Goal: Entertainment & Leisure: Consume media (video, audio)

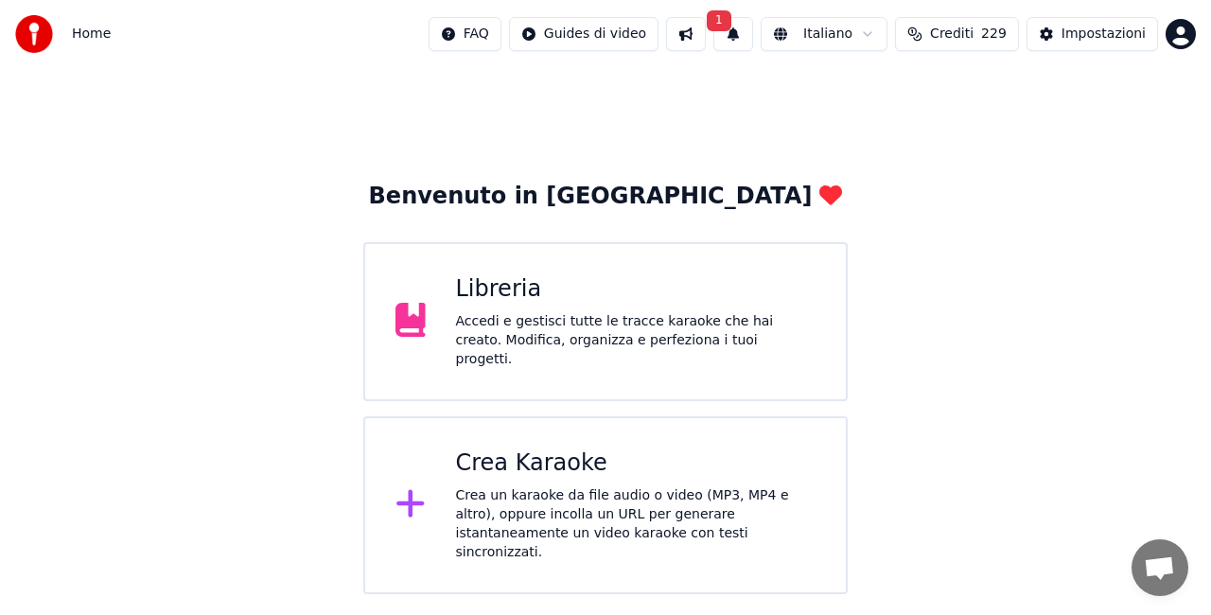
click at [456, 345] on div "Accedi e gestisci tutte le tracce karaoke che hai creato. Modifica, organizza e…" at bounding box center [636, 340] width 361 height 57
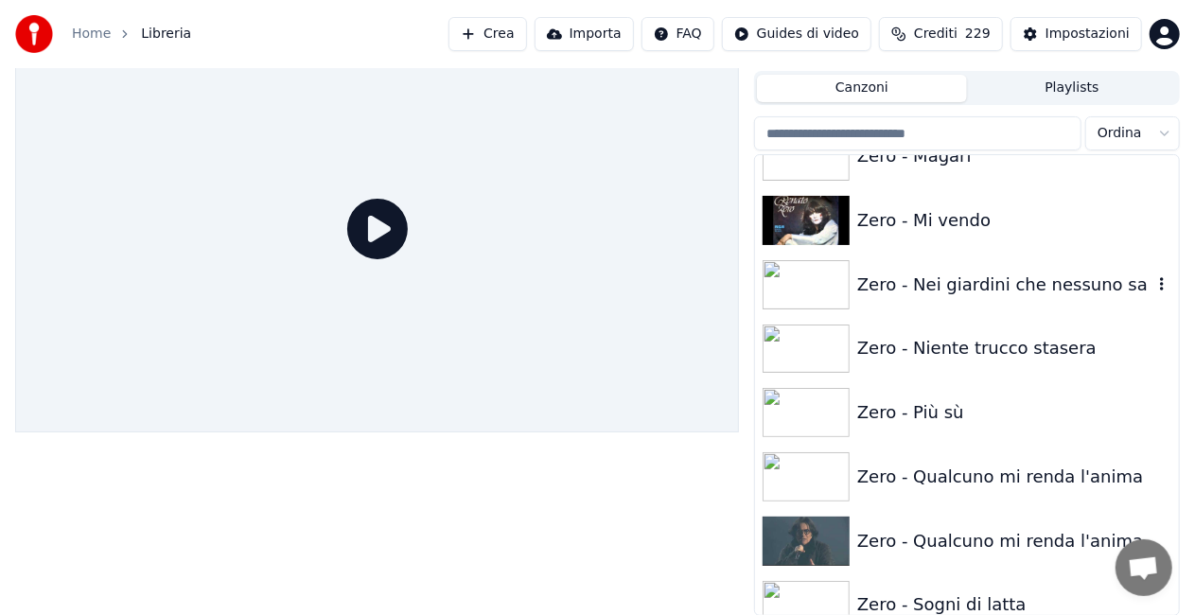
scroll to position [26833, 0]
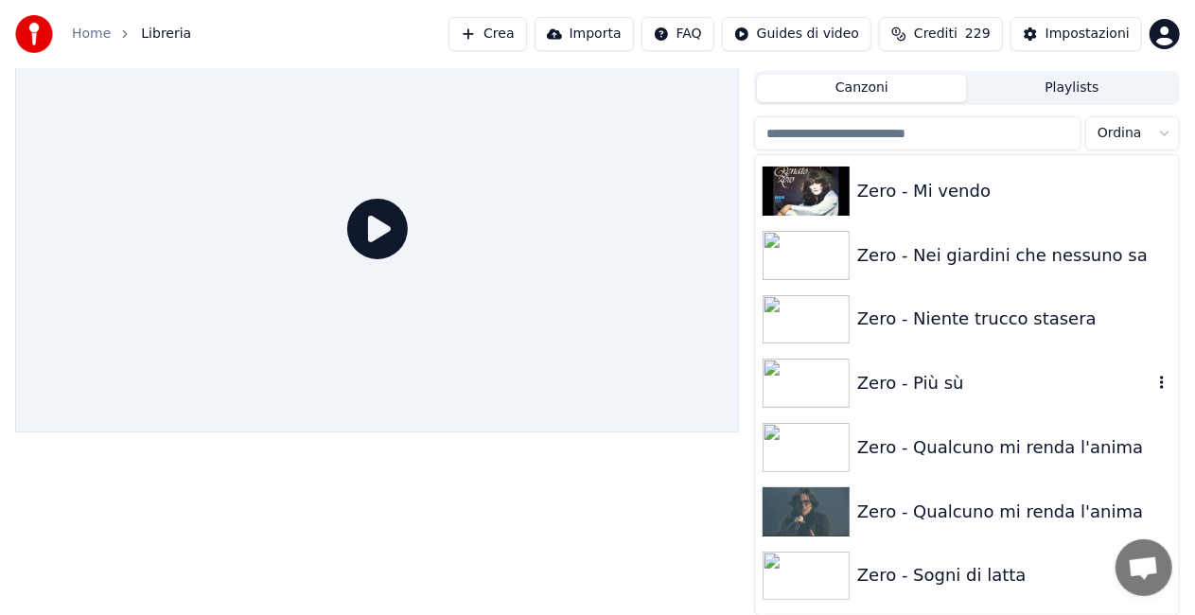
click at [975, 375] on div "Zero - Più sù" at bounding box center [1004, 383] width 295 height 27
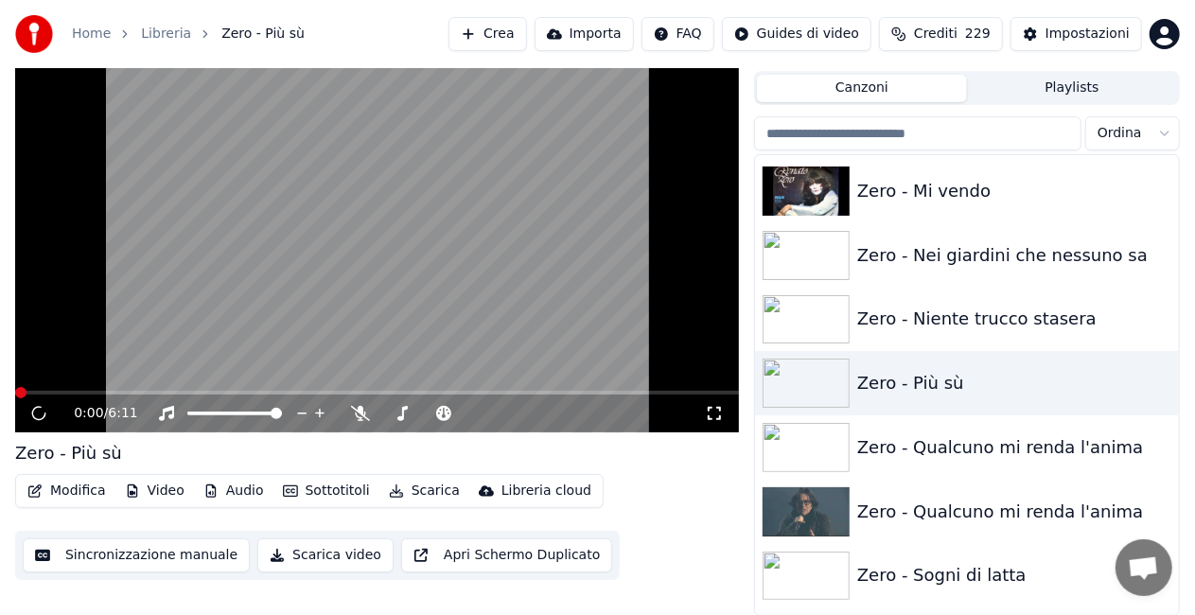
click at [714, 409] on icon at bounding box center [714, 413] width 19 height 15
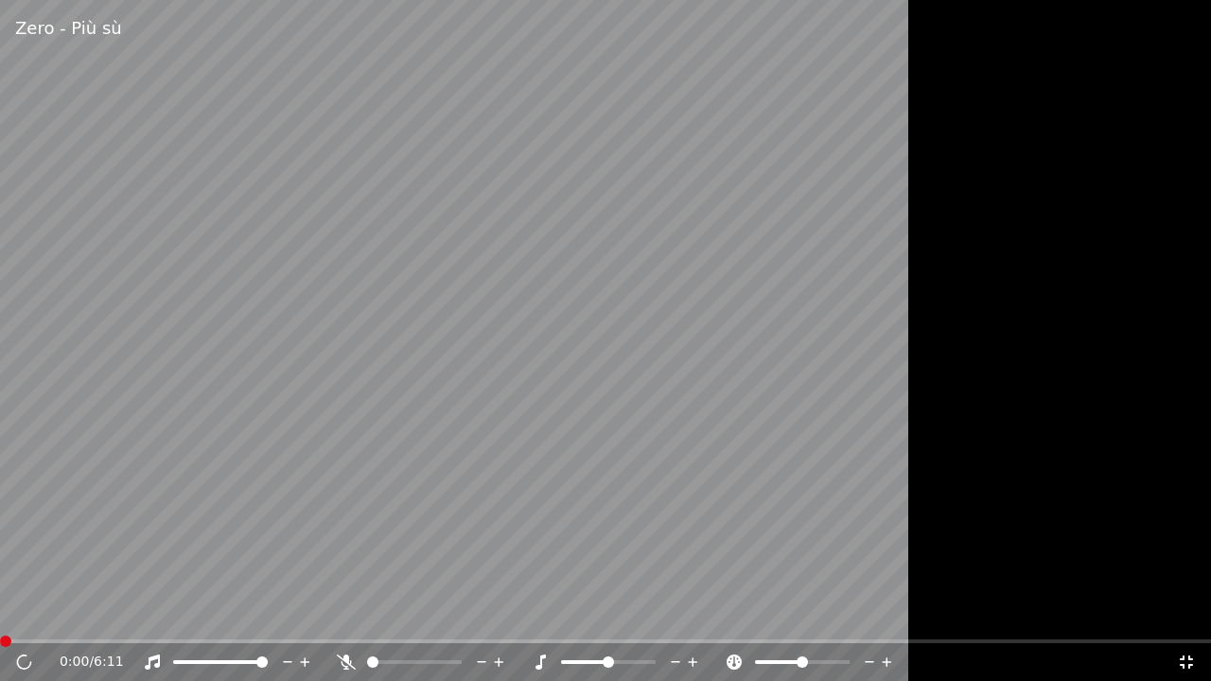
click at [599, 405] on video at bounding box center [605, 340] width 1211 height 681
drag, startPoint x: 619, startPoint y: 415, endPoint x: 623, endPoint y: 403, distance: 12.9
click at [623, 403] on video at bounding box center [605, 340] width 1211 height 681
click at [26, 614] on icon at bounding box center [23, 662] width 11 height 13
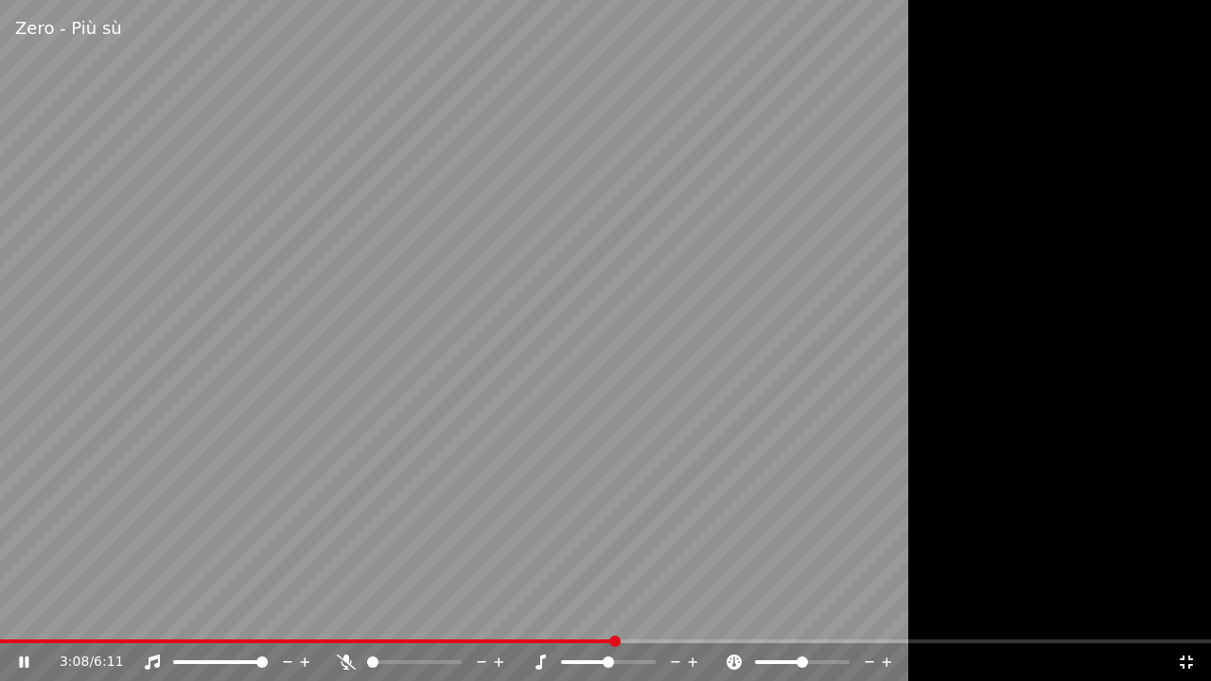
click at [1186, 614] on icon at bounding box center [1186, 662] width 19 height 15
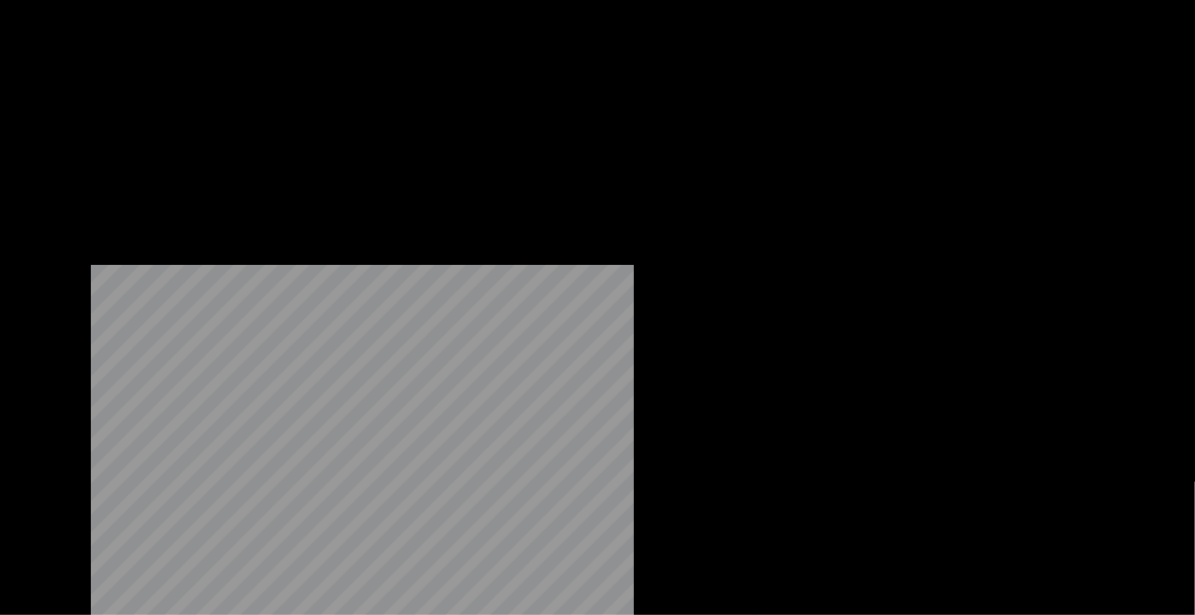
scroll to position [26265, 0]
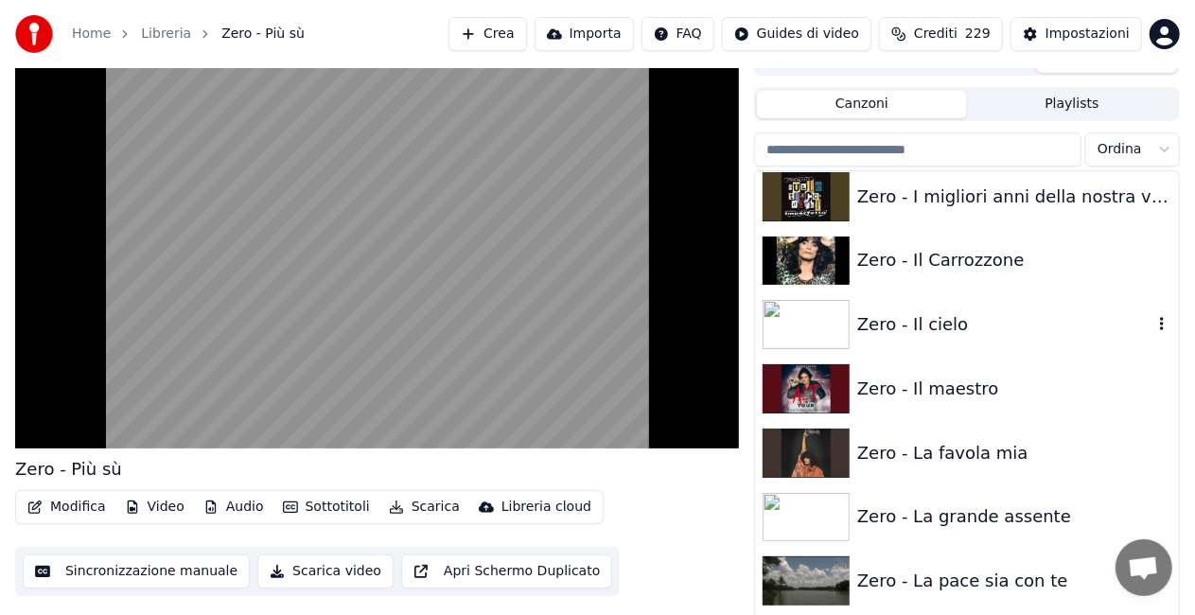
drag, startPoint x: 945, startPoint y: 327, endPoint x: 818, endPoint y: 362, distance: 131.6
click at [943, 327] on div "Zero - Il cielo" at bounding box center [1004, 324] width 295 height 27
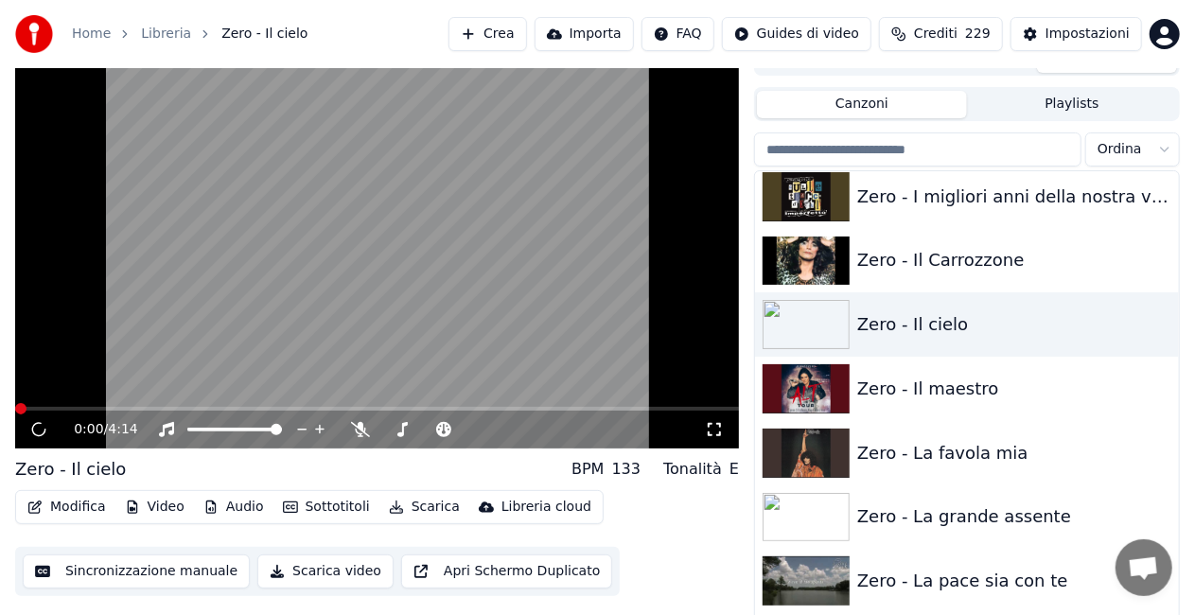
click at [720, 433] on icon at bounding box center [714, 429] width 13 height 13
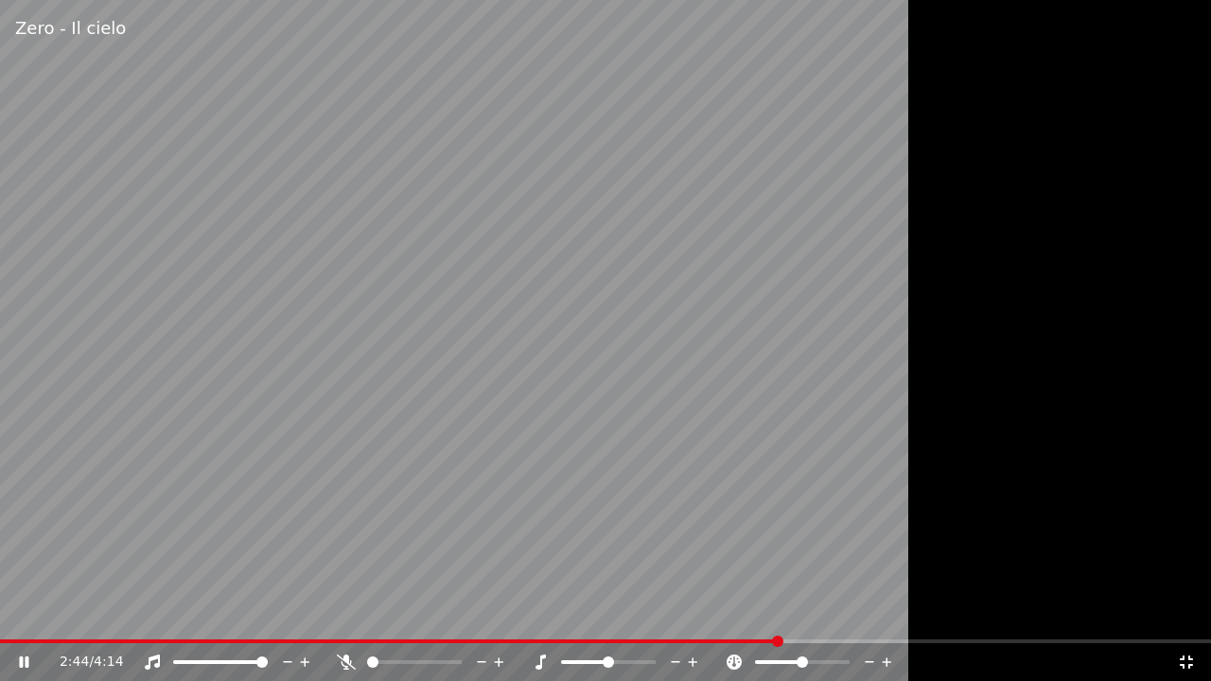
click at [1186, 614] on icon at bounding box center [1186, 662] width 19 height 15
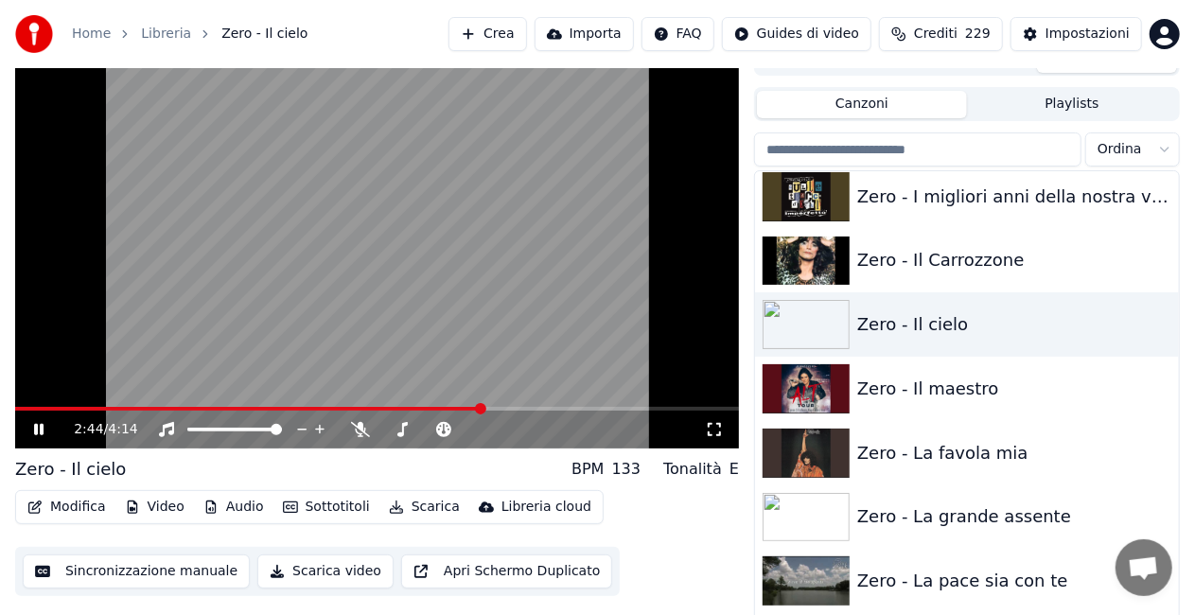
click at [456, 422] on div "2:44 / 4:14" at bounding box center [389, 429] width 631 height 19
click at [376, 313] on video at bounding box center [377, 245] width 724 height 407
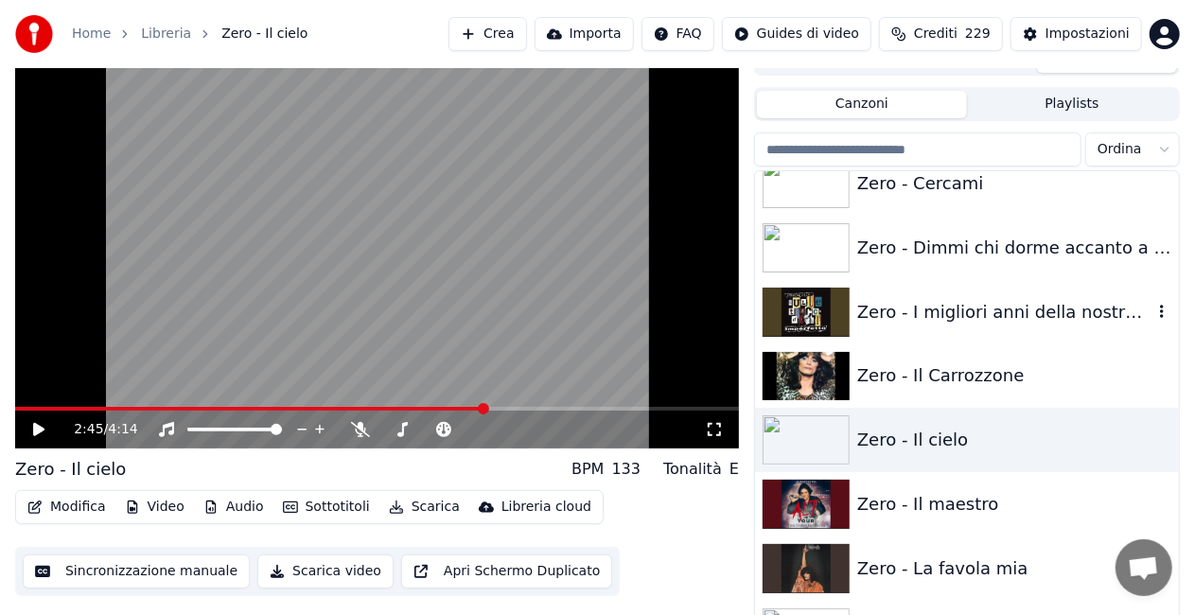
scroll to position [26076, 0]
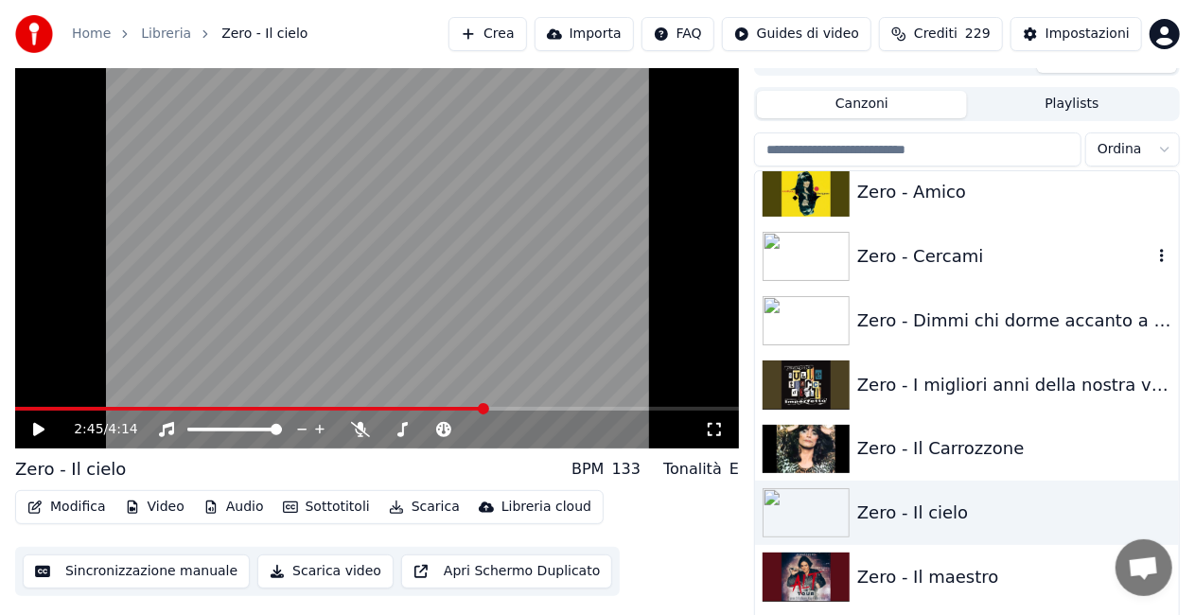
click at [926, 256] on div "Zero - Cercami" at bounding box center [1004, 256] width 295 height 27
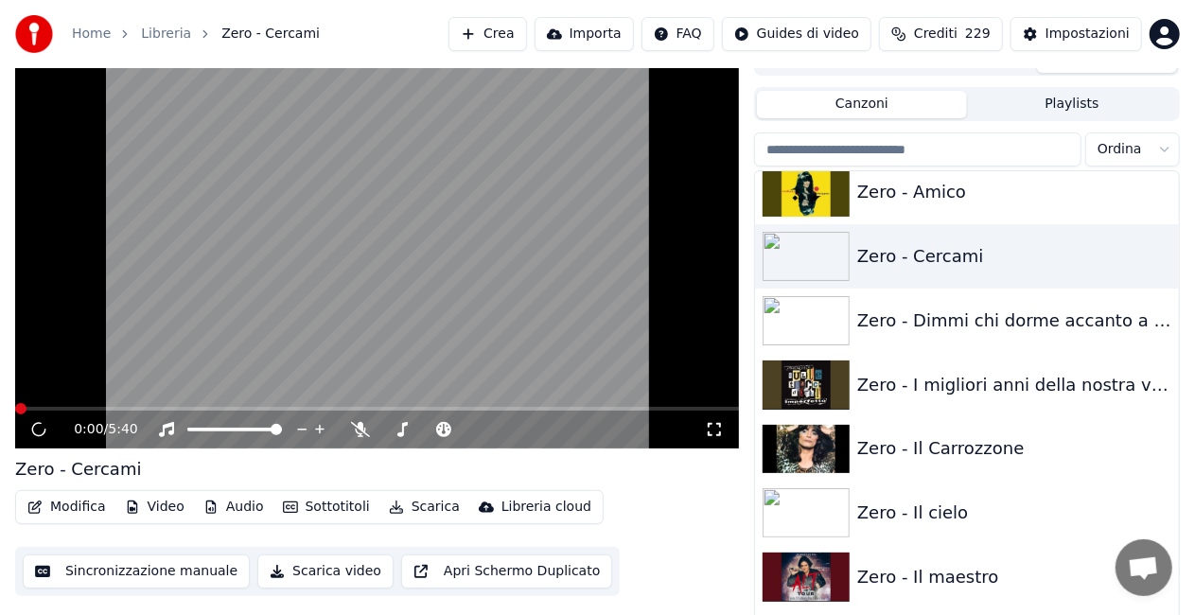
click at [717, 431] on icon at bounding box center [714, 429] width 19 height 15
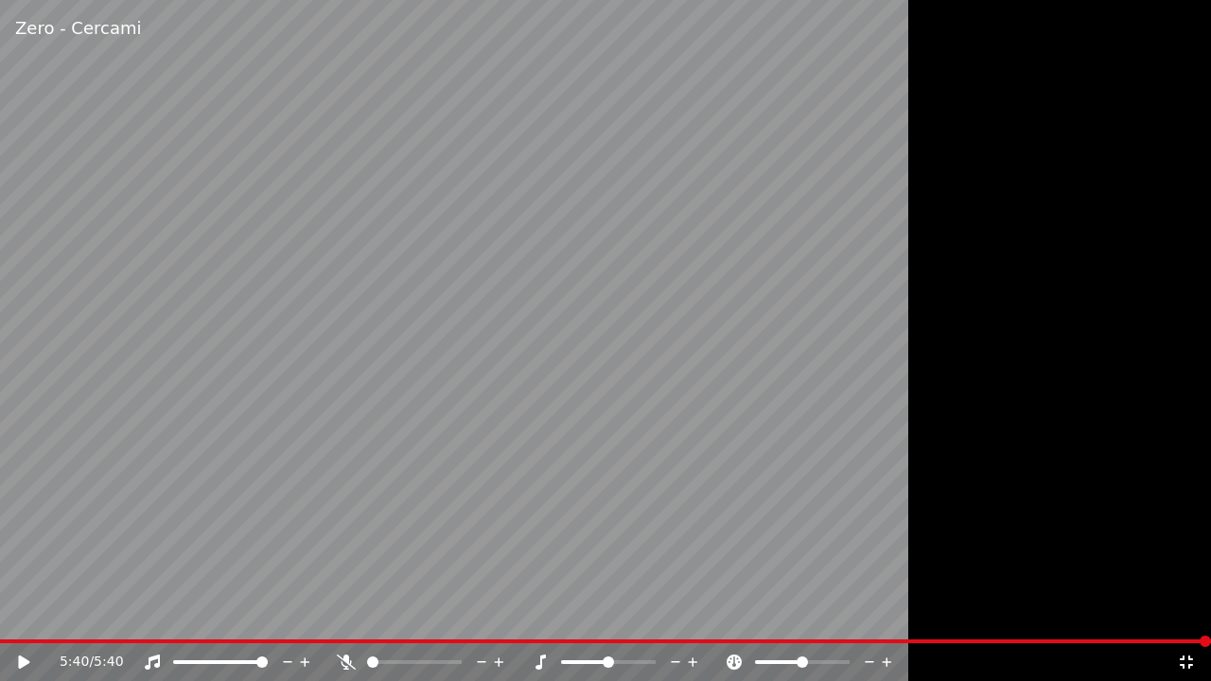
click at [1189, 614] on icon at bounding box center [1186, 662] width 13 height 13
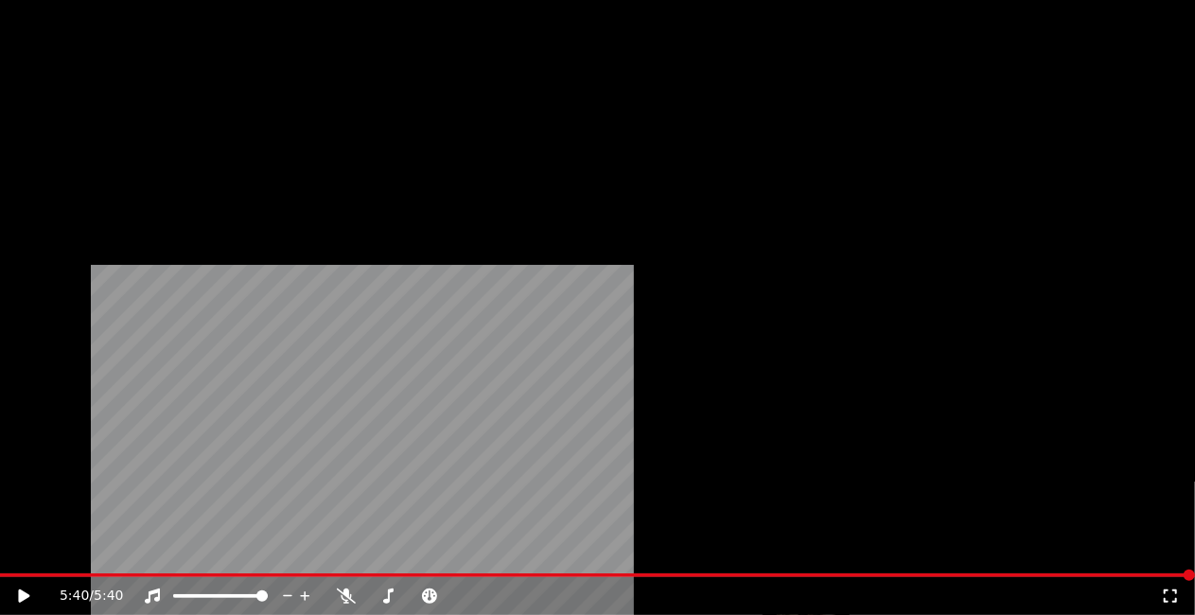
scroll to position [25981, 0]
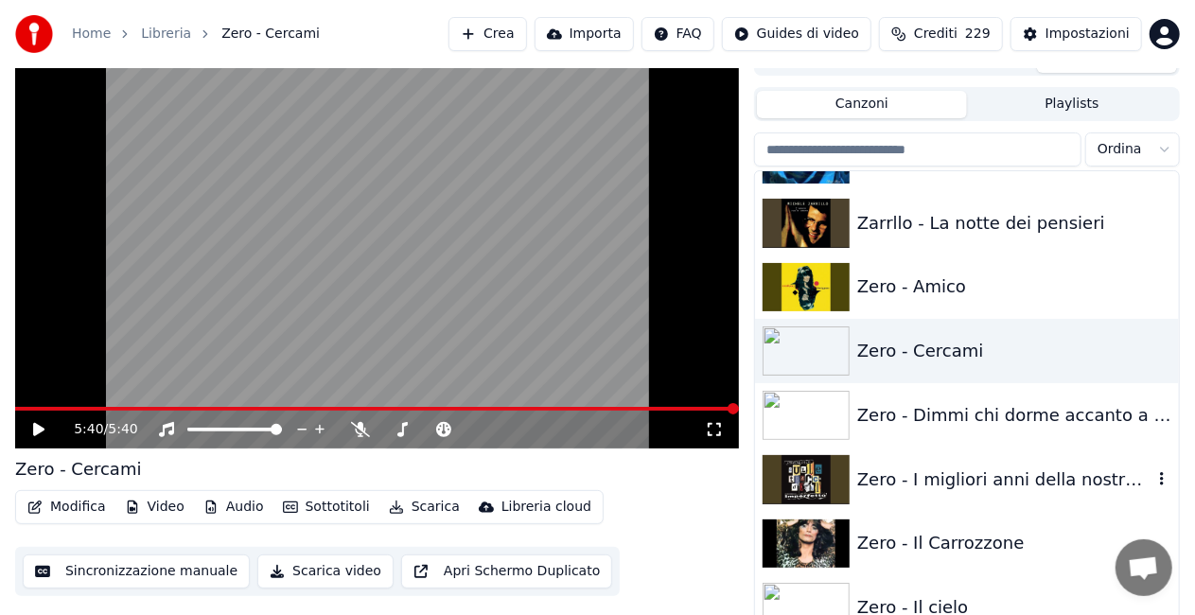
drag, startPoint x: 965, startPoint y: 460, endPoint x: 926, endPoint y: 440, distance: 44.4
click at [965, 460] on div "Zero - I migliori anni della nostra vita" at bounding box center [967, 480] width 424 height 64
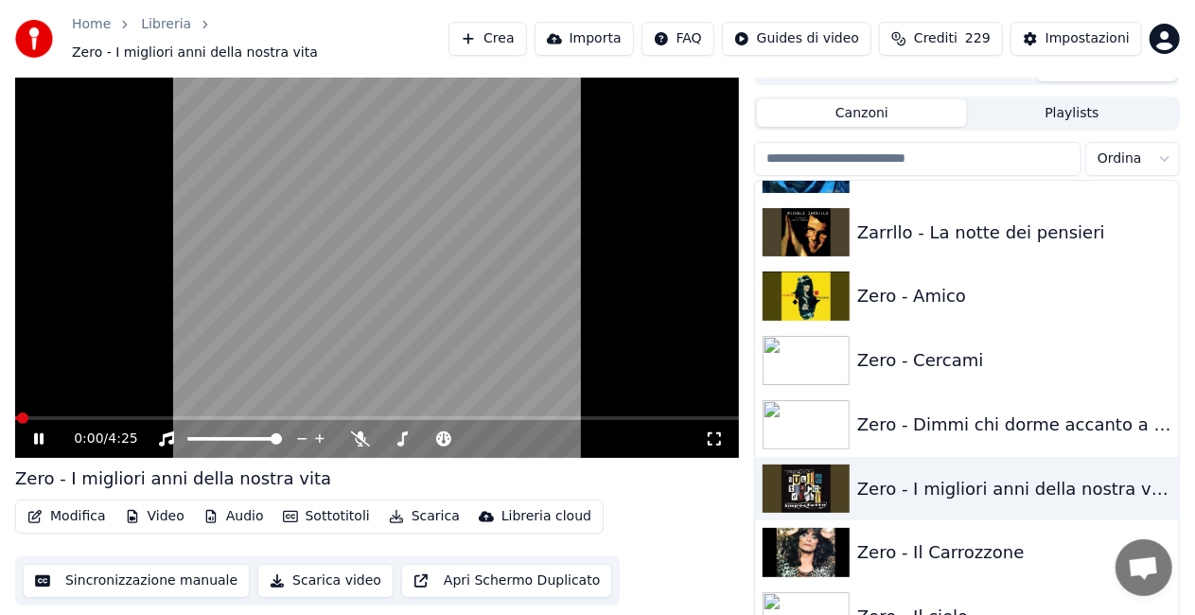
click at [719, 432] on icon at bounding box center [714, 439] width 19 height 15
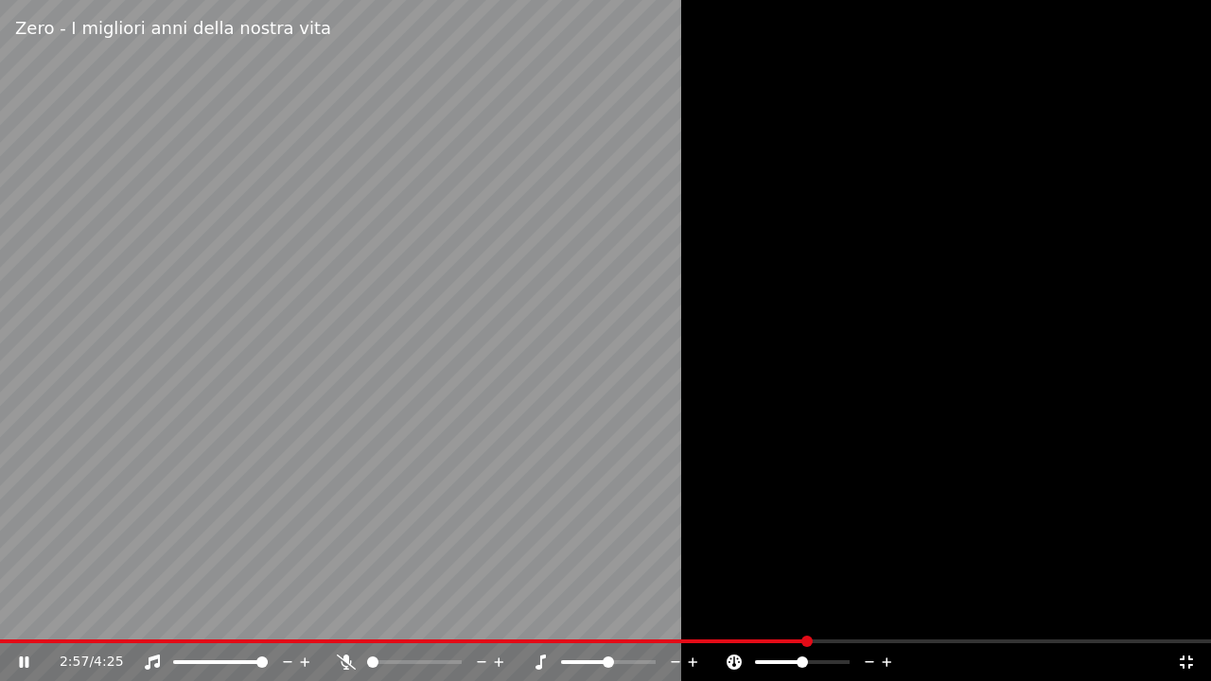
click at [1182, 614] on icon at bounding box center [1186, 662] width 13 height 13
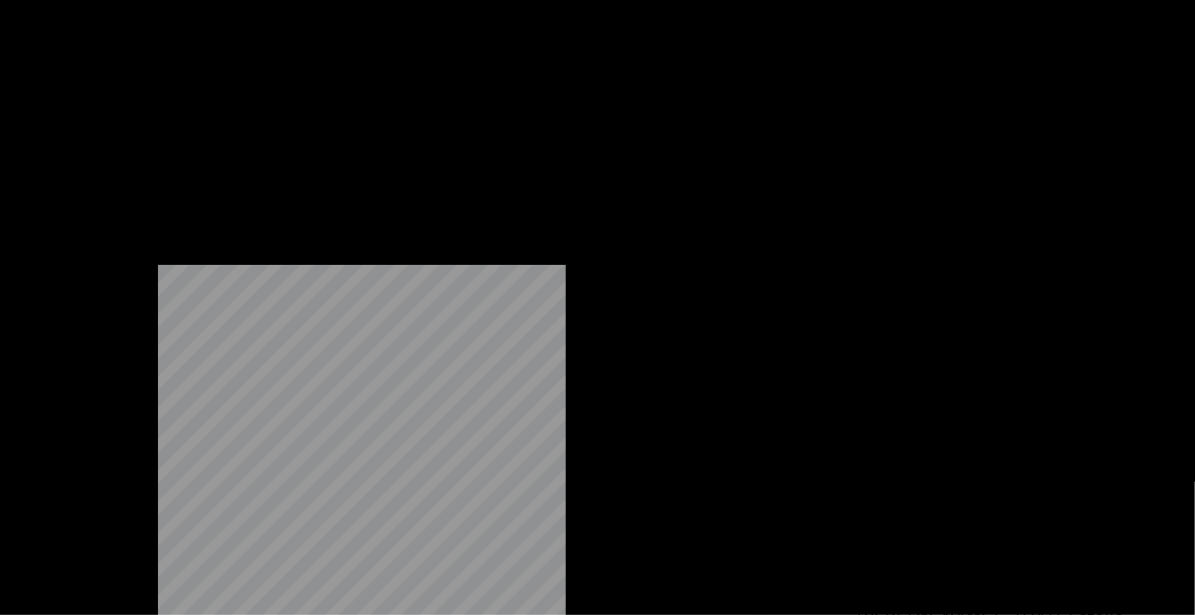
scroll to position [24561, 0]
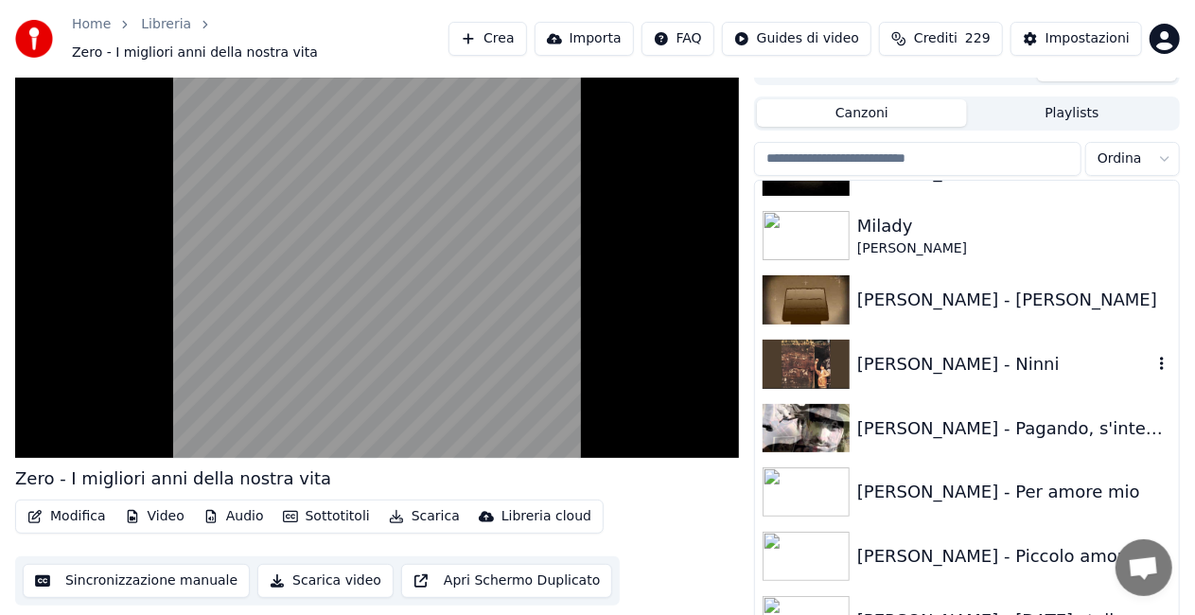
click at [974, 351] on div "[PERSON_NAME] - Ninni" at bounding box center [1004, 364] width 295 height 27
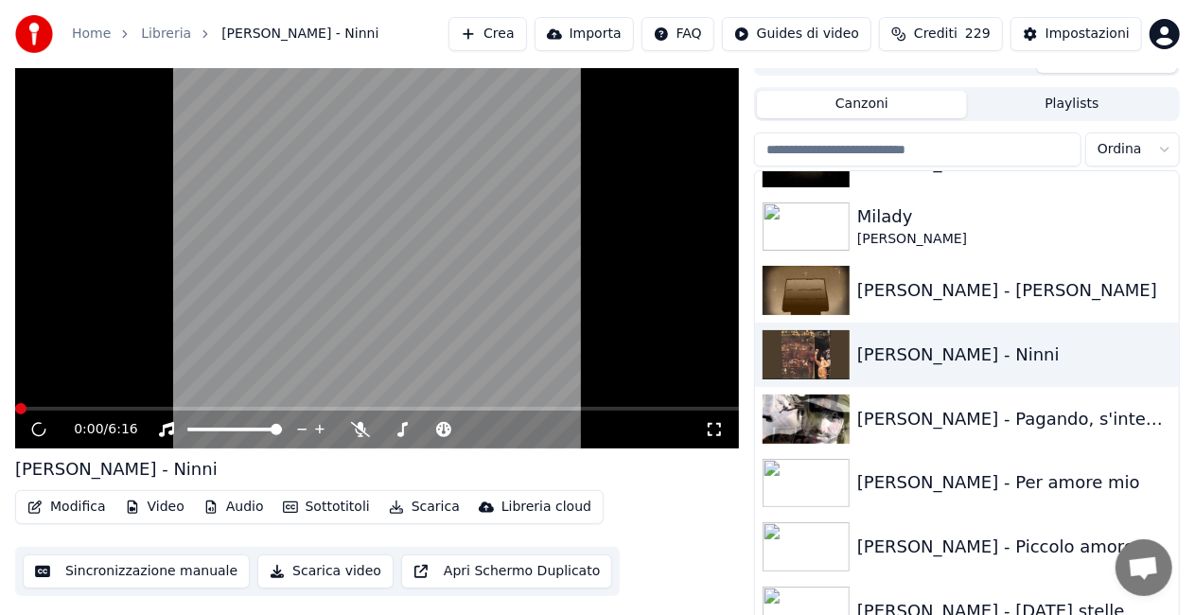
click at [719, 426] on icon at bounding box center [714, 429] width 19 height 15
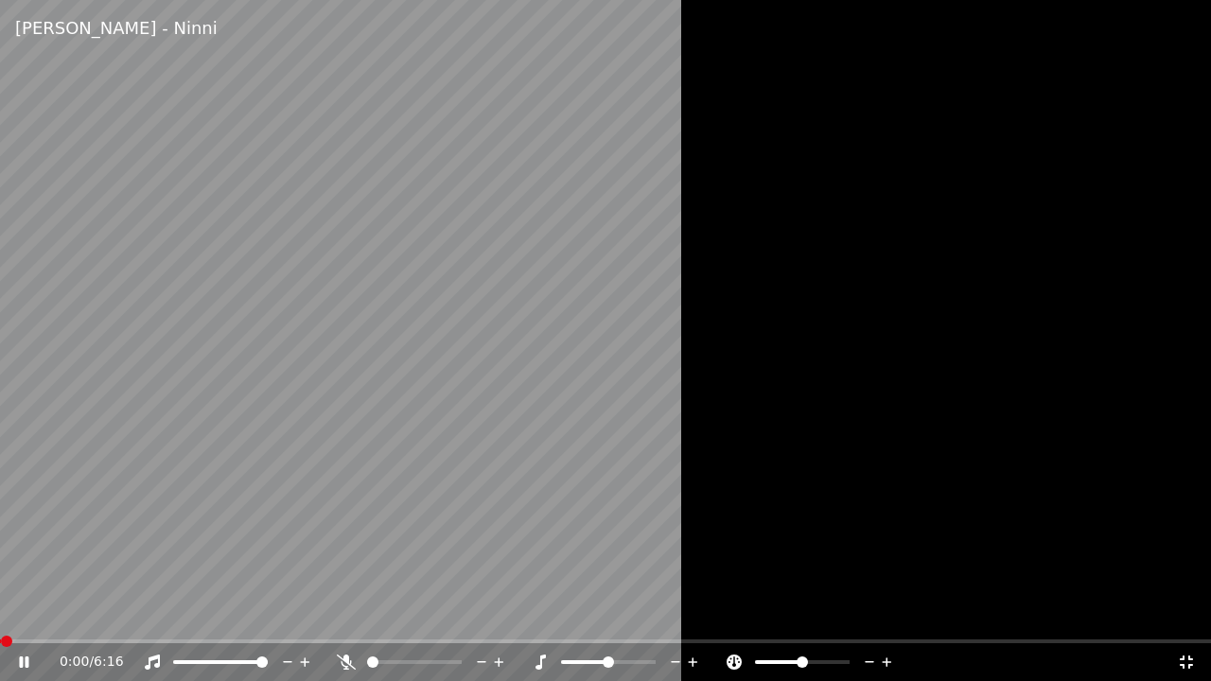
drag, startPoint x: 718, startPoint y: 445, endPoint x: 729, endPoint y: 435, distance: 14.1
click at [726, 441] on div at bounding box center [605, 340] width 1211 height 681
click at [14, 614] on div "0:00 / 6:16" at bounding box center [606, 662] width 1196 height 19
click at [20, 614] on icon at bounding box center [23, 662] width 11 height 13
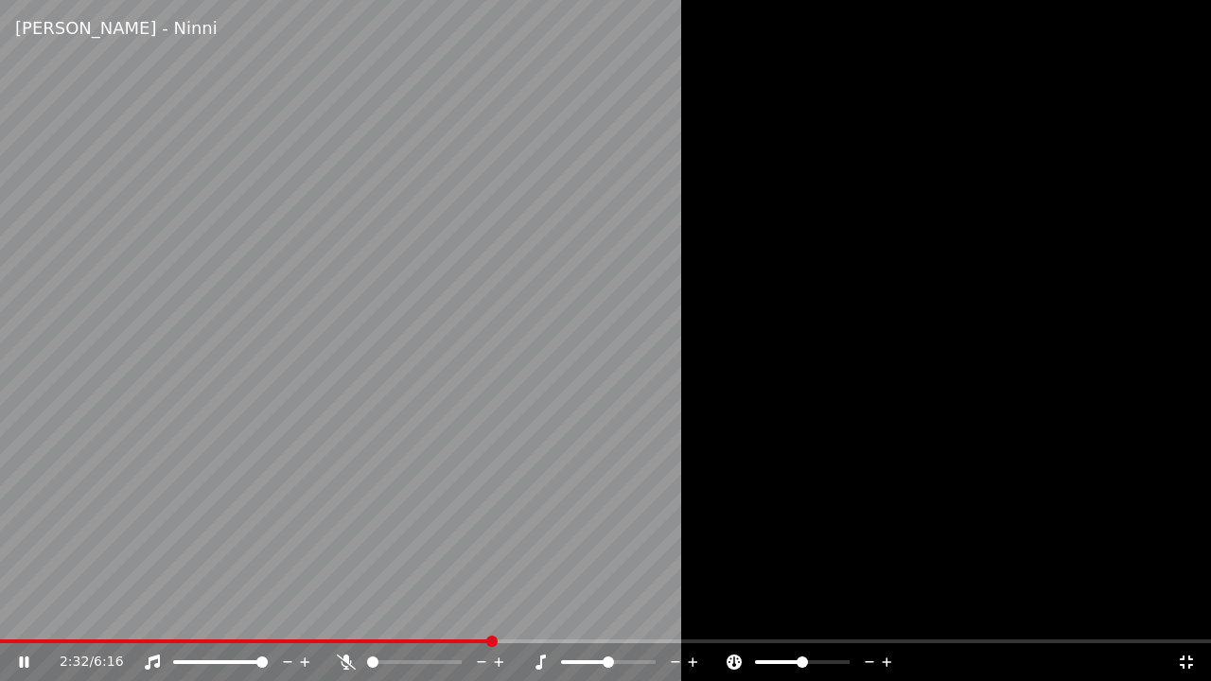
click at [1191, 614] on icon at bounding box center [1186, 662] width 13 height 13
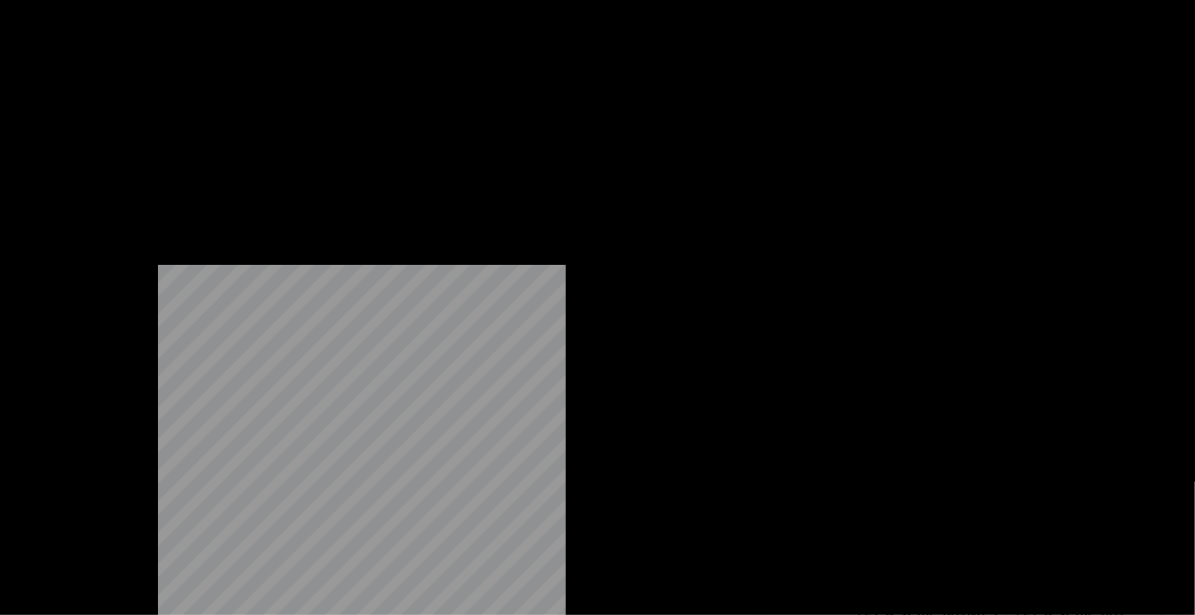
scroll to position [23615, 0]
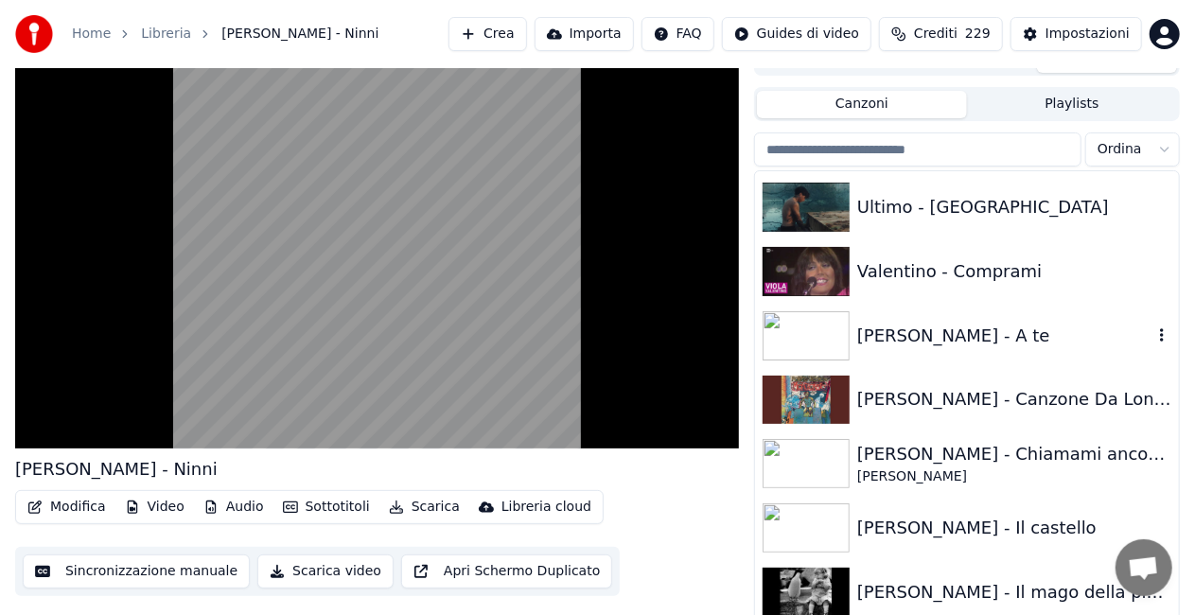
click at [968, 333] on div "[PERSON_NAME] - A te" at bounding box center [1004, 336] width 295 height 27
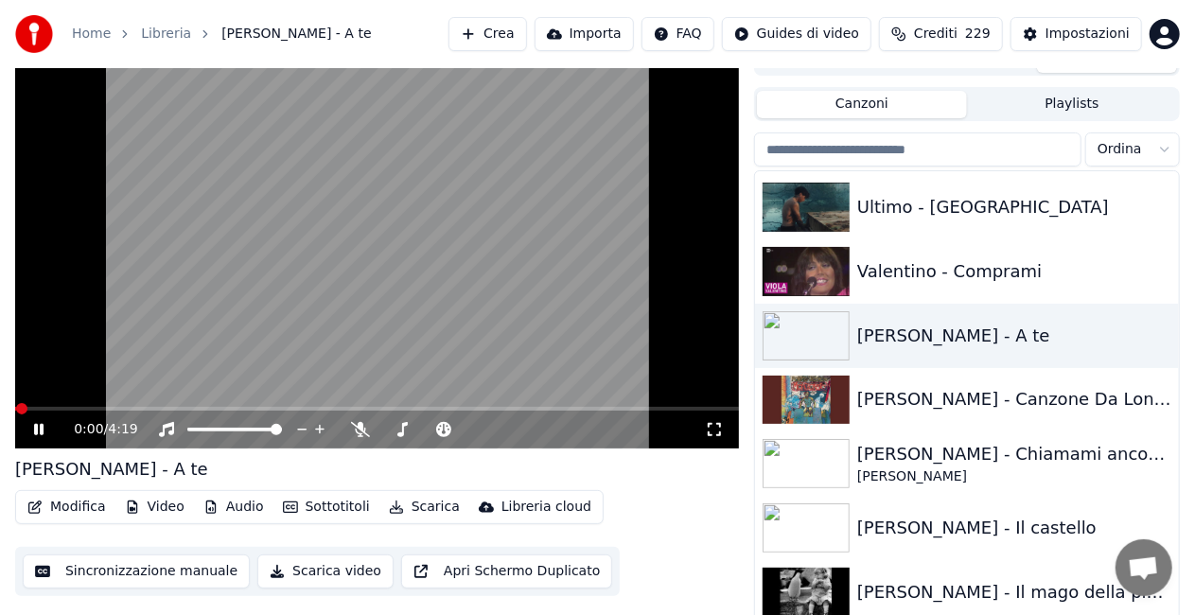
click at [704, 435] on div "0:00 / 4:19" at bounding box center [389, 429] width 631 height 19
click at [723, 433] on icon at bounding box center [714, 429] width 19 height 15
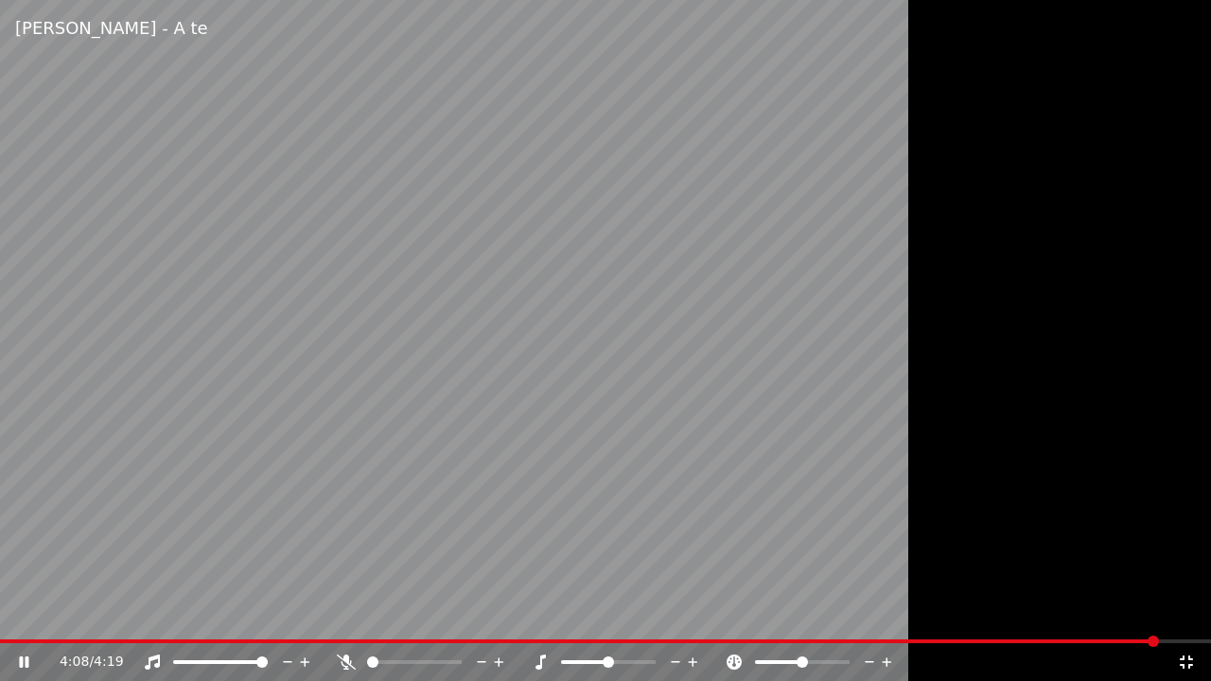
click at [1178, 614] on icon at bounding box center [1186, 662] width 19 height 15
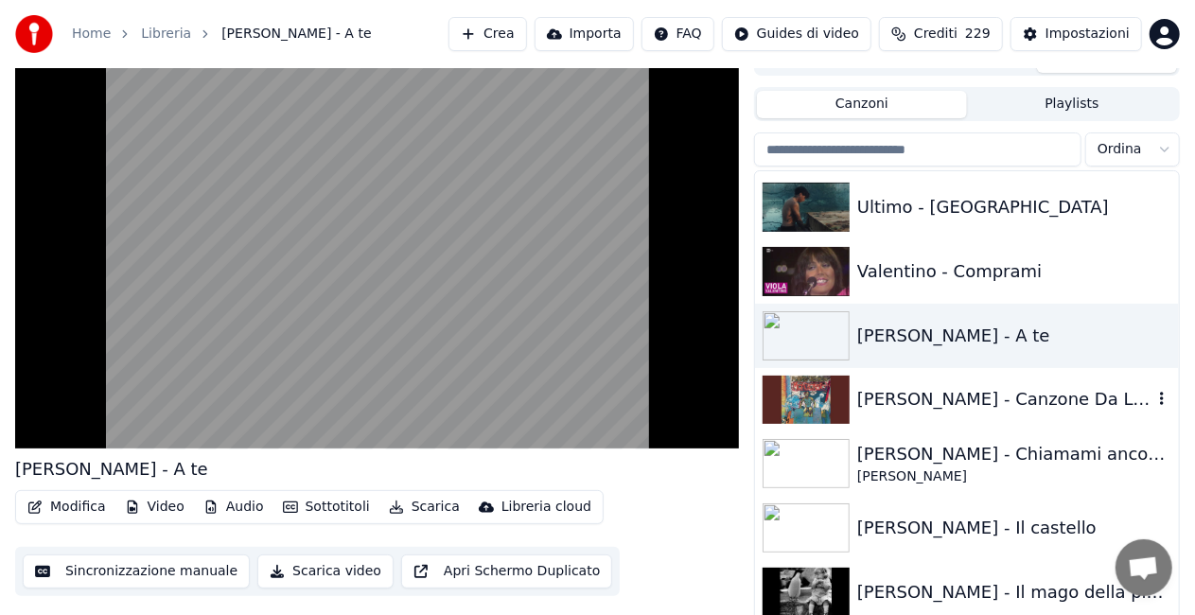
click at [884, 391] on div "[PERSON_NAME] - Canzone Da Lontano" at bounding box center [1004, 399] width 295 height 27
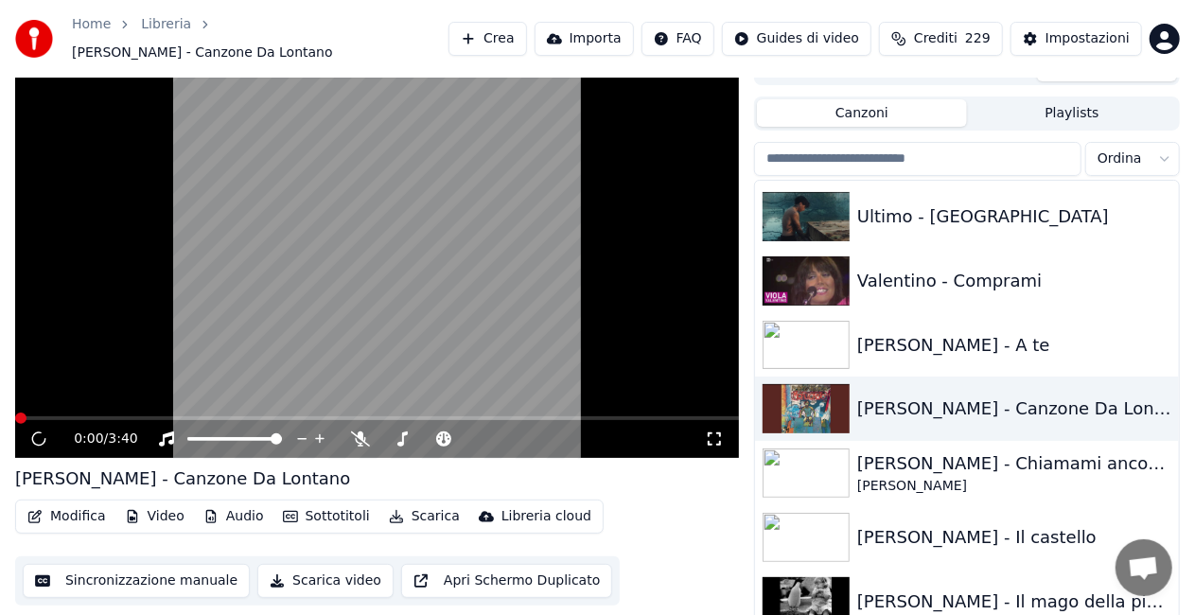
click at [716, 432] on icon at bounding box center [714, 439] width 19 height 15
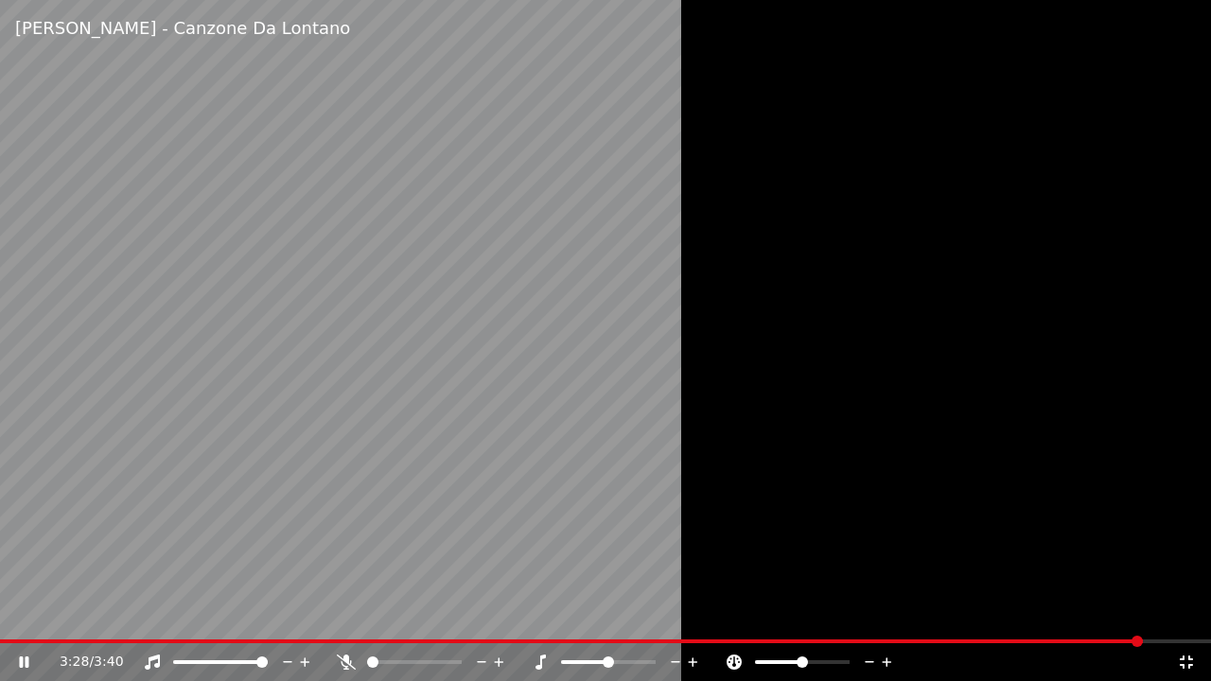
click at [120, 613] on video at bounding box center [605, 340] width 1211 height 681
click at [1177, 614] on div "3:28 / 3:40" at bounding box center [606, 662] width 1196 height 19
click at [1180, 614] on icon at bounding box center [1186, 662] width 19 height 15
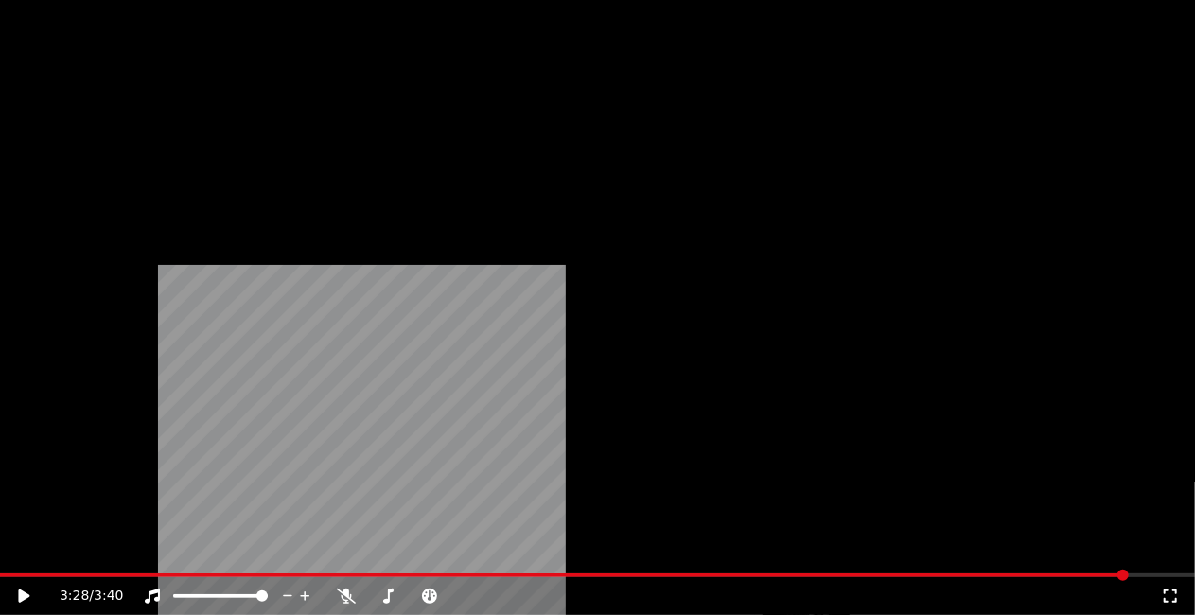
scroll to position [23804, 0]
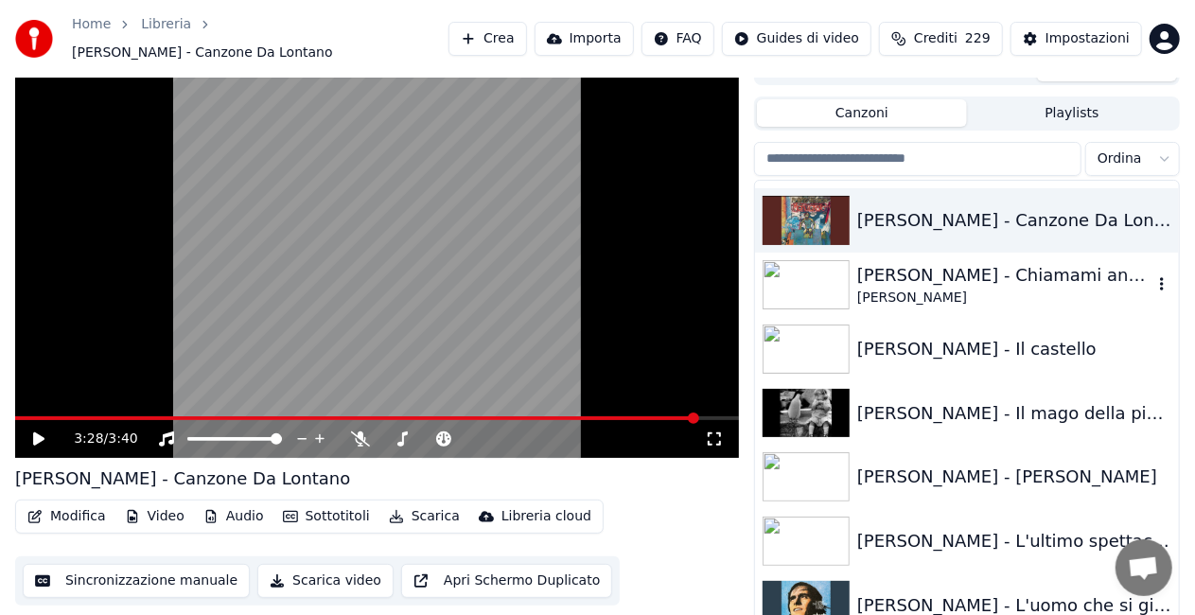
click at [917, 289] on div "[PERSON_NAME]" at bounding box center [1004, 298] width 295 height 19
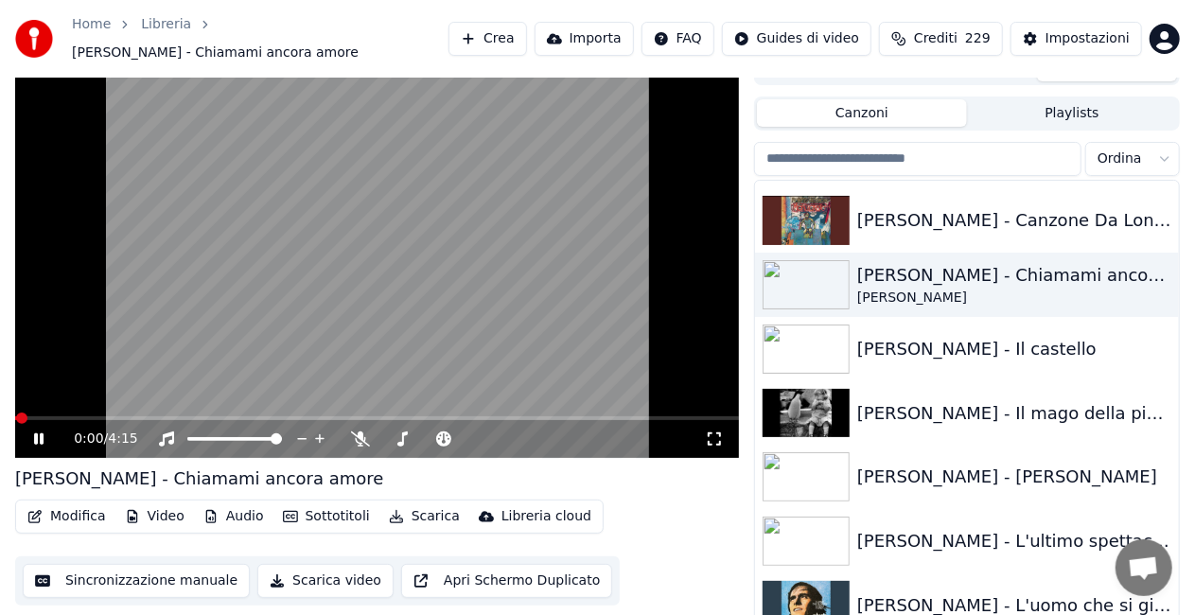
click at [714, 433] on icon at bounding box center [714, 439] width 19 height 15
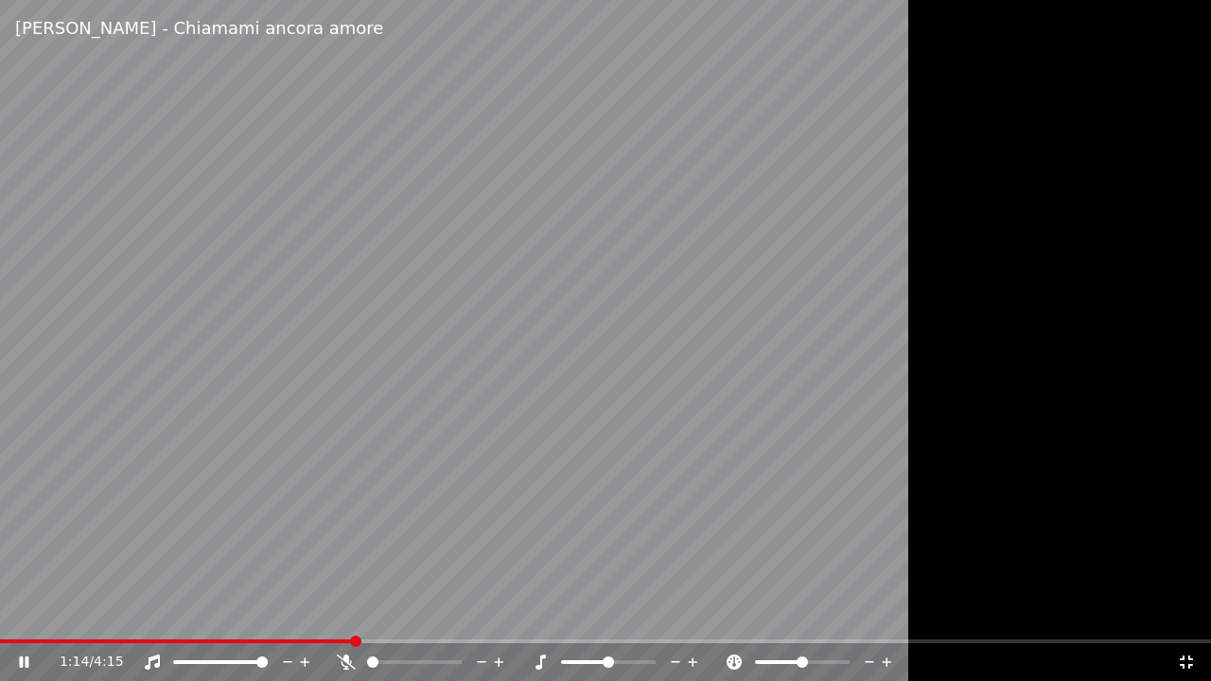
drag, startPoint x: 751, startPoint y: 433, endPoint x: 753, endPoint y: 483, distance: 49.3
click at [753, 483] on video at bounding box center [605, 340] width 1211 height 681
click at [287, 614] on span at bounding box center [145, 642] width 290 height 4
click at [280, 614] on video at bounding box center [605, 340] width 1211 height 681
click at [275, 614] on video at bounding box center [605, 340] width 1211 height 681
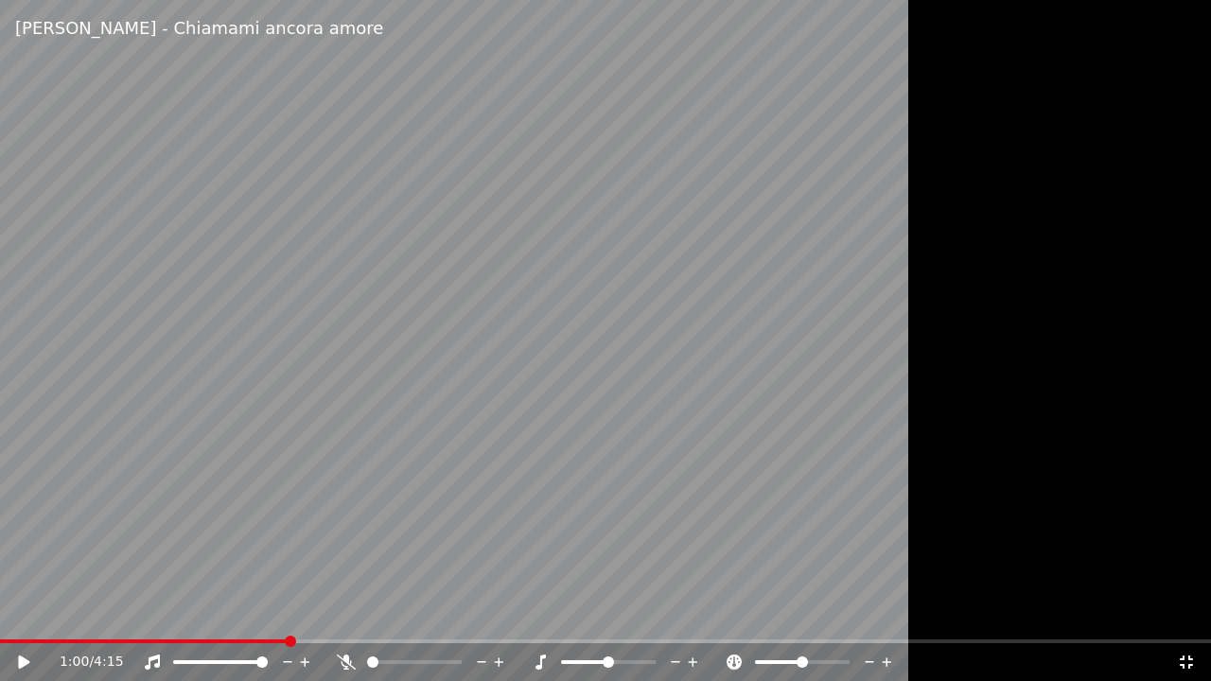
click at [269, 614] on video at bounding box center [605, 340] width 1211 height 681
click at [268, 614] on video at bounding box center [605, 340] width 1211 height 681
click at [268, 614] on span at bounding box center [147, 642] width 294 height 4
click at [351, 427] on video at bounding box center [605, 340] width 1211 height 681
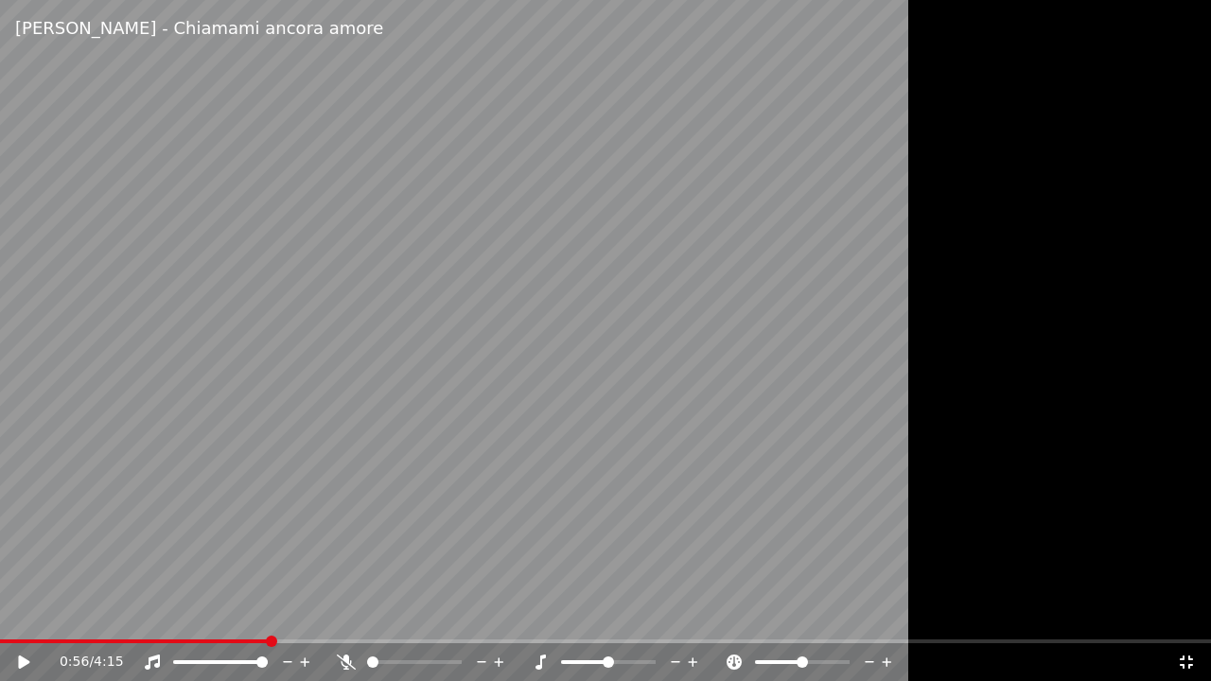
click at [352, 427] on video at bounding box center [605, 340] width 1211 height 681
click at [1097, 40] on div "[PERSON_NAME] - Chiamami ancora amore" at bounding box center [605, 28] width 1211 height 57
click at [1189, 614] on icon at bounding box center [1186, 662] width 13 height 13
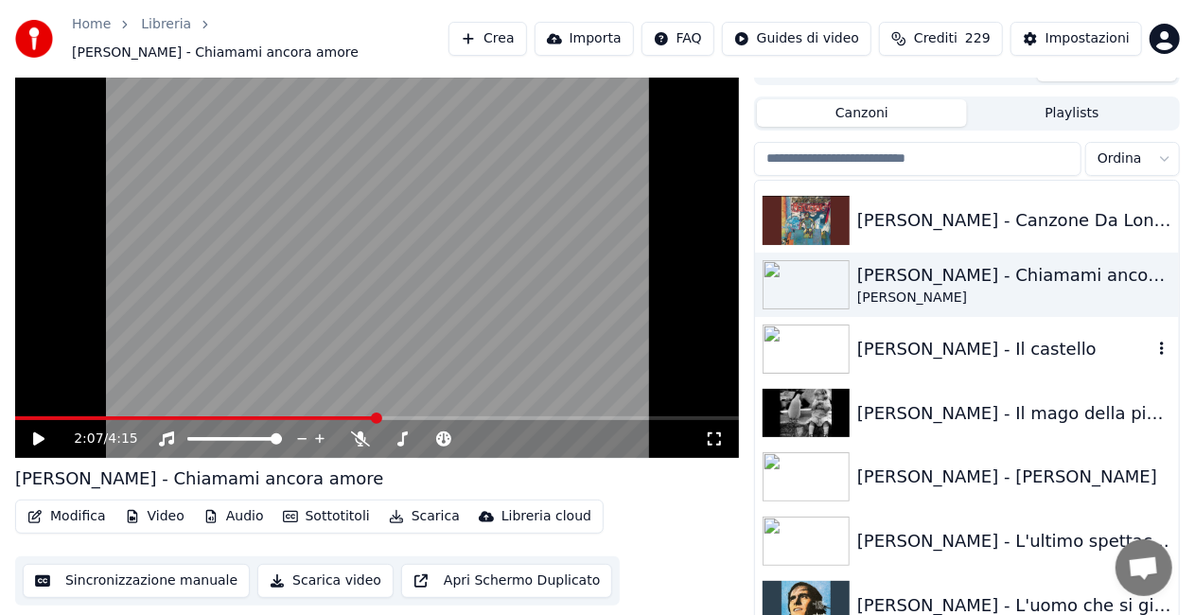
click at [965, 336] on div "[PERSON_NAME] - Il castello" at bounding box center [1004, 349] width 295 height 27
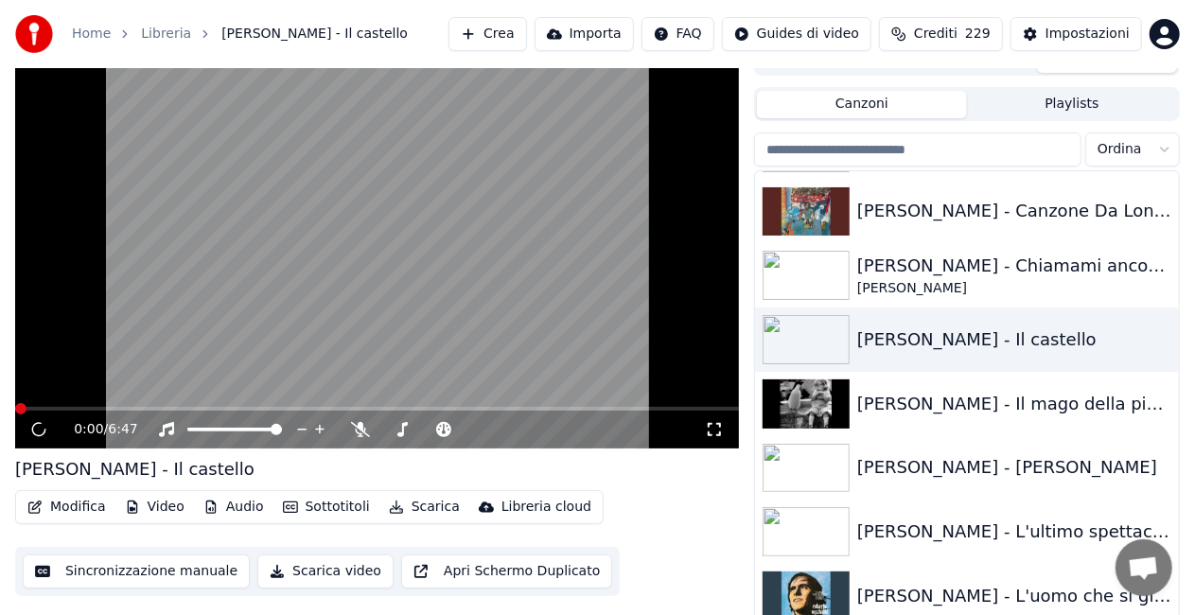
click at [716, 429] on icon at bounding box center [714, 429] width 19 height 15
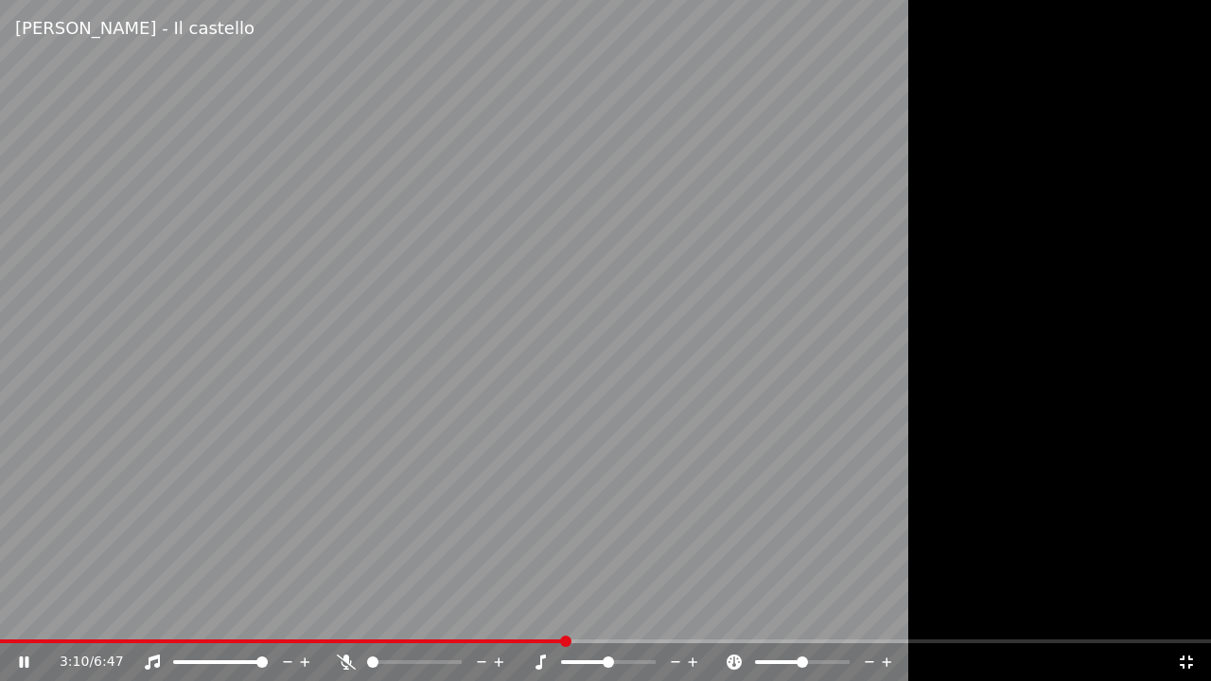
click at [818, 0] on div "[PERSON_NAME] - Il castello" at bounding box center [605, 28] width 1211 height 57
click at [1184, 614] on icon at bounding box center [1186, 662] width 13 height 13
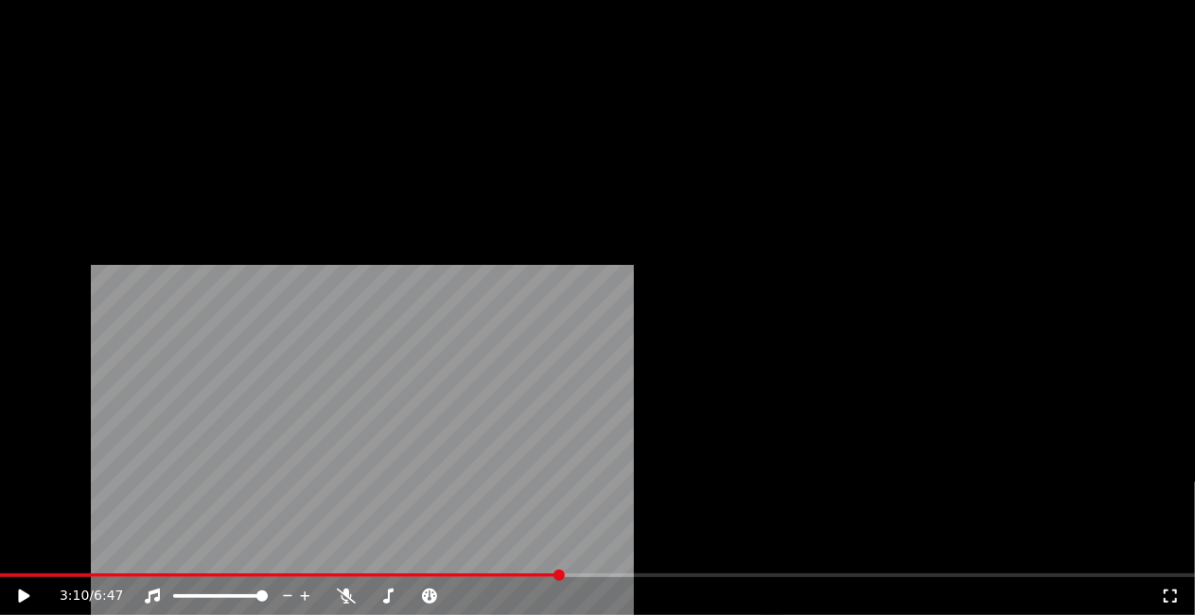
scroll to position [23804, 0]
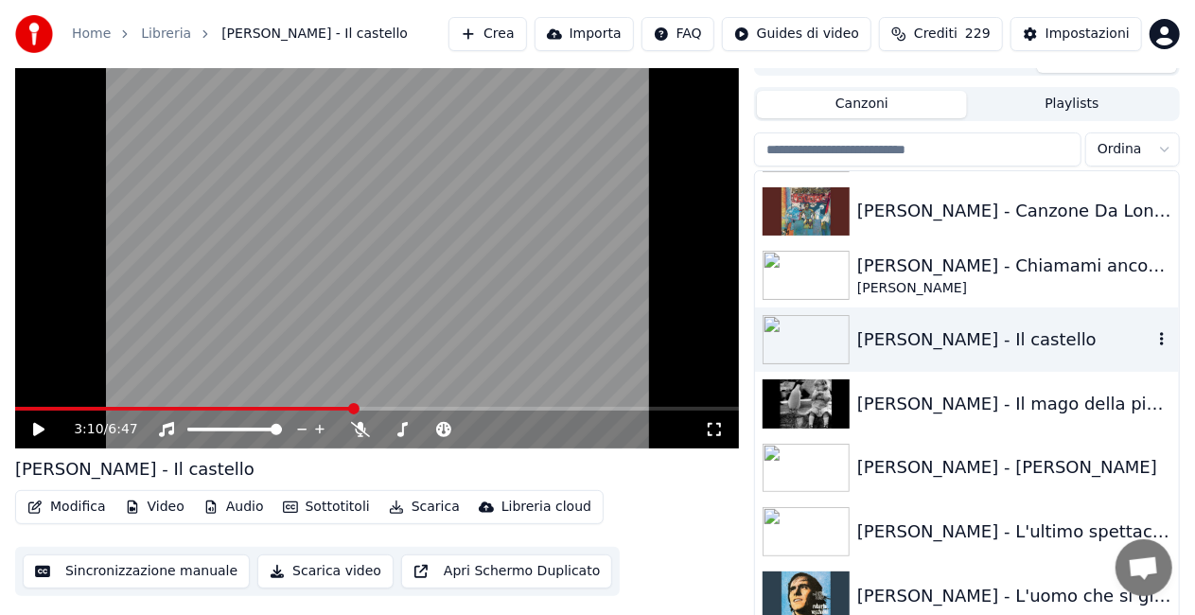
click at [962, 346] on div "[PERSON_NAME] - Il castello" at bounding box center [1004, 340] width 295 height 27
click at [206, 408] on span at bounding box center [111, 409] width 192 height 4
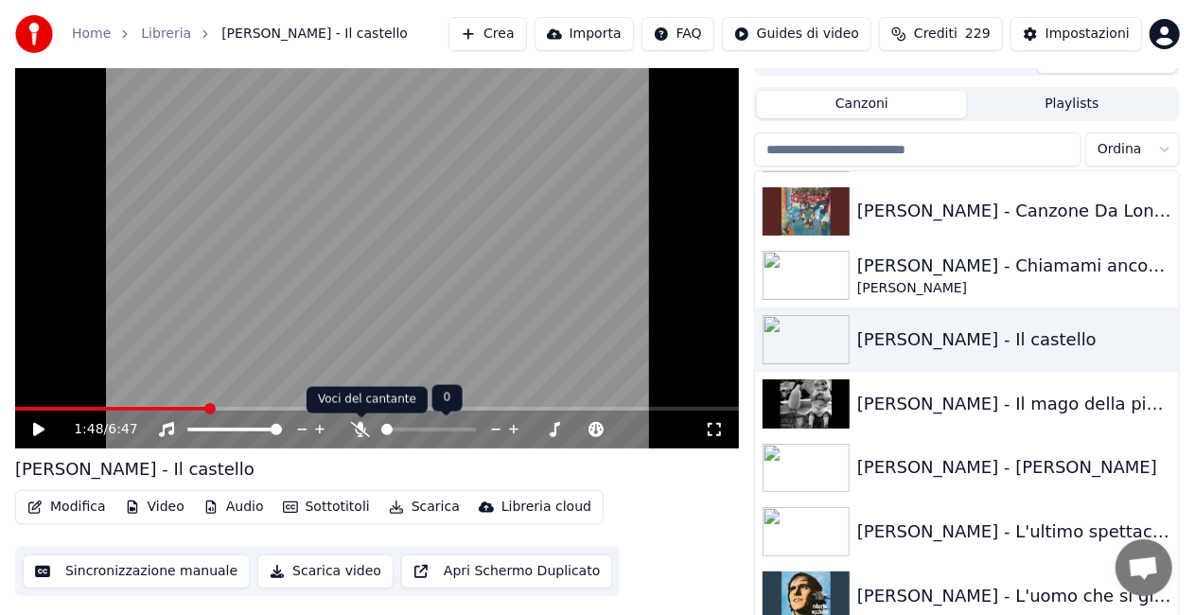
click at [358, 430] on icon at bounding box center [360, 429] width 19 height 15
click at [327, 367] on video at bounding box center [377, 245] width 724 height 407
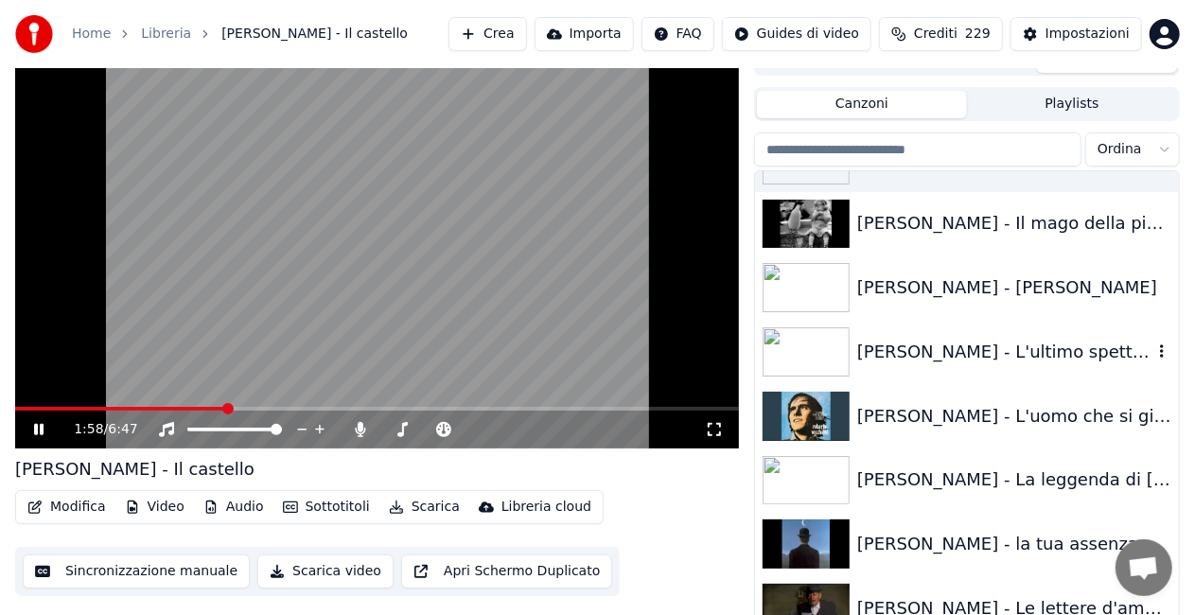
scroll to position [23993, 0]
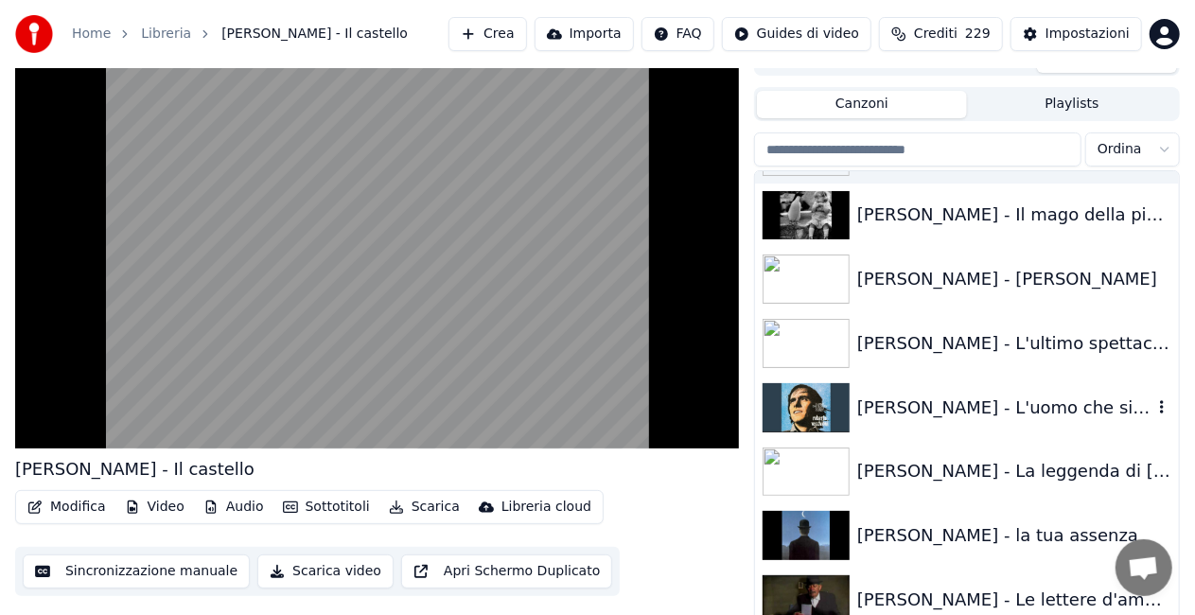
click at [957, 407] on div "[PERSON_NAME] - L'uomo che si gioca il cielo a dadi" at bounding box center [1004, 408] width 295 height 27
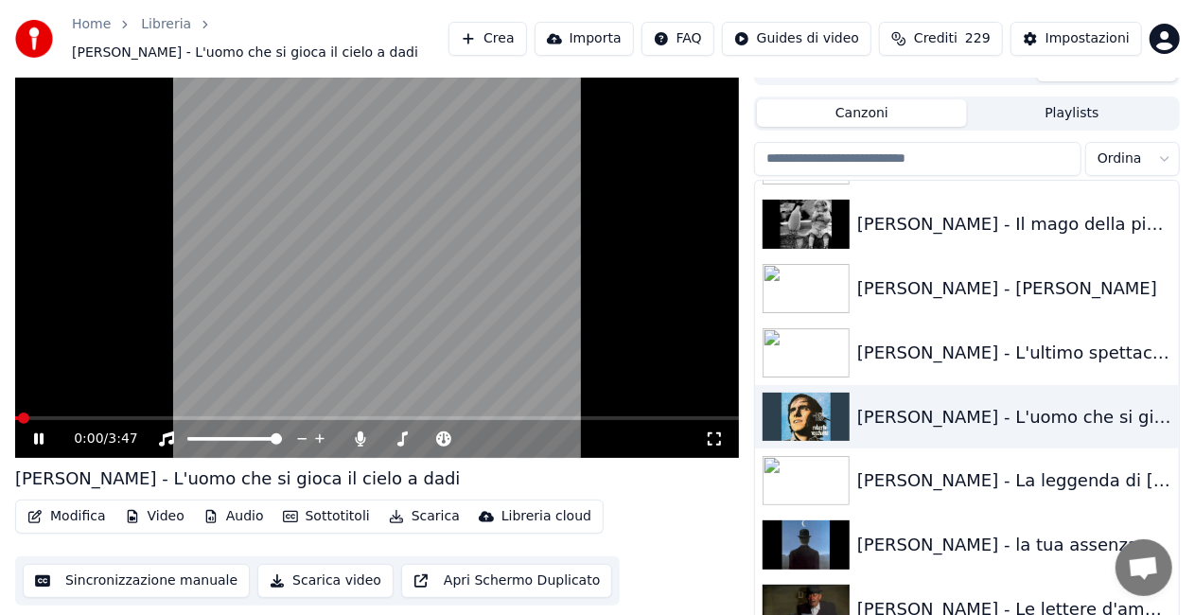
click at [716, 435] on icon at bounding box center [714, 439] width 19 height 15
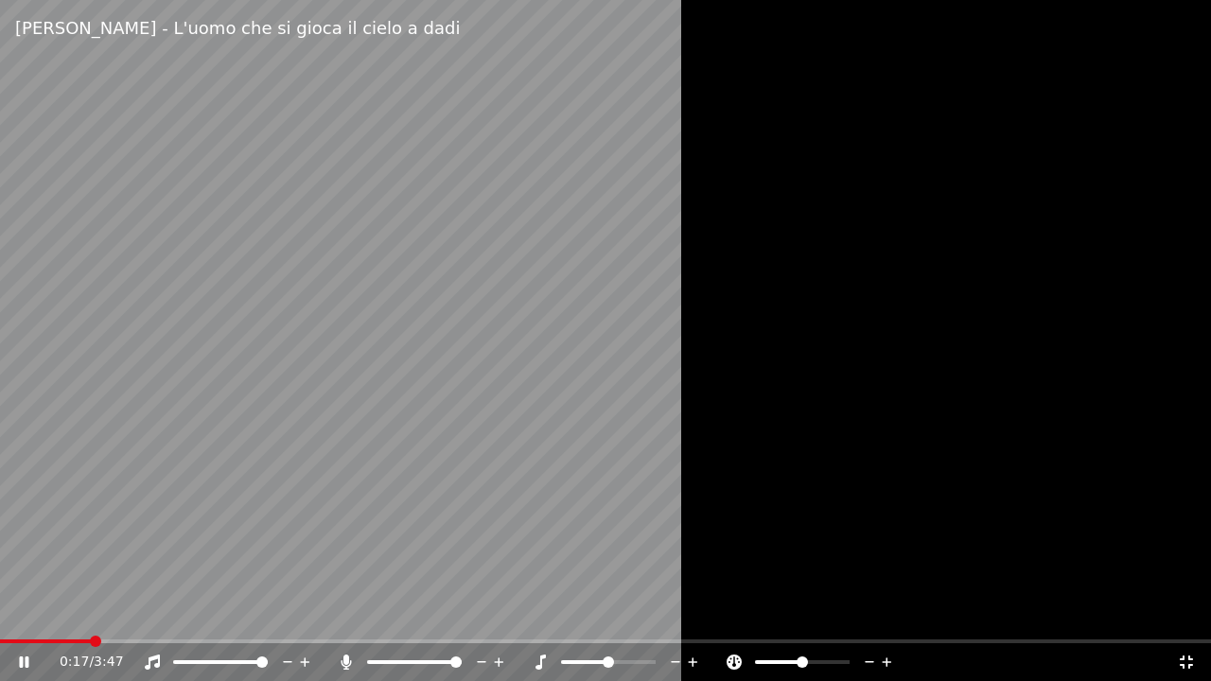
click at [345, 614] on icon at bounding box center [346, 662] width 10 height 15
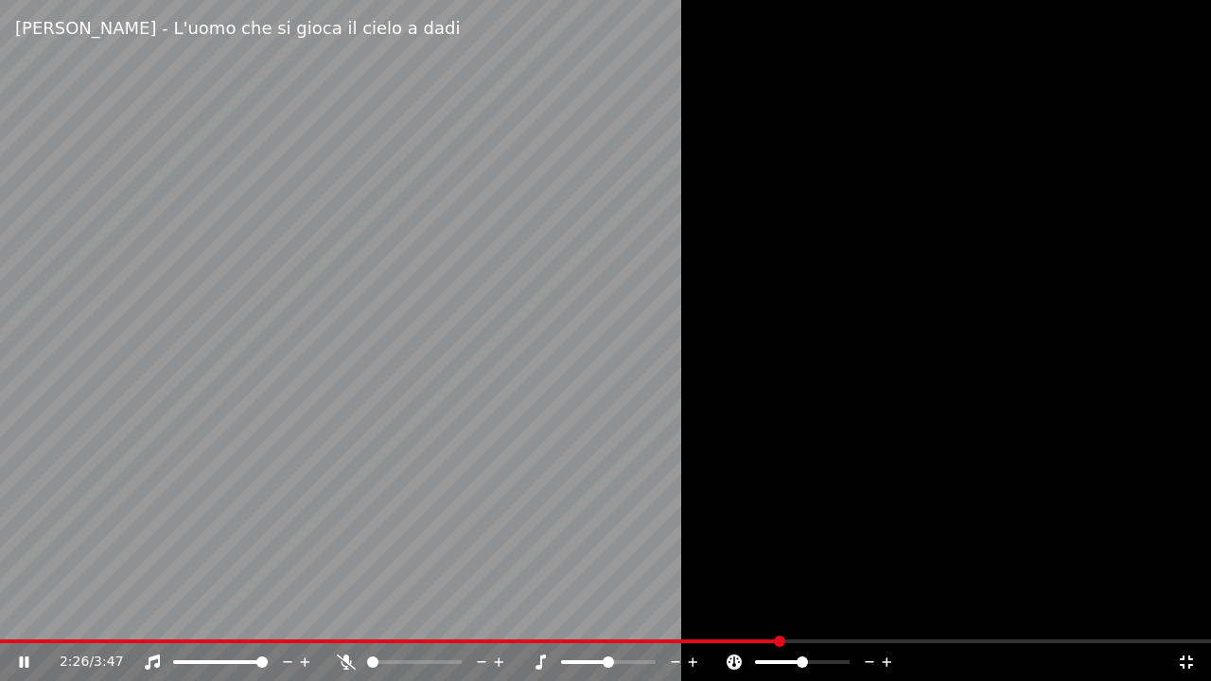
click at [734, 396] on div at bounding box center [605, 340] width 1211 height 681
click at [1194, 614] on icon at bounding box center [1186, 662] width 19 height 15
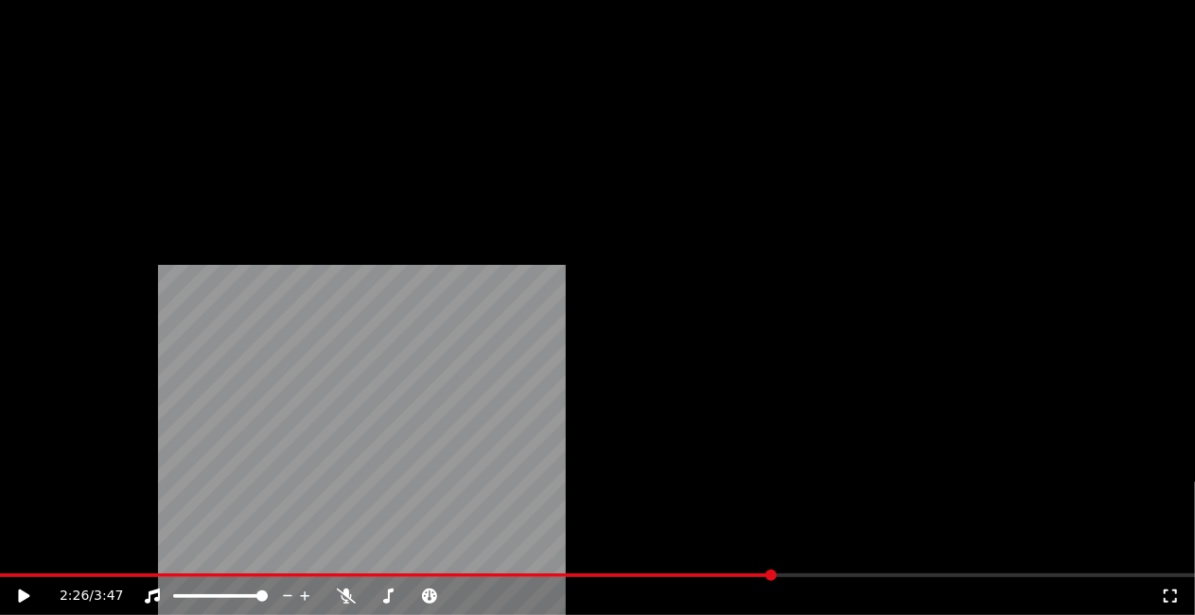
scroll to position [24561, 0]
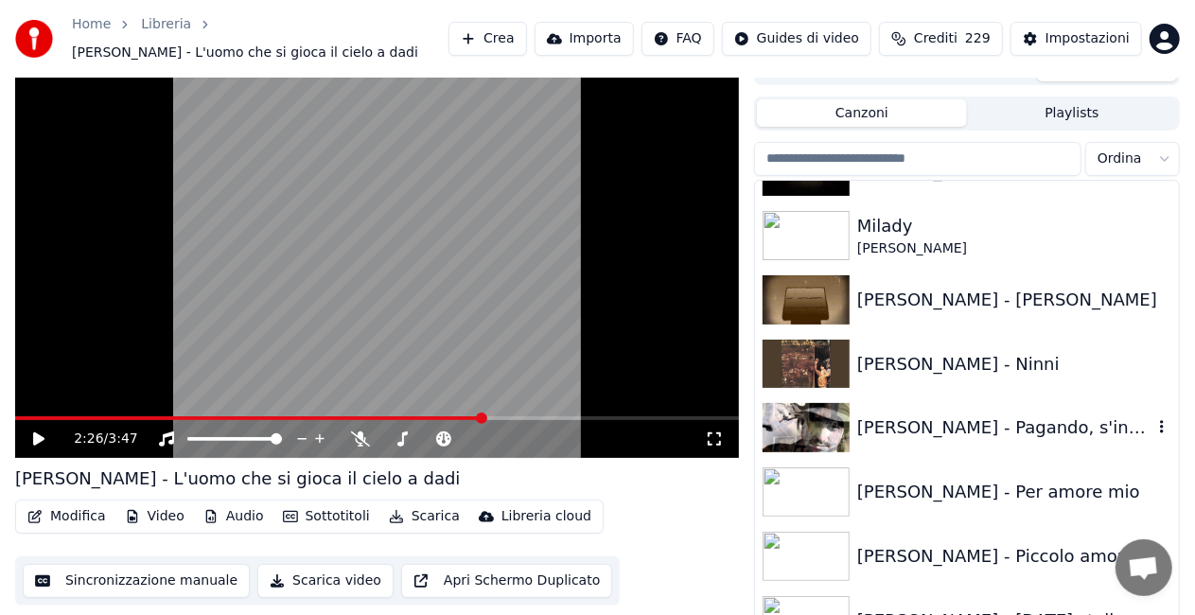
click at [988, 426] on div "[PERSON_NAME] - Pagando, s'intende" at bounding box center [1004, 428] width 295 height 27
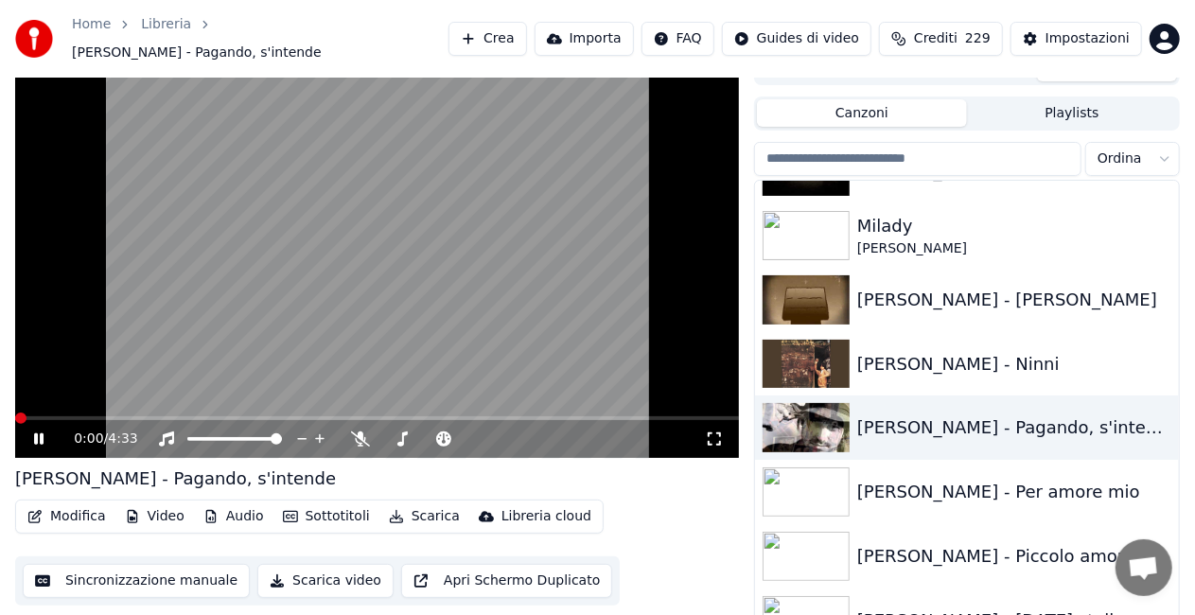
click at [722, 432] on icon at bounding box center [714, 439] width 19 height 15
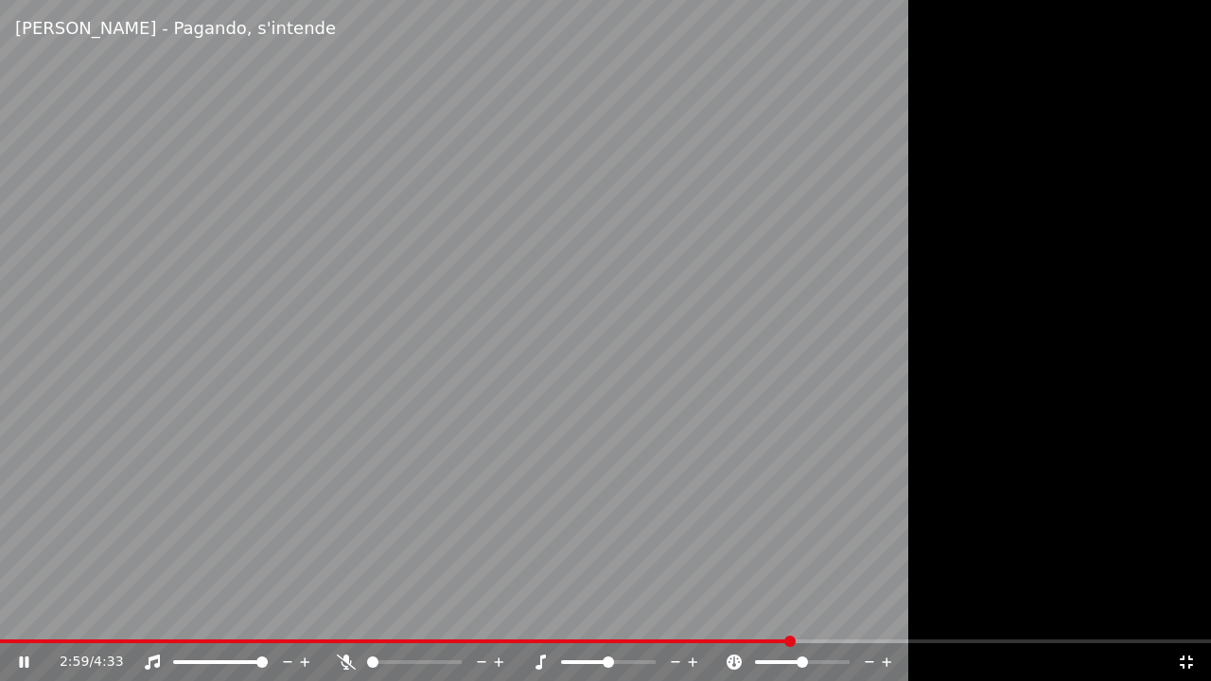
click at [757, 420] on video at bounding box center [605, 340] width 1211 height 681
click at [1187, 614] on icon at bounding box center [1186, 662] width 19 height 15
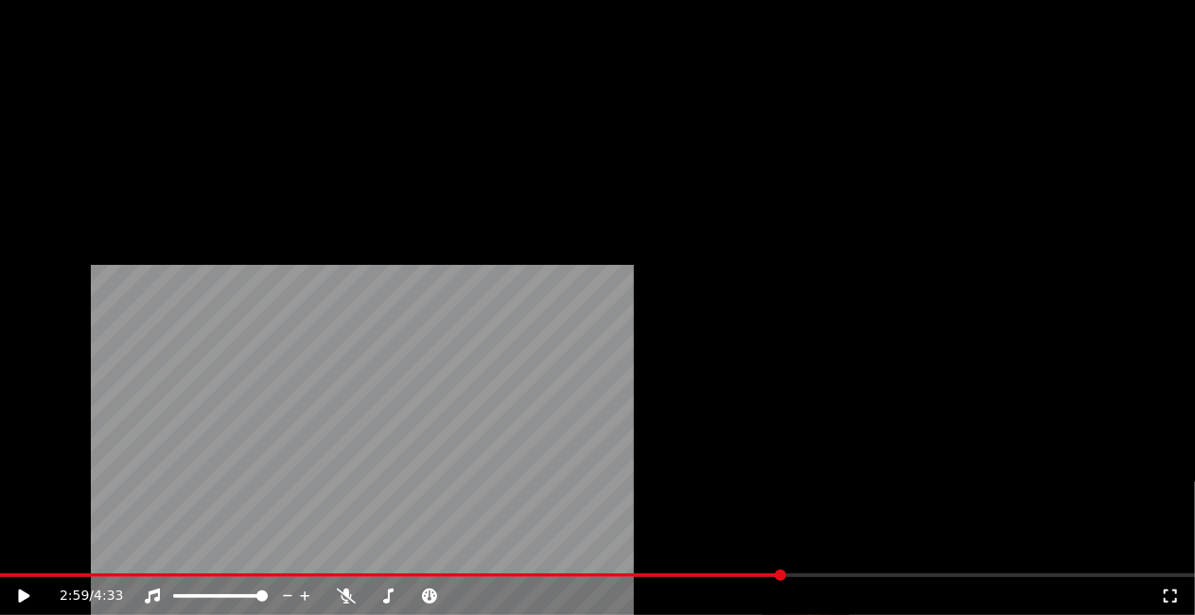
scroll to position [24751, 0]
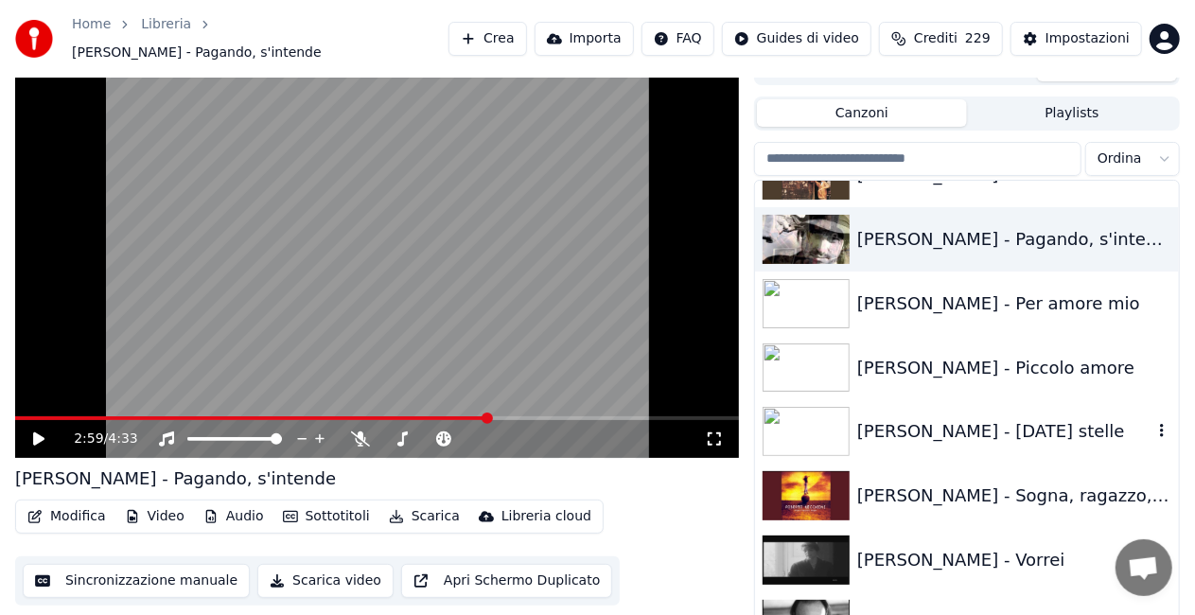
click at [953, 424] on div "[PERSON_NAME] - [DATE] stelle" at bounding box center [1004, 431] width 295 height 27
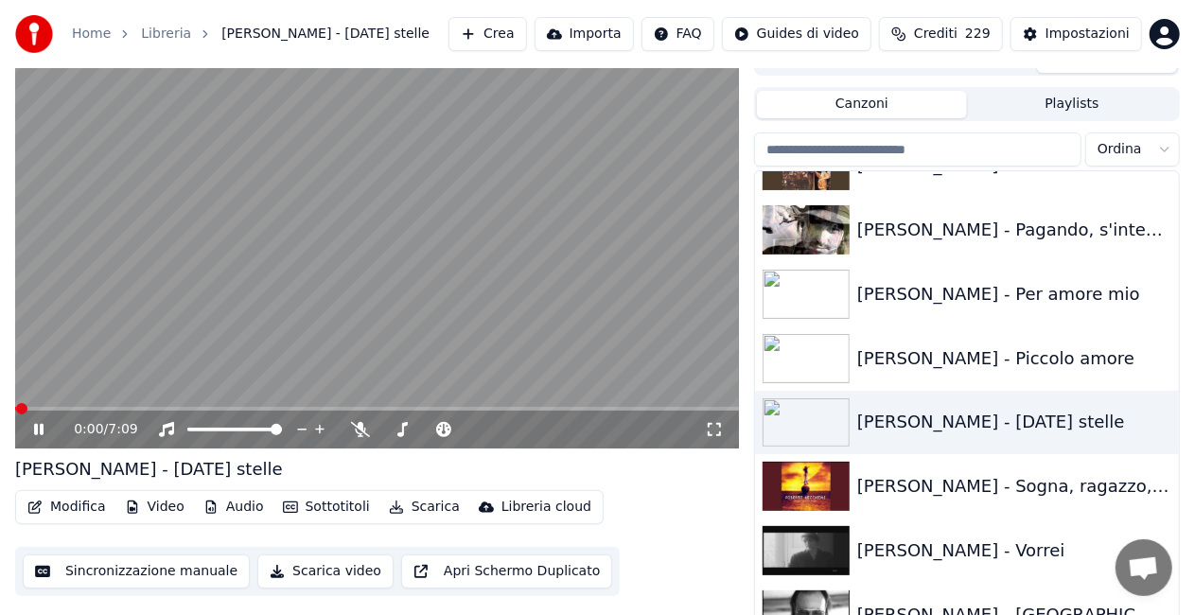
click at [712, 430] on icon at bounding box center [714, 429] width 19 height 15
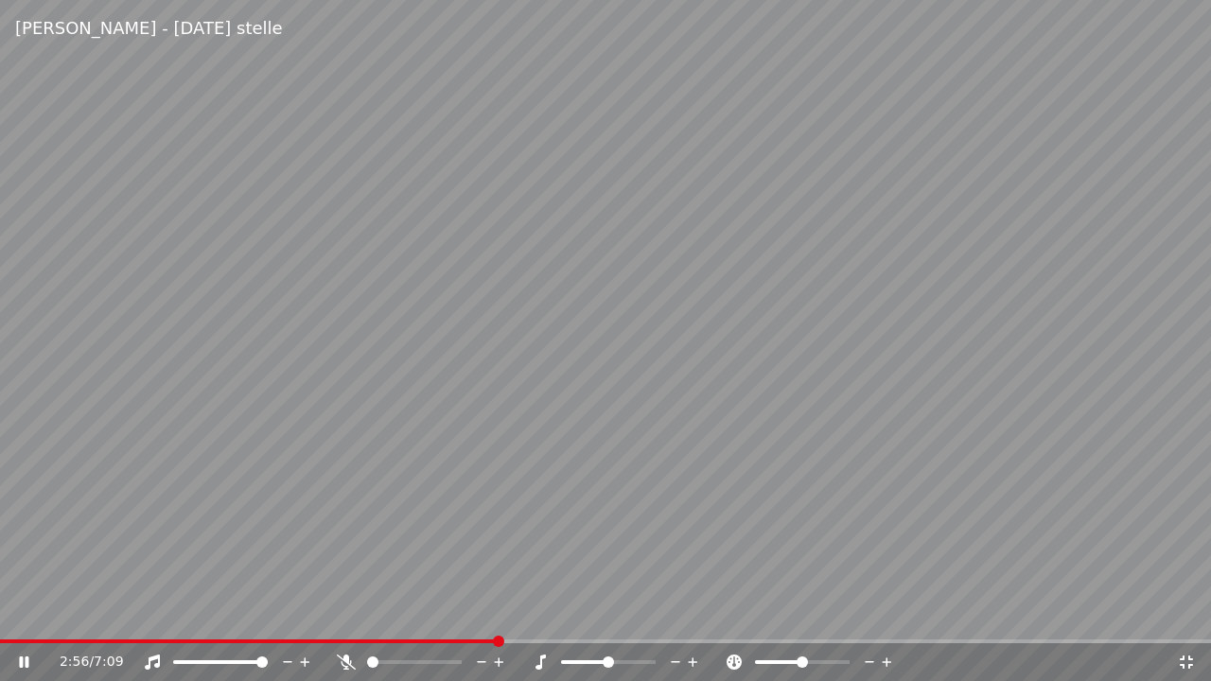
click at [91, 614] on div "2:56 / 7:09" at bounding box center [605, 663] width 1211 height 38
click at [155, 614] on div "2:57 / 7:09" at bounding box center [605, 663] width 1211 height 38
click at [155, 614] on span at bounding box center [77, 642] width 155 height 4
click at [780, 469] on video at bounding box center [605, 340] width 1211 height 681
click at [781, 466] on video at bounding box center [605, 340] width 1211 height 681
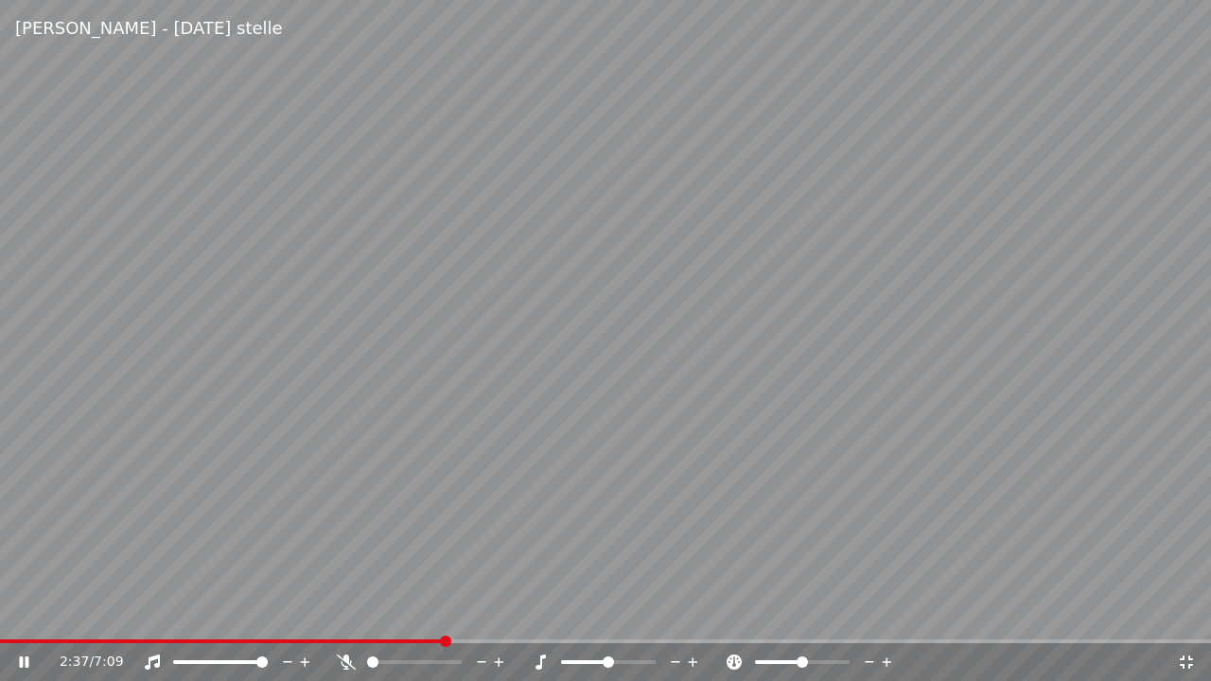
click at [88, 235] on video at bounding box center [605, 340] width 1211 height 681
click at [1193, 614] on icon at bounding box center [1186, 662] width 13 height 13
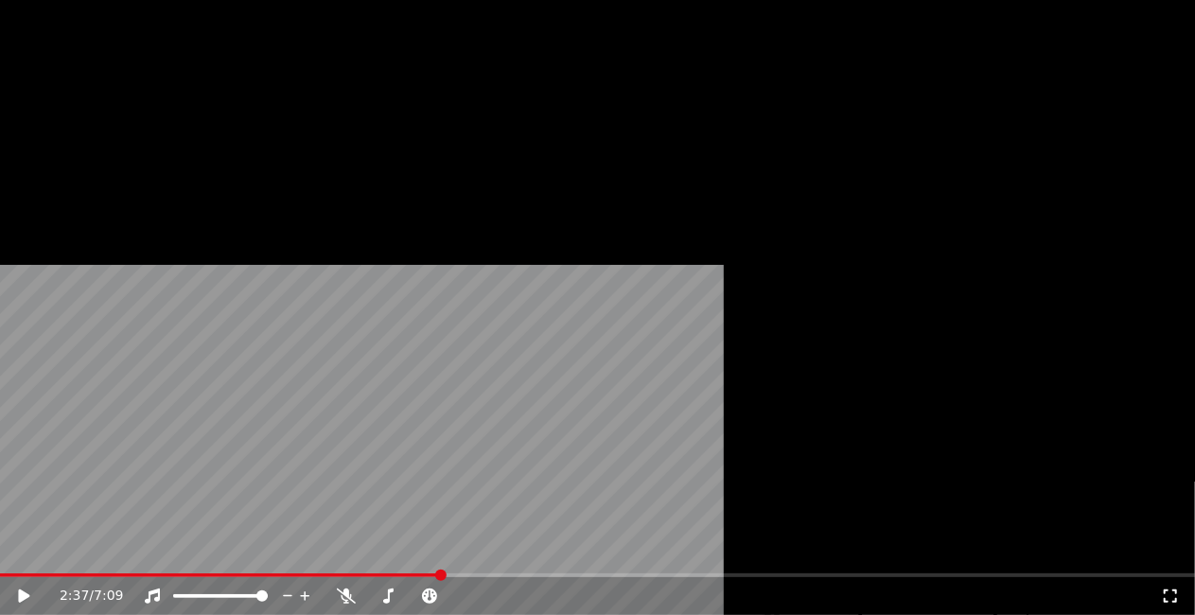
scroll to position [19261, 0]
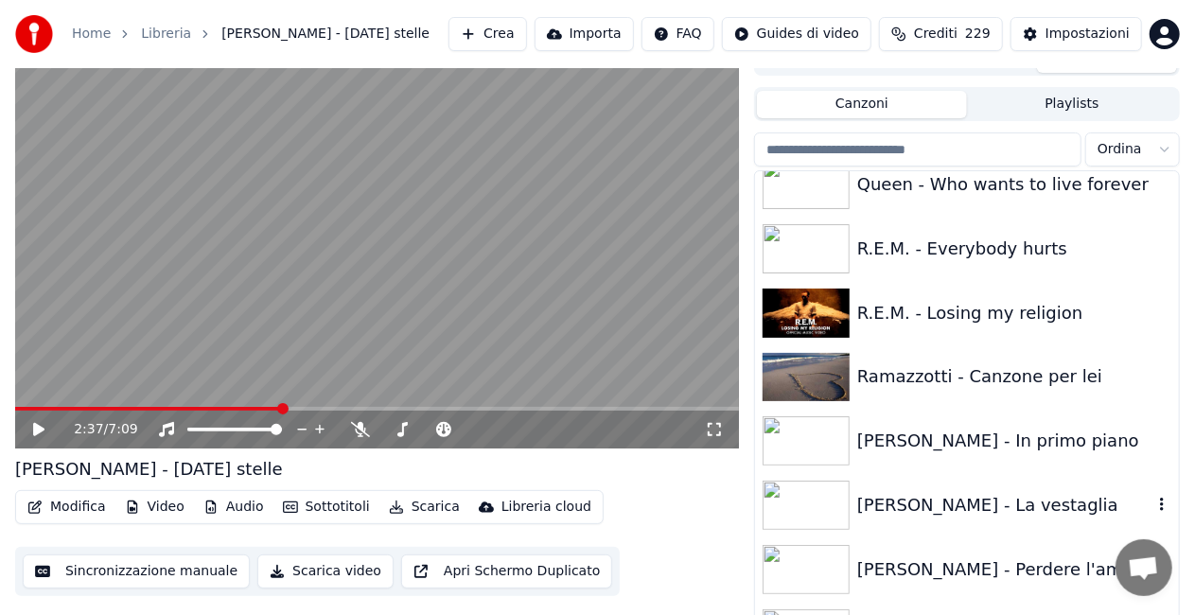
click at [1026, 524] on div "[PERSON_NAME] - La vestaglia" at bounding box center [967, 505] width 424 height 64
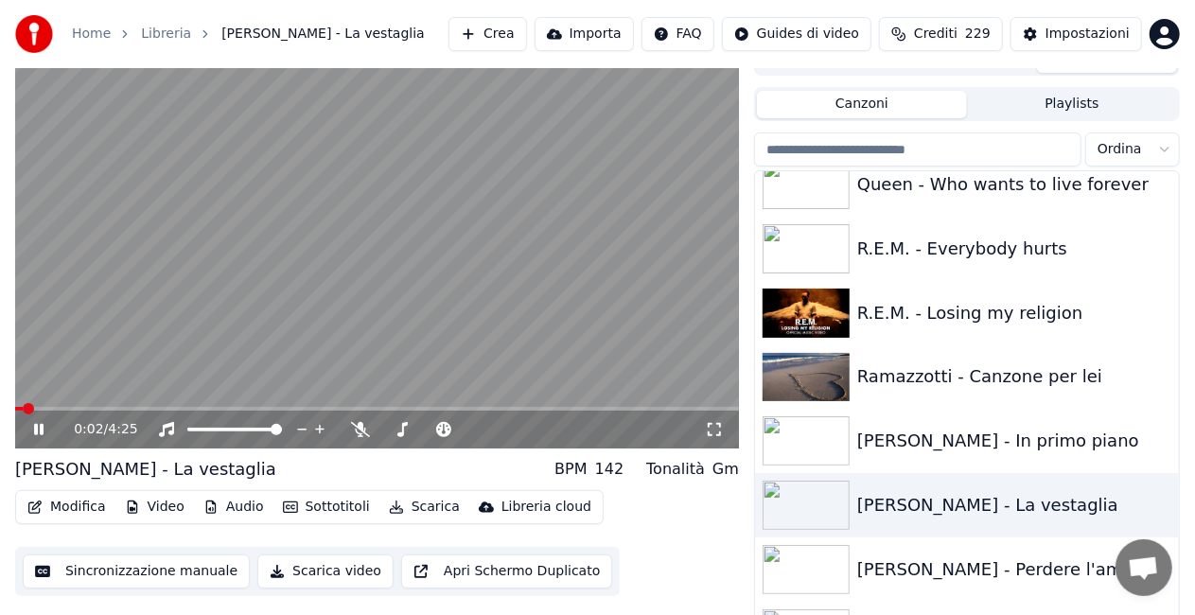
click at [719, 428] on icon at bounding box center [714, 429] width 19 height 15
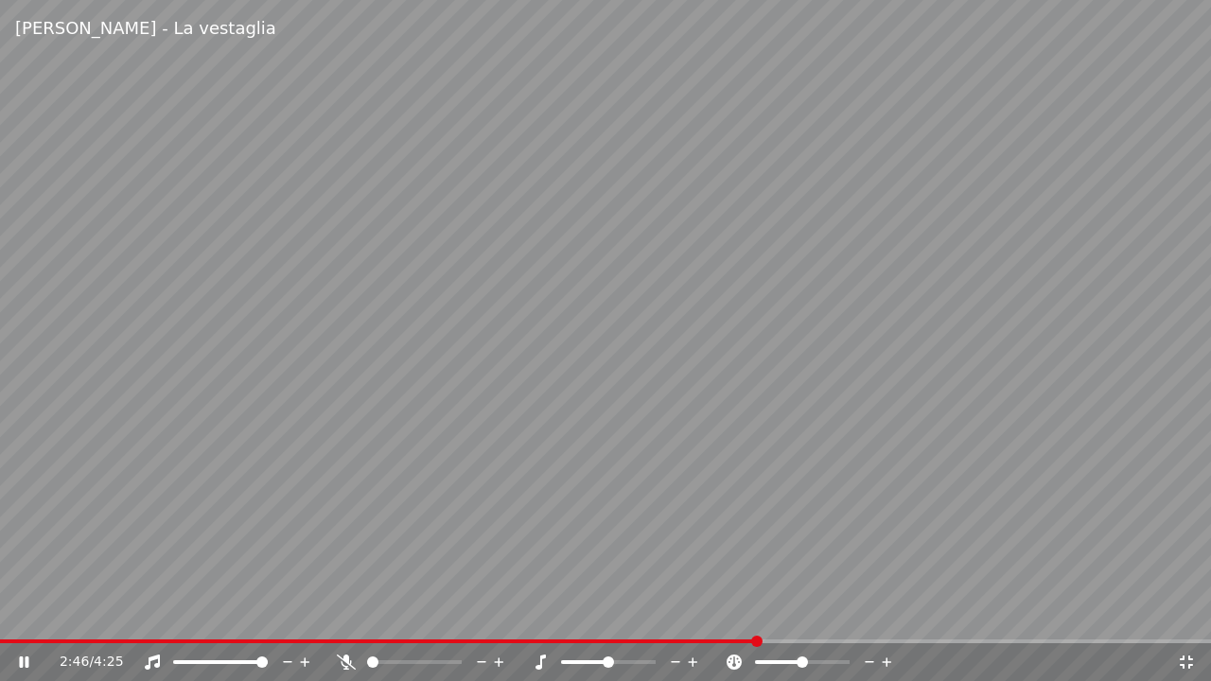
click at [553, 0] on div "[PERSON_NAME] - La vestaglia" at bounding box center [605, 28] width 1211 height 57
click at [1180, 614] on icon at bounding box center [1186, 662] width 19 height 15
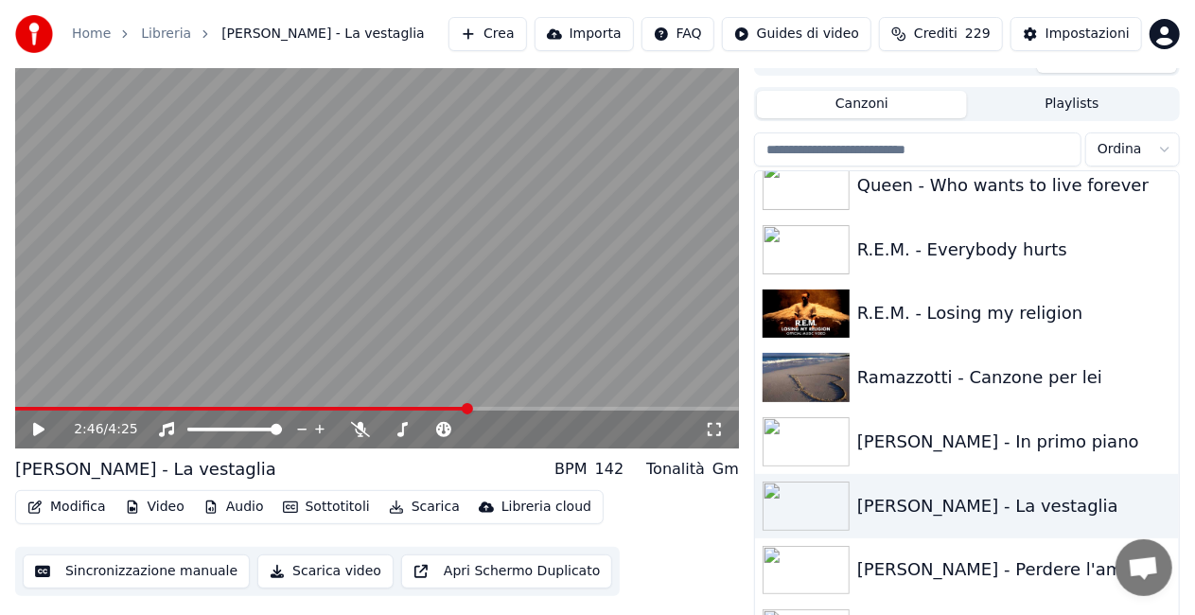
click at [715, 430] on icon at bounding box center [714, 429] width 19 height 15
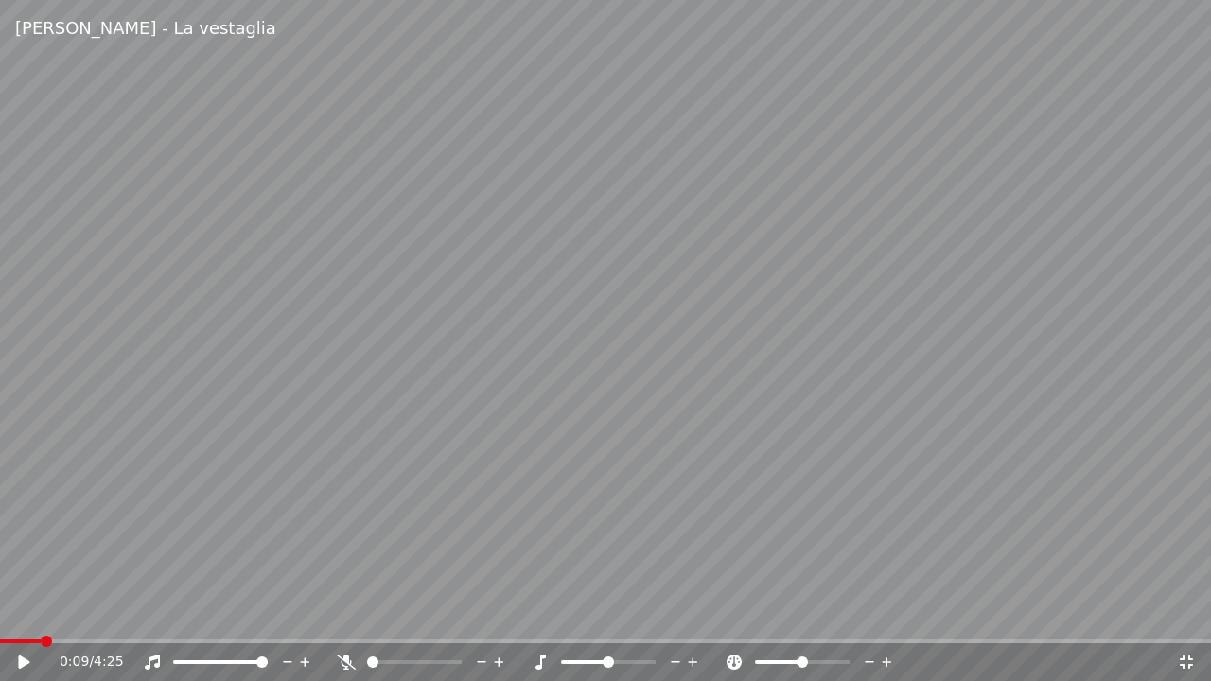
click at [41, 614] on span at bounding box center [20, 642] width 41 height 4
click at [272, 492] on video at bounding box center [605, 340] width 1211 height 681
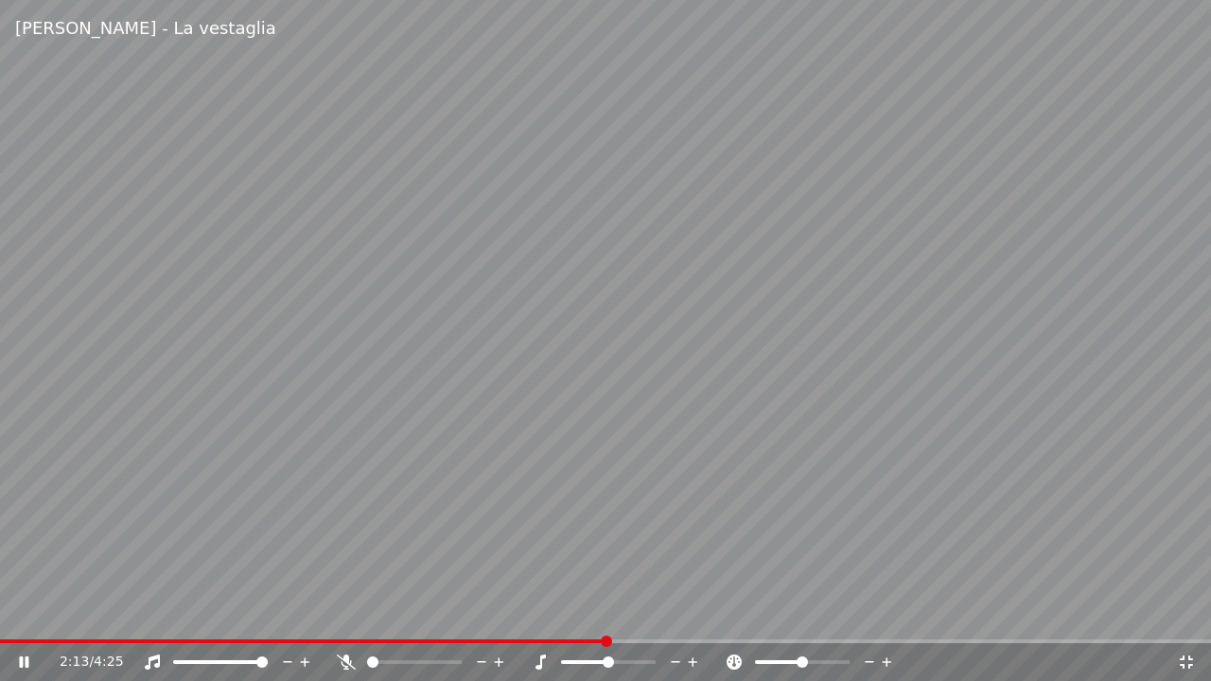
click at [0, 504] on video at bounding box center [605, 340] width 1211 height 681
click at [271, 614] on span at bounding box center [304, 642] width 608 height 4
click at [348, 614] on icon at bounding box center [346, 662] width 19 height 15
drag, startPoint x: 716, startPoint y: 380, endPoint x: 710, endPoint y: 372, distance: 10.2
click at [712, 375] on video at bounding box center [605, 340] width 1211 height 681
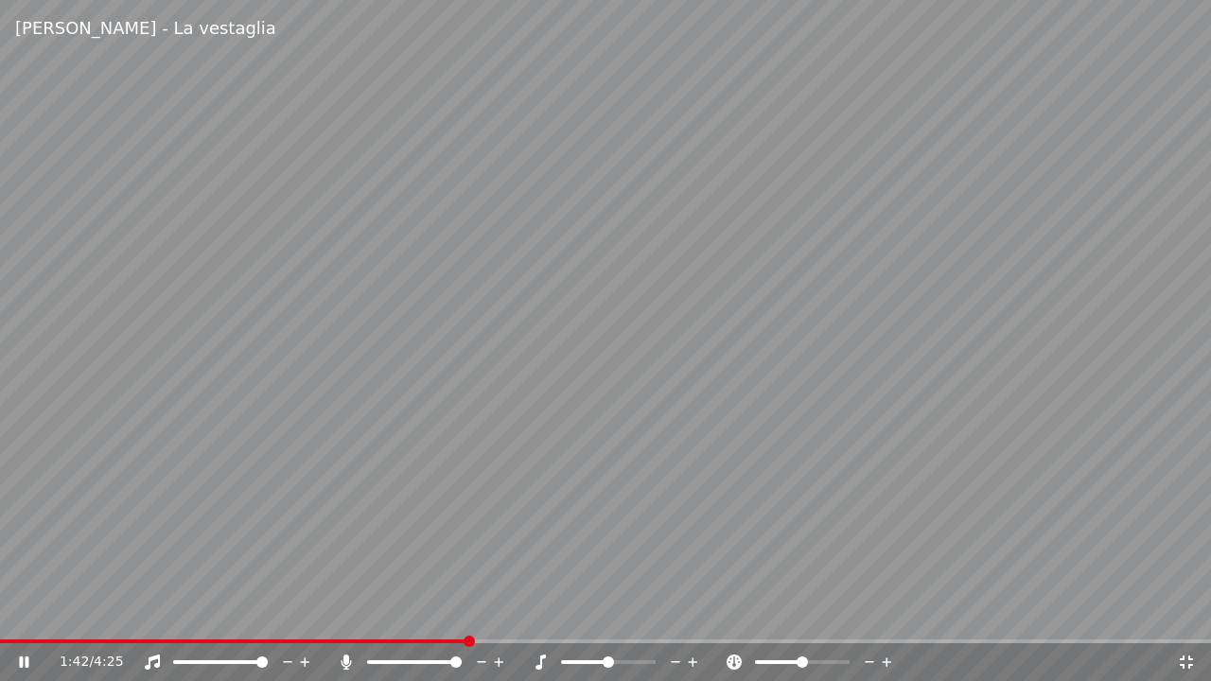
drag, startPoint x: 1155, startPoint y: 189, endPoint x: 1103, endPoint y: 187, distance: 52.1
click at [1126, 189] on video at bounding box center [605, 340] width 1211 height 681
click at [17, 614] on video at bounding box center [605, 340] width 1211 height 681
click at [30, 614] on span at bounding box center [239, 642] width 479 height 4
click at [343, 614] on div at bounding box center [422, 662] width 171 height 19
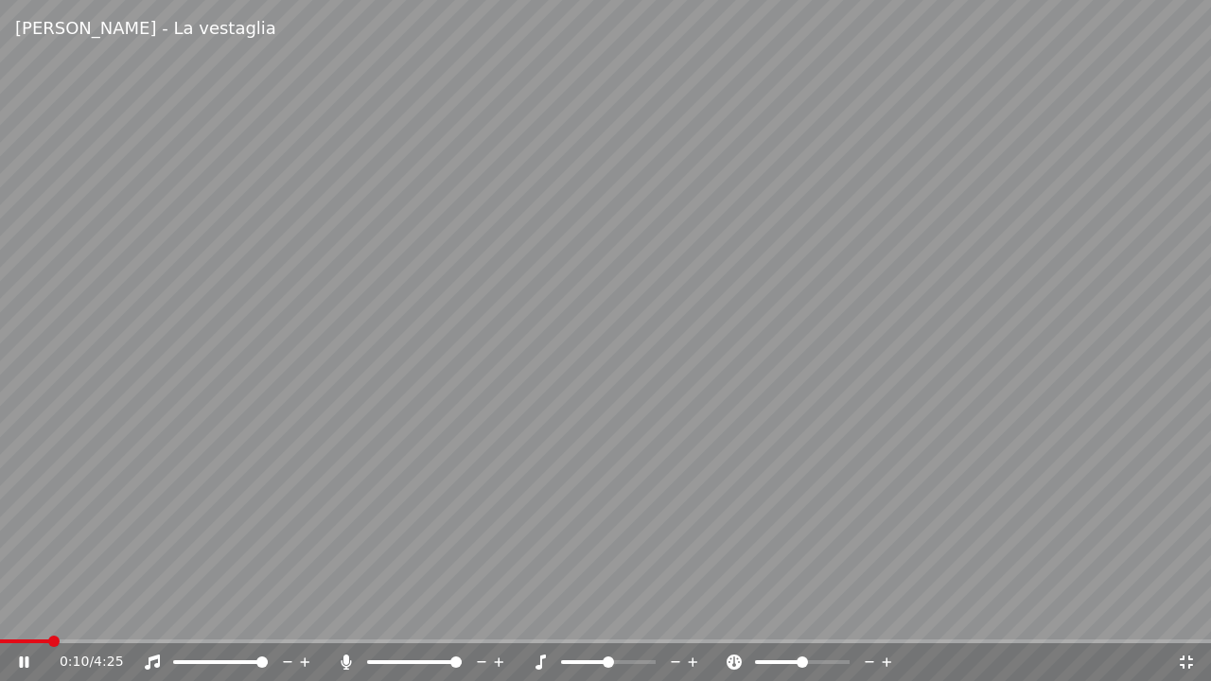
click at [341, 614] on icon at bounding box center [346, 662] width 10 height 15
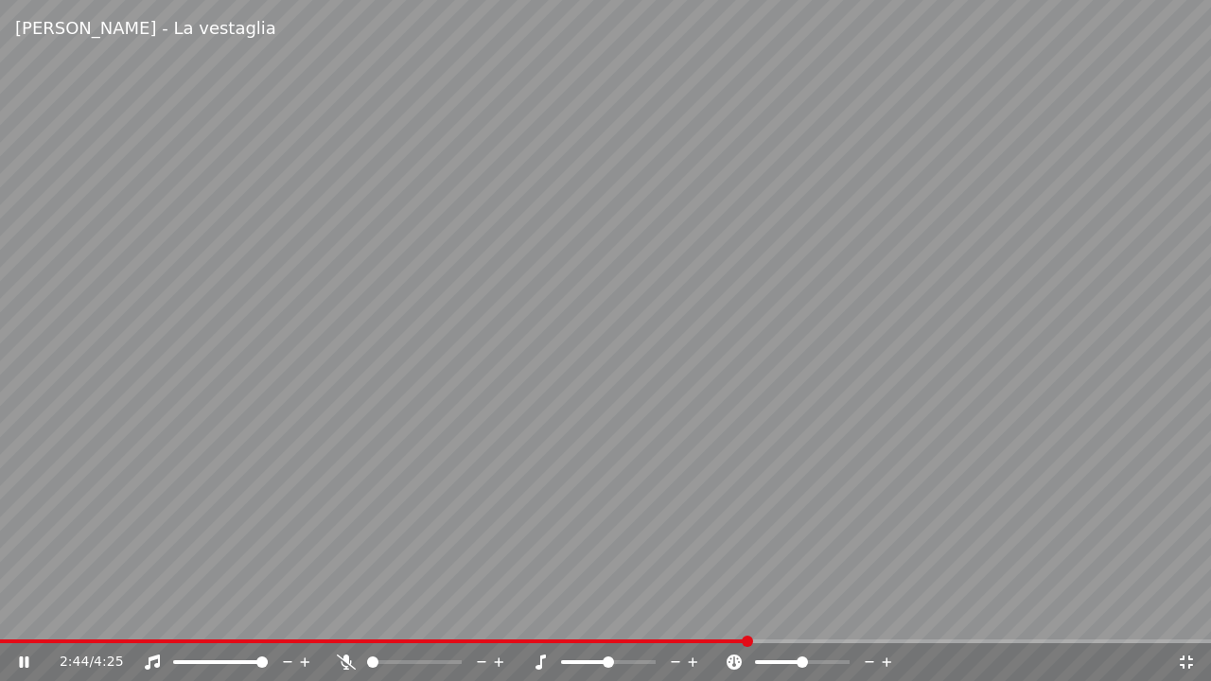
drag, startPoint x: 579, startPoint y: 206, endPoint x: 591, endPoint y: 201, distance: 12.7
click at [585, 204] on video at bounding box center [605, 340] width 1211 height 681
click at [1191, 614] on icon at bounding box center [1186, 662] width 13 height 13
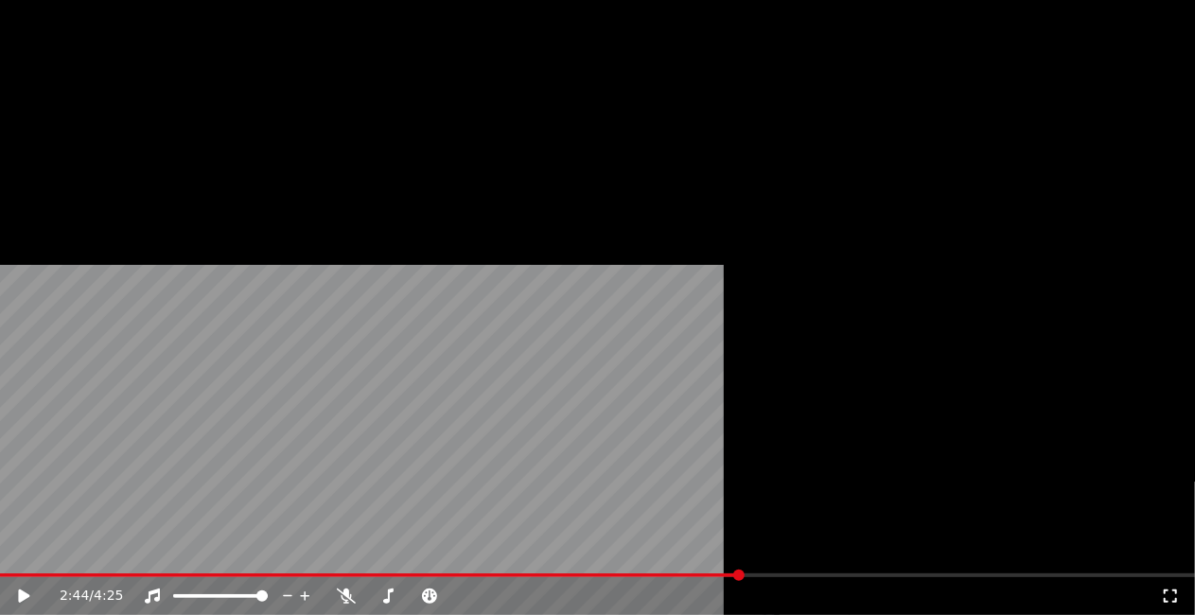
scroll to position [19356, 0]
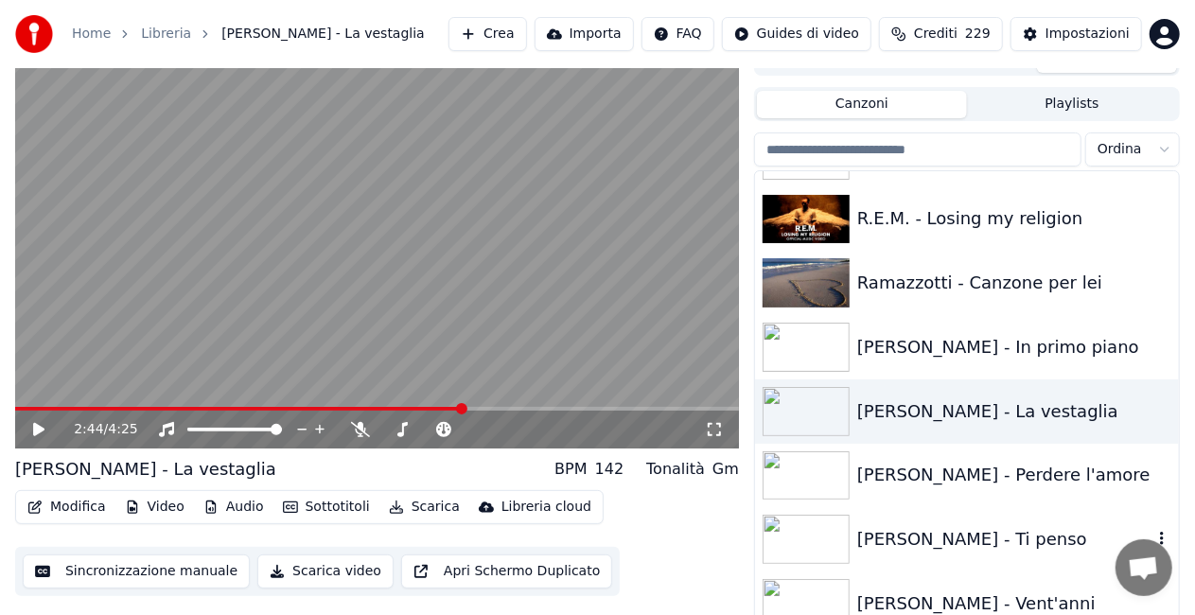
click at [871, 549] on div "[PERSON_NAME] - Ti penso" at bounding box center [1004, 539] width 295 height 27
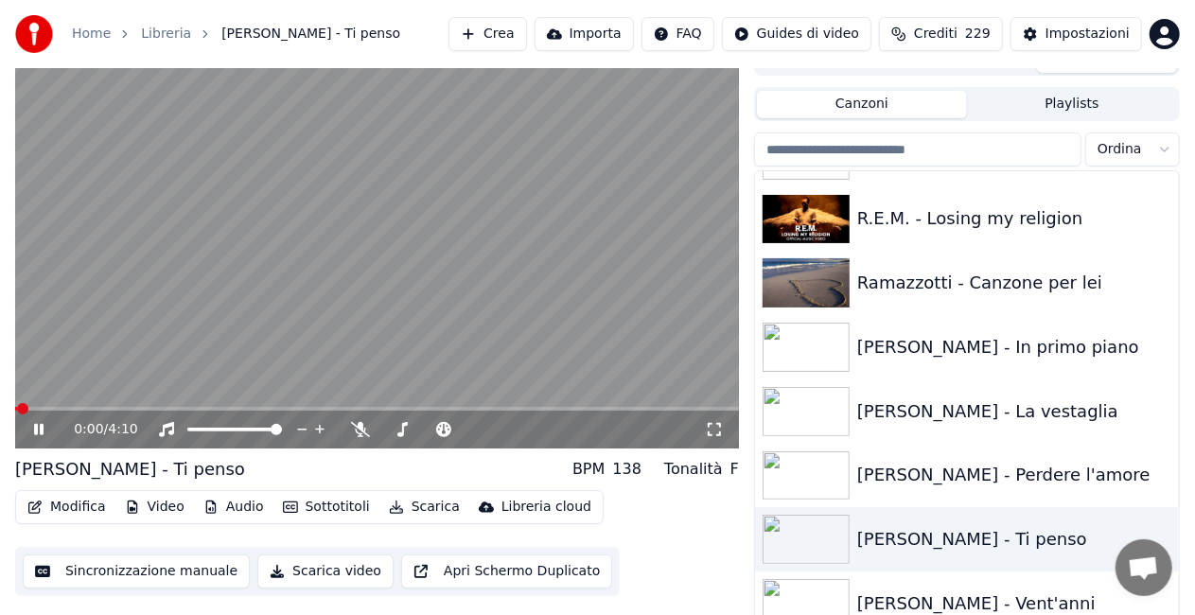
click at [712, 433] on icon at bounding box center [714, 429] width 19 height 15
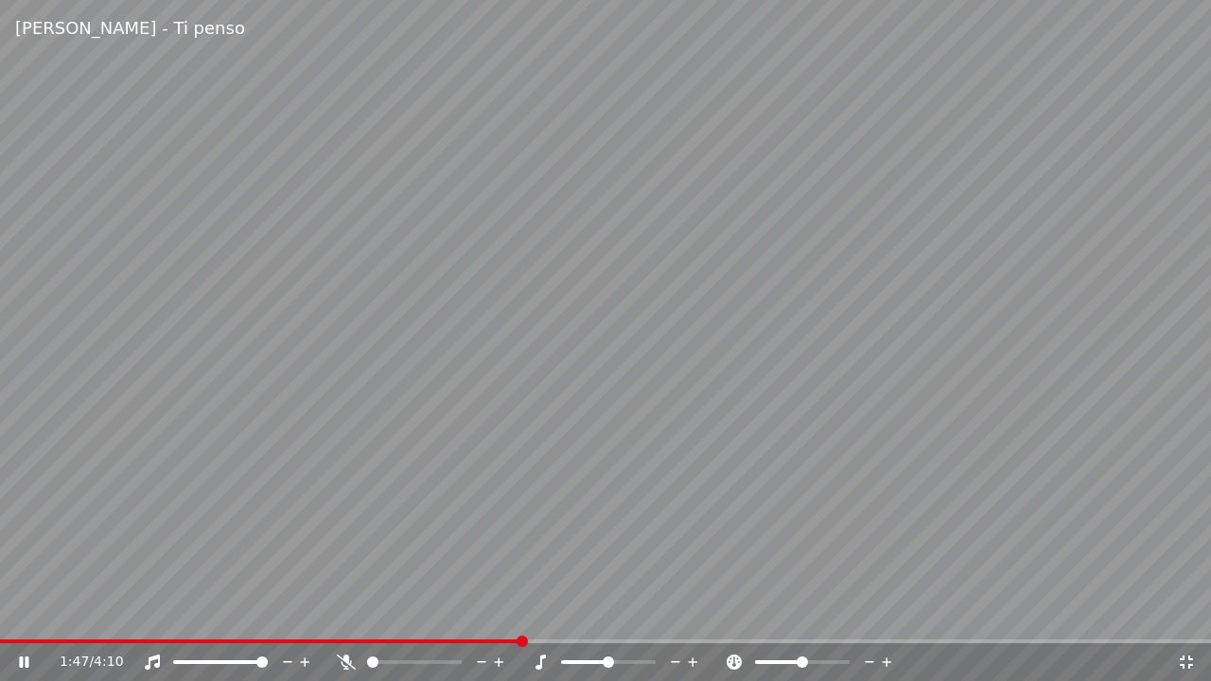
drag, startPoint x: 1161, startPoint y: 133, endPoint x: 1069, endPoint y: 14, distance: 149.7
click at [1074, 18] on div "[PERSON_NAME] - Ti penso 1:47 / 4:10" at bounding box center [605, 340] width 1211 height 681
click at [1190, 614] on icon at bounding box center [1186, 662] width 19 height 15
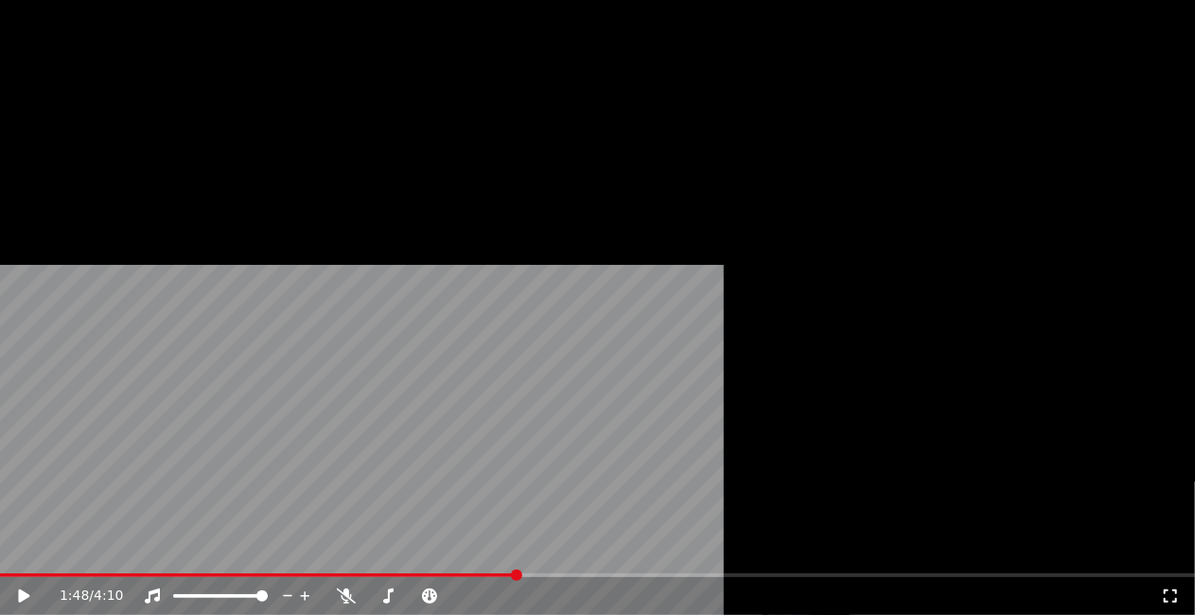
scroll to position [17936, 0]
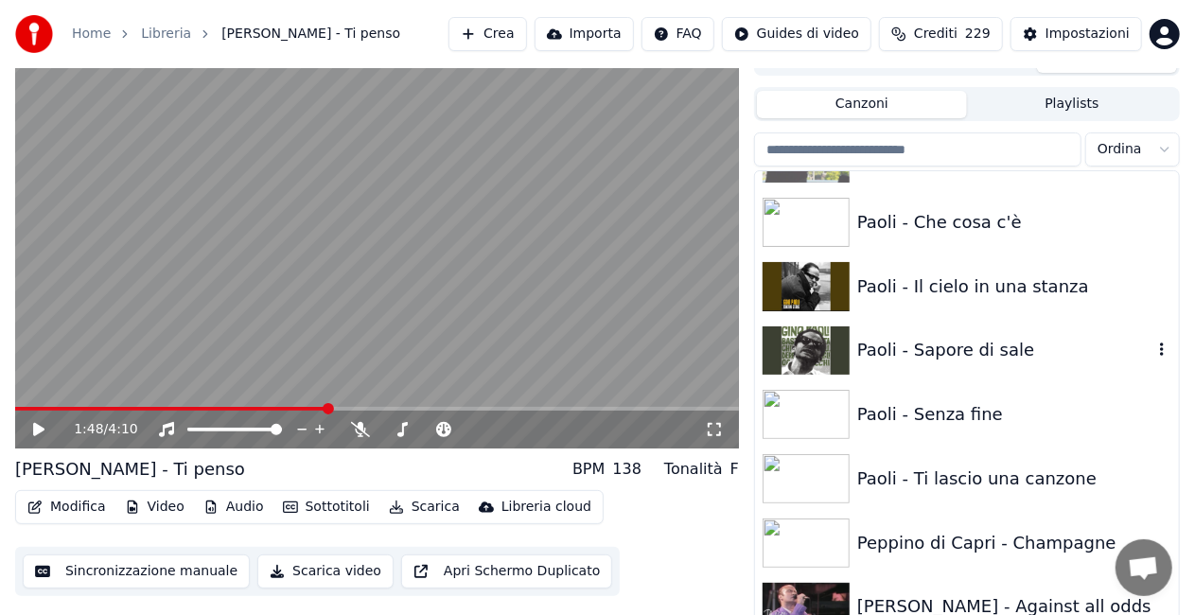
click at [960, 364] on div "Paoli - Sapore di sale" at bounding box center [967, 351] width 424 height 64
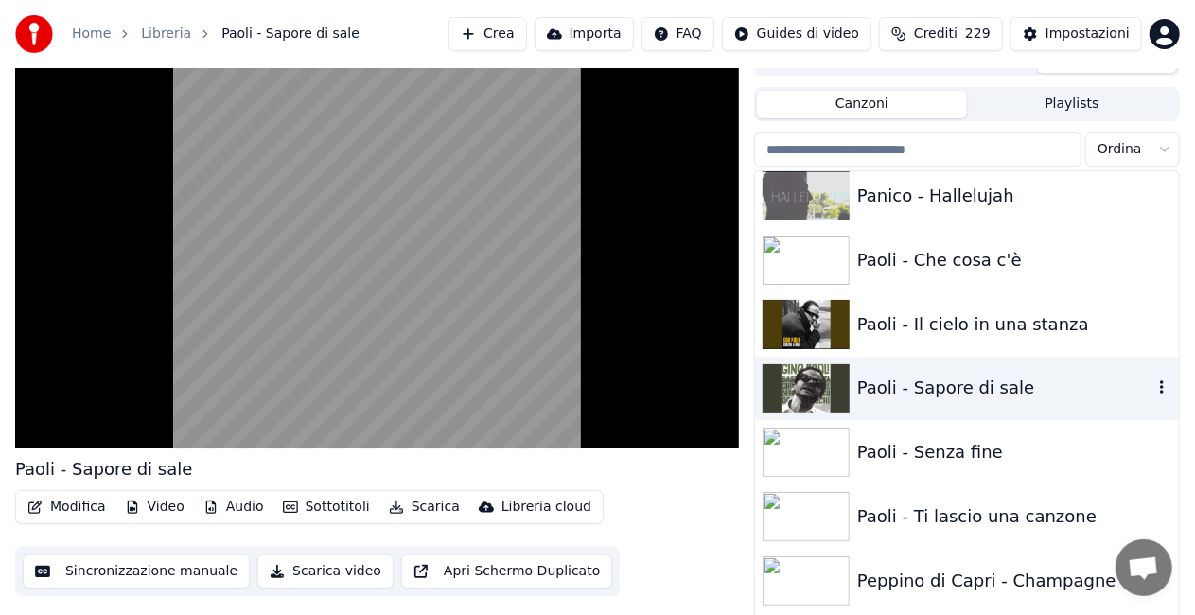
scroll to position [17842, 0]
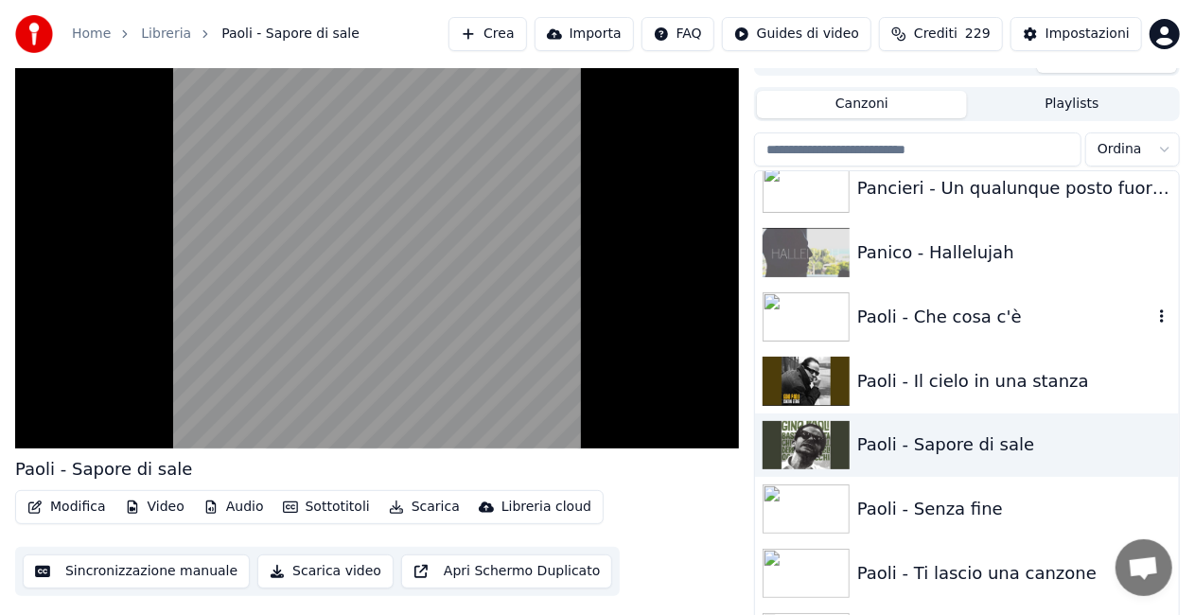
click at [958, 316] on div "Paoli - Che cosa c'è" at bounding box center [1004, 317] width 295 height 27
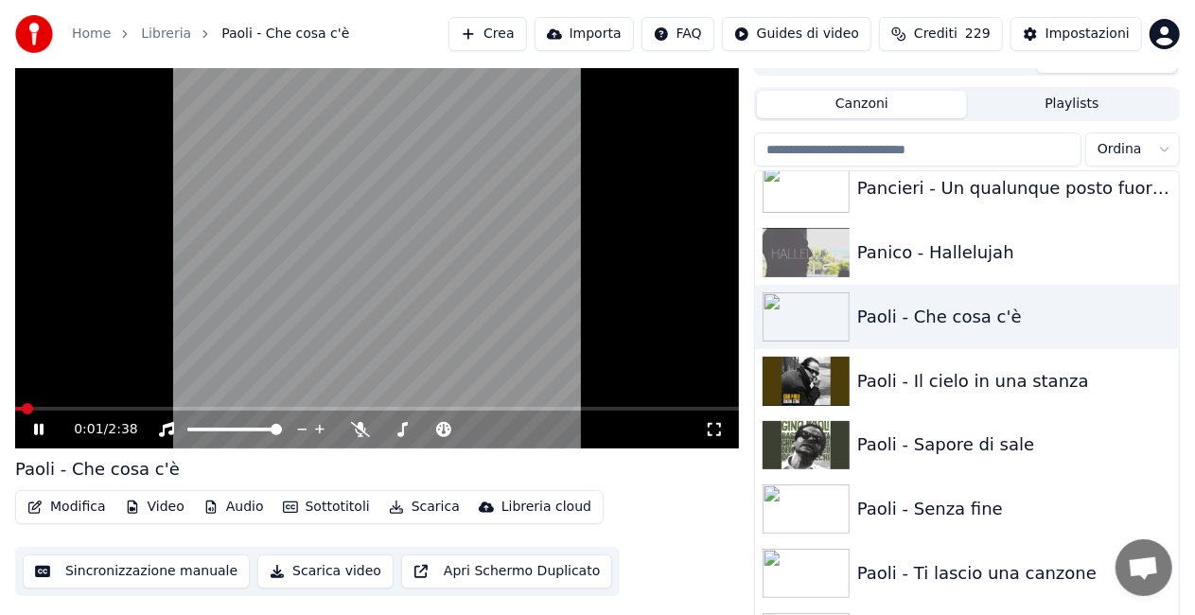
click at [720, 425] on icon at bounding box center [714, 429] width 13 height 13
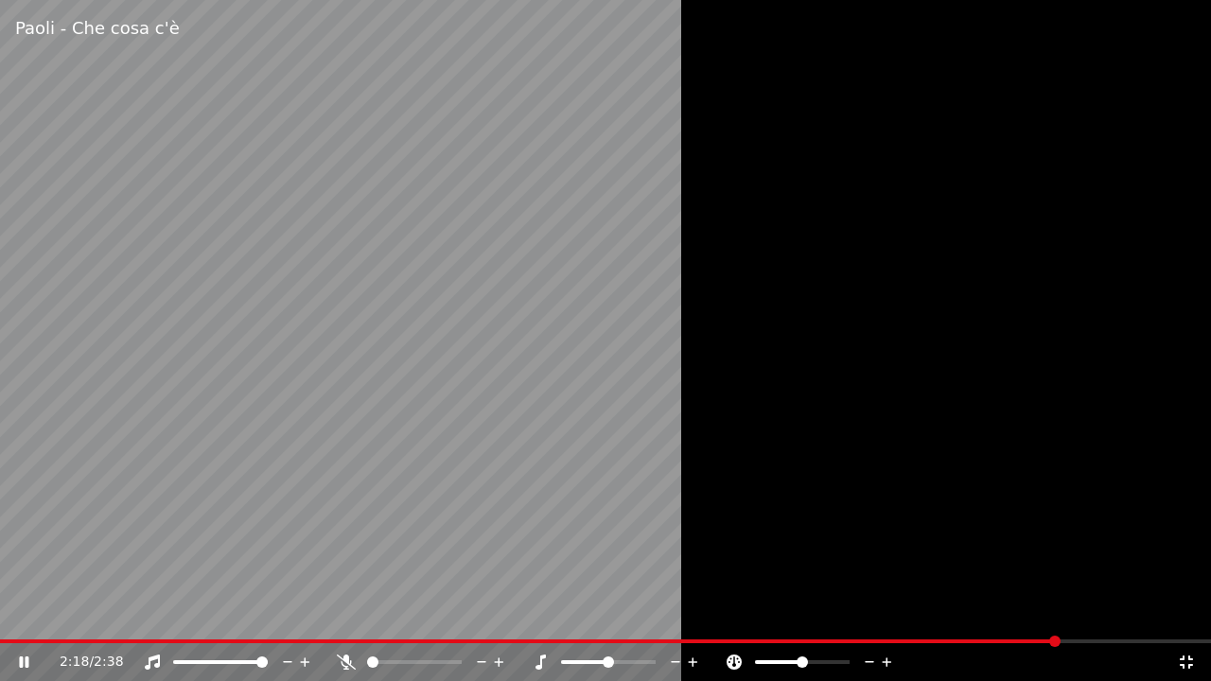
drag, startPoint x: 17, startPoint y: 412, endPoint x: 26, endPoint y: 331, distance: 80.9
click at [17, 411] on video at bounding box center [605, 340] width 1211 height 681
click at [1191, 614] on icon at bounding box center [1186, 662] width 19 height 15
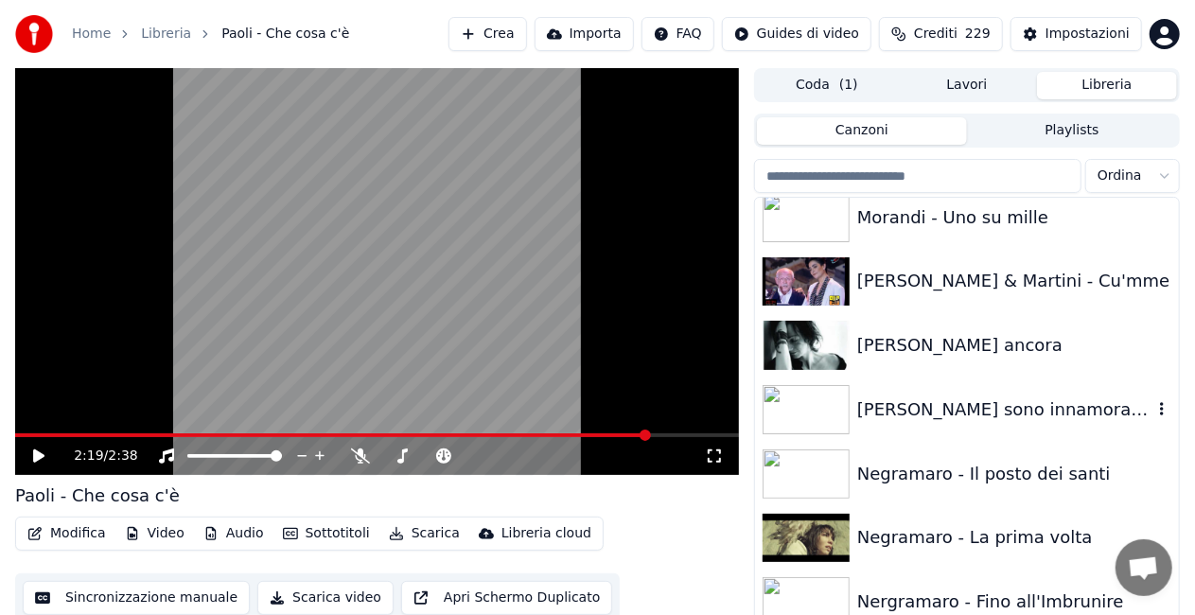
scroll to position [16517, 0]
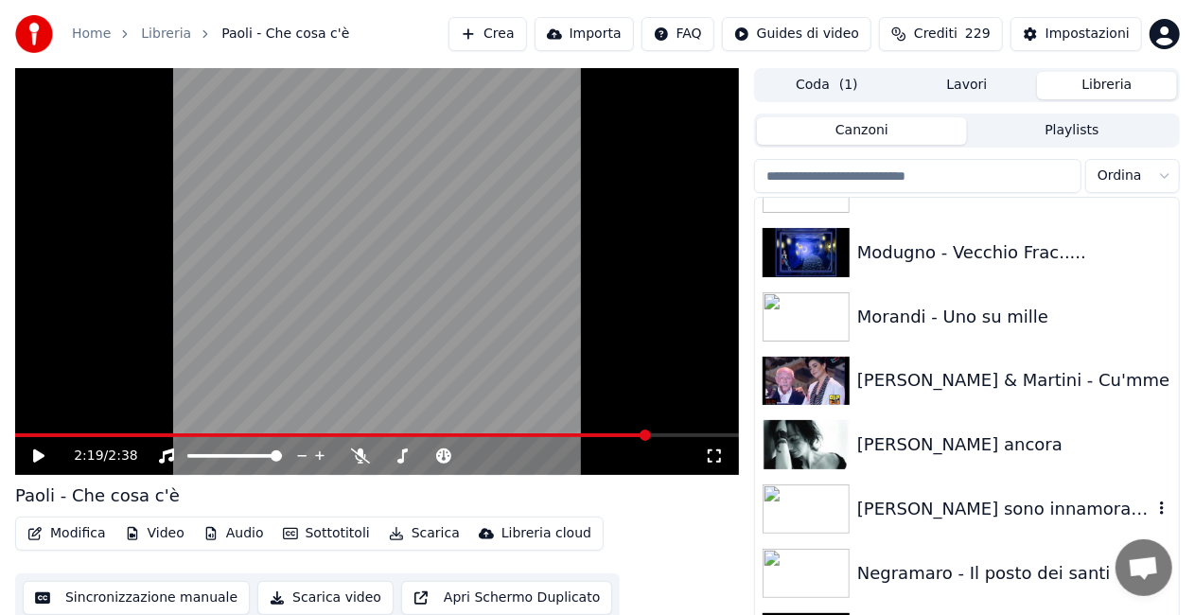
click at [937, 499] on div "[PERSON_NAME] sono innamorato di mia moglie" at bounding box center [1004, 509] width 295 height 27
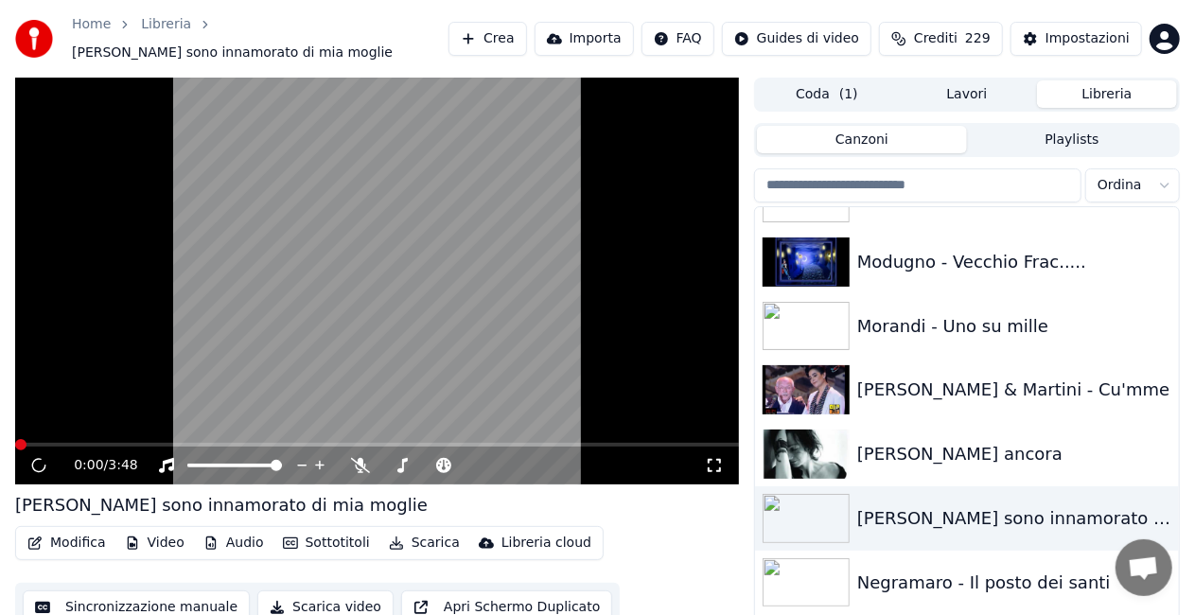
click at [712, 458] on icon at bounding box center [714, 465] width 19 height 15
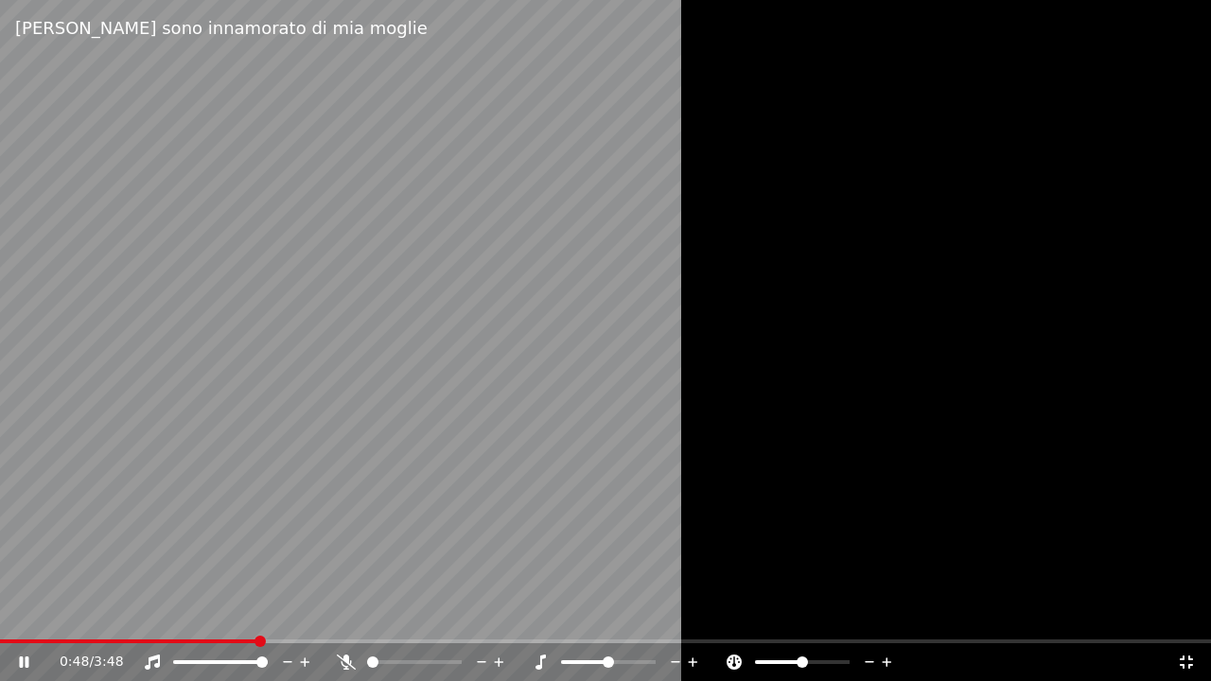
click at [345, 614] on icon at bounding box center [346, 662] width 19 height 15
click at [76, 614] on video at bounding box center [605, 340] width 1211 height 681
click at [80, 614] on div "0:56 / 3:48" at bounding box center [605, 663] width 1211 height 38
click at [80, 614] on video at bounding box center [605, 340] width 1211 height 681
click at [81, 614] on div "0:56 / 3:48" at bounding box center [605, 663] width 1211 height 38
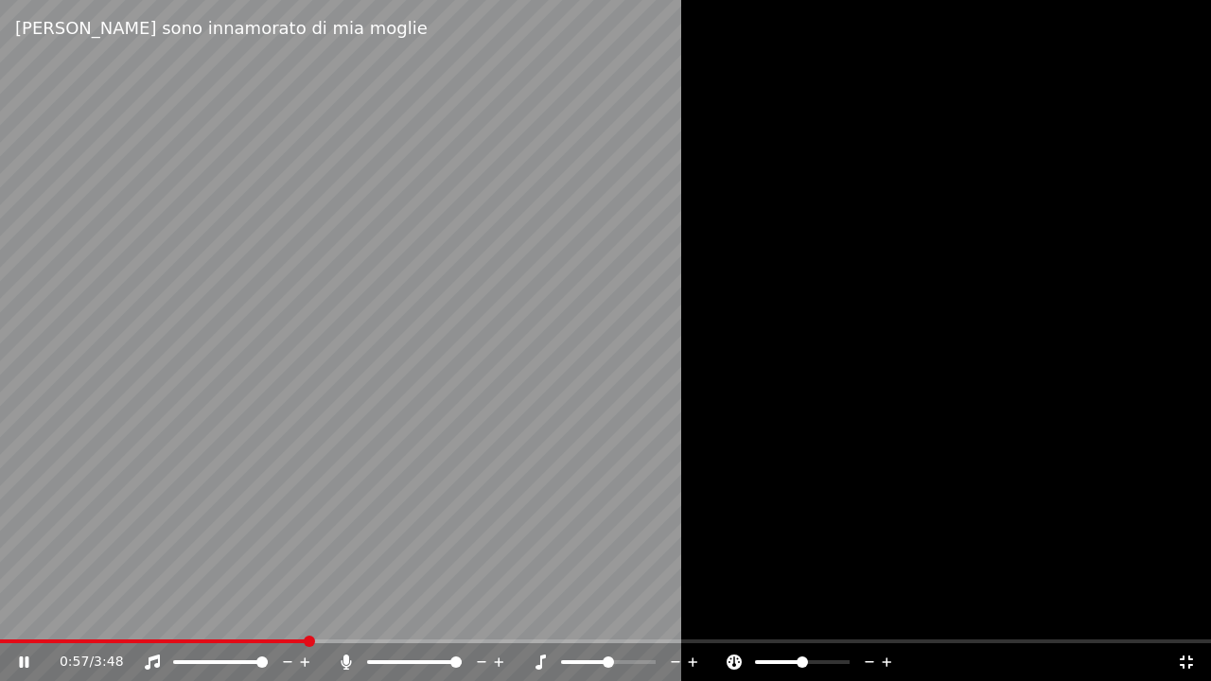
click at [81, 614] on video at bounding box center [605, 340] width 1211 height 681
click at [82, 614] on span at bounding box center [42, 642] width 85 height 4
click at [220, 506] on video at bounding box center [605, 340] width 1211 height 681
click at [345, 614] on icon at bounding box center [346, 662] width 19 height 15
click at [1183, 614] on icon at bounding box center [1186, 662] width 19 height 15
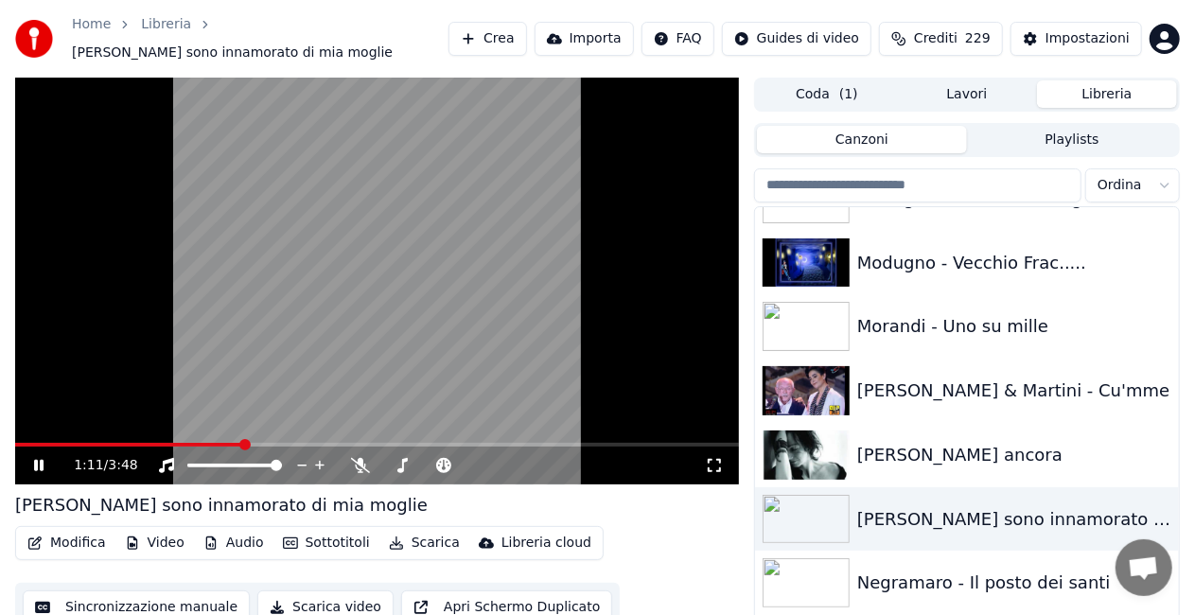
drag, startPoint x: 710, startPoint y: 415, endPoint x: 660, endPoint y: 363, distance: 71.6
click at [709, 414] on video at bounding box center [377, 281] width 724 height 407
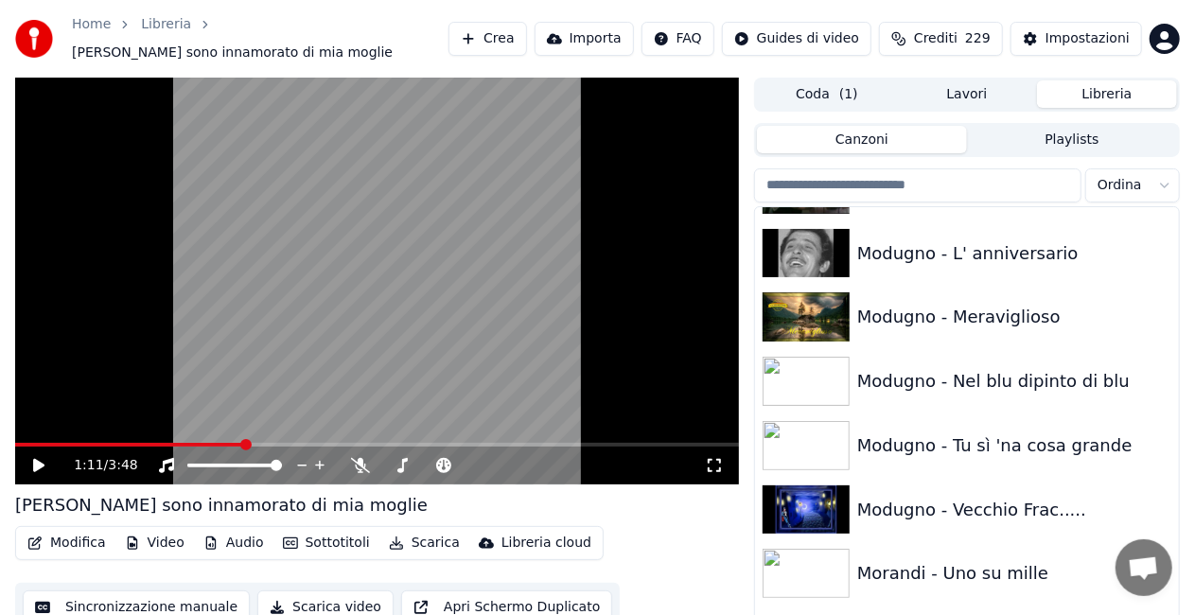
scroll to position [16043, 0]
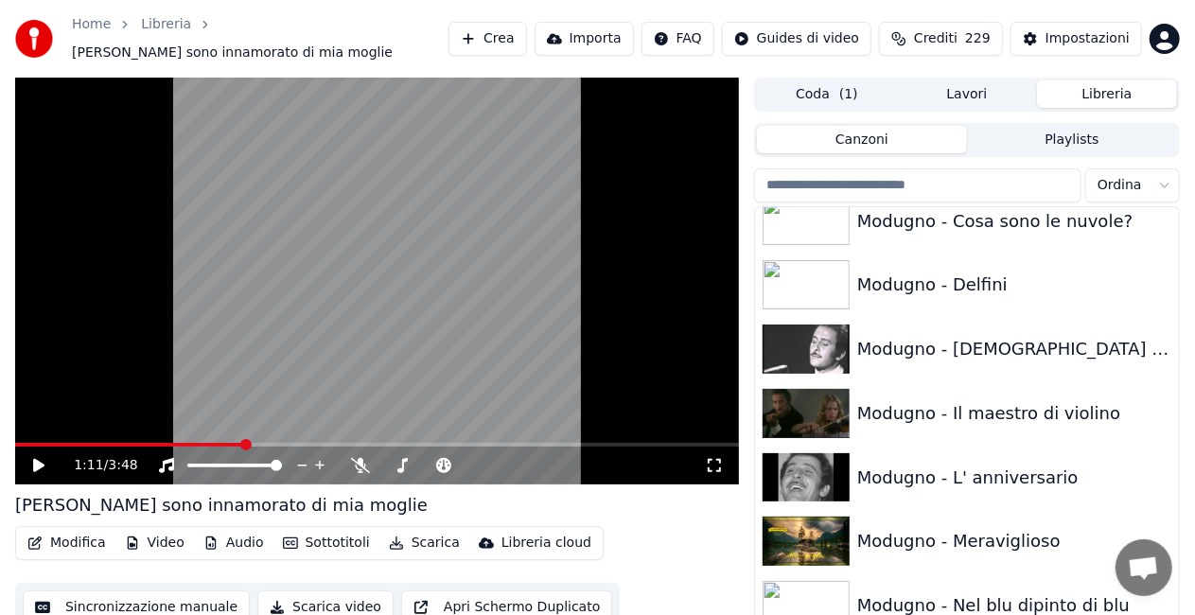
click at [839, 181] on input "search" at bounding box center [917, 185] width 327 height 34
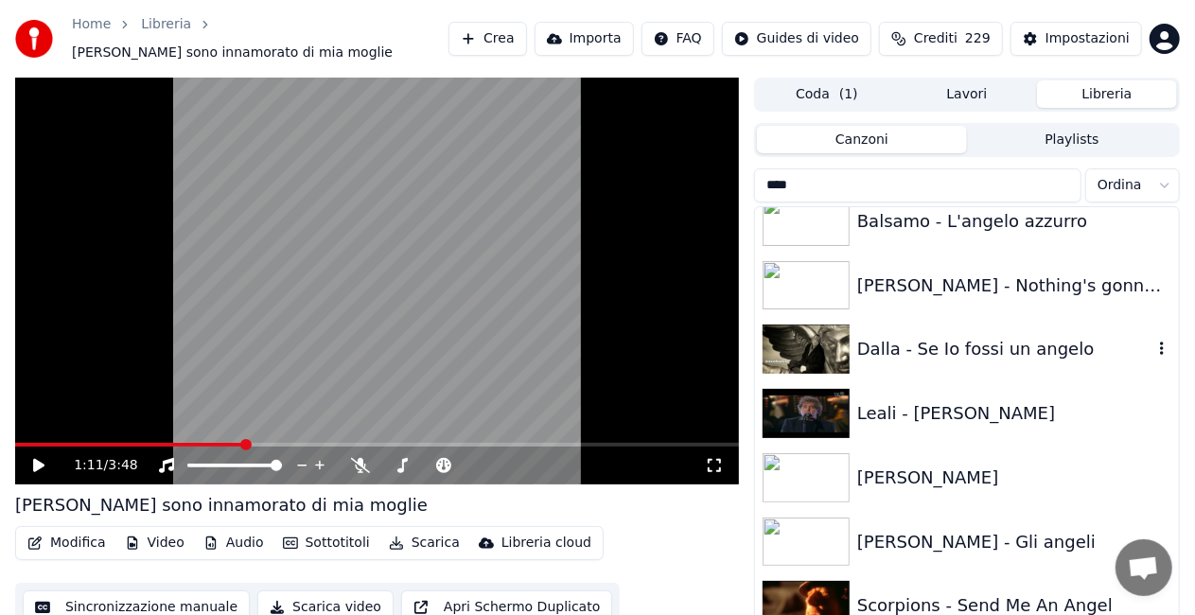
scroll to position [0, 0]
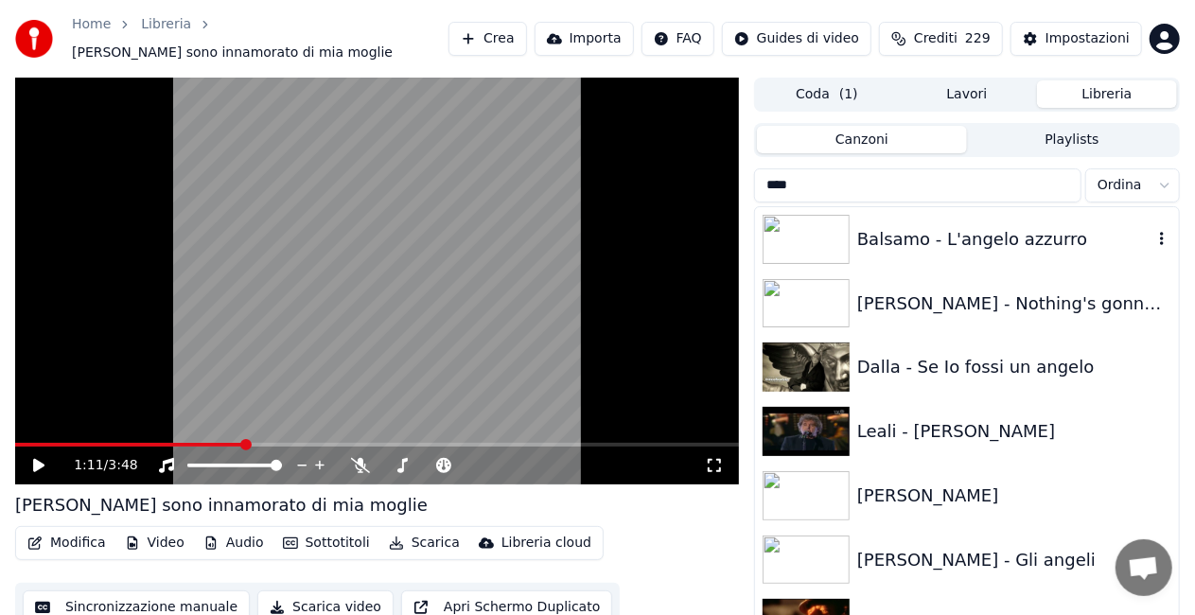
type input "****"
click at [1057, 208] on div "Balsamo - L'angelo azzurro" at bounding box center [967, 239] width 424 height 64
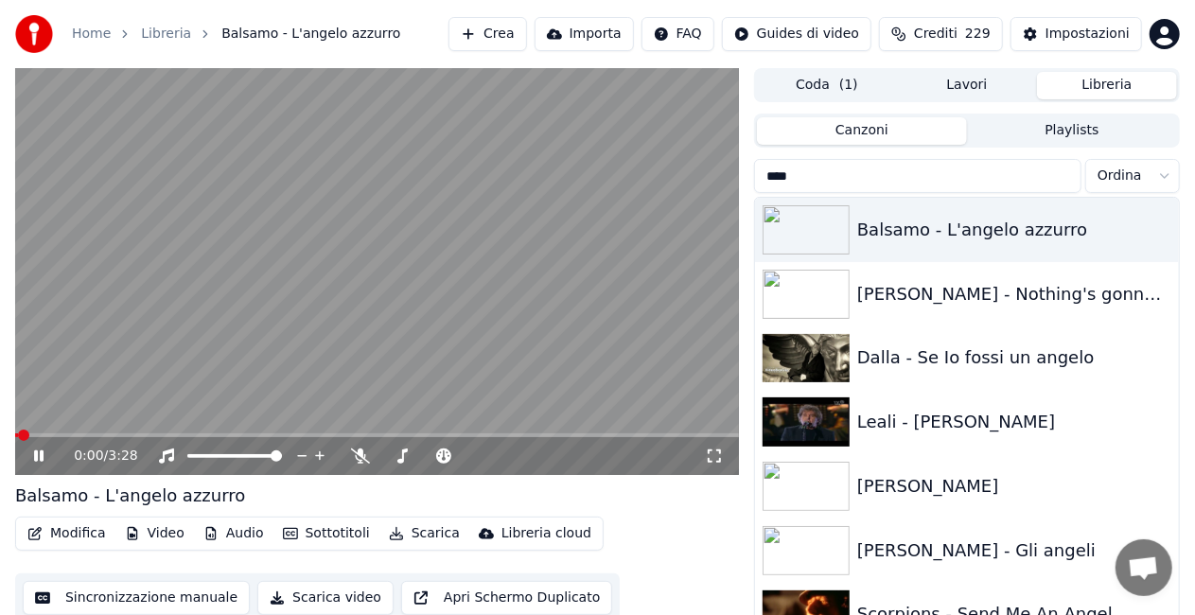
click at [719, 452] on icon at bounding box center [714, 456] width 19 height 15
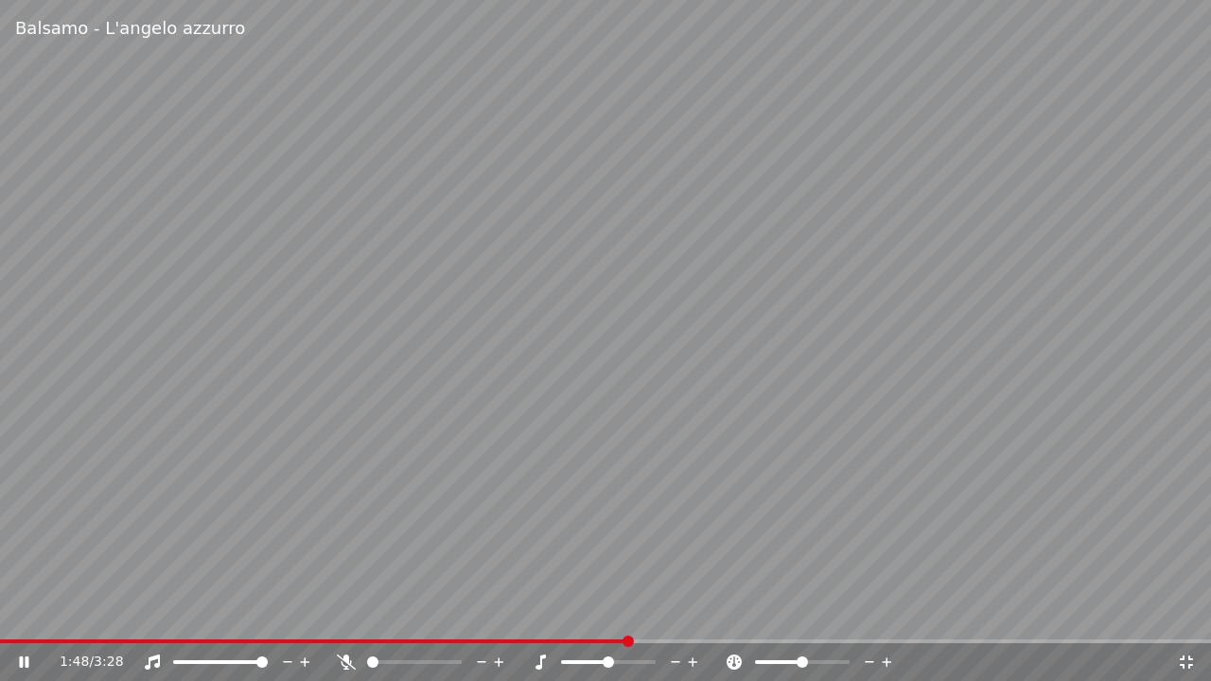
click at [1087, 29] on div "Balsamo - L'angelo azzurro" at bounding box center [605, 28] width 1211 height 57
click at [1191, 614] on icon at bounding box center [1186, 662] width 19 height 15
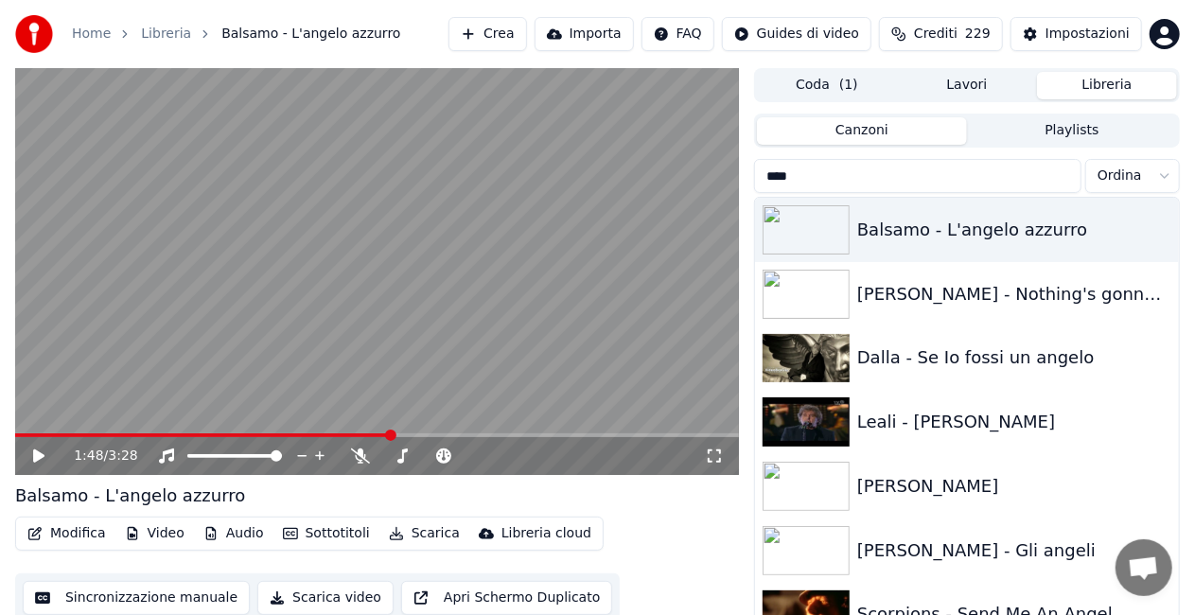
click at [1061, 178] on input "****" at bounding box center [917, 176] width 327 height 34
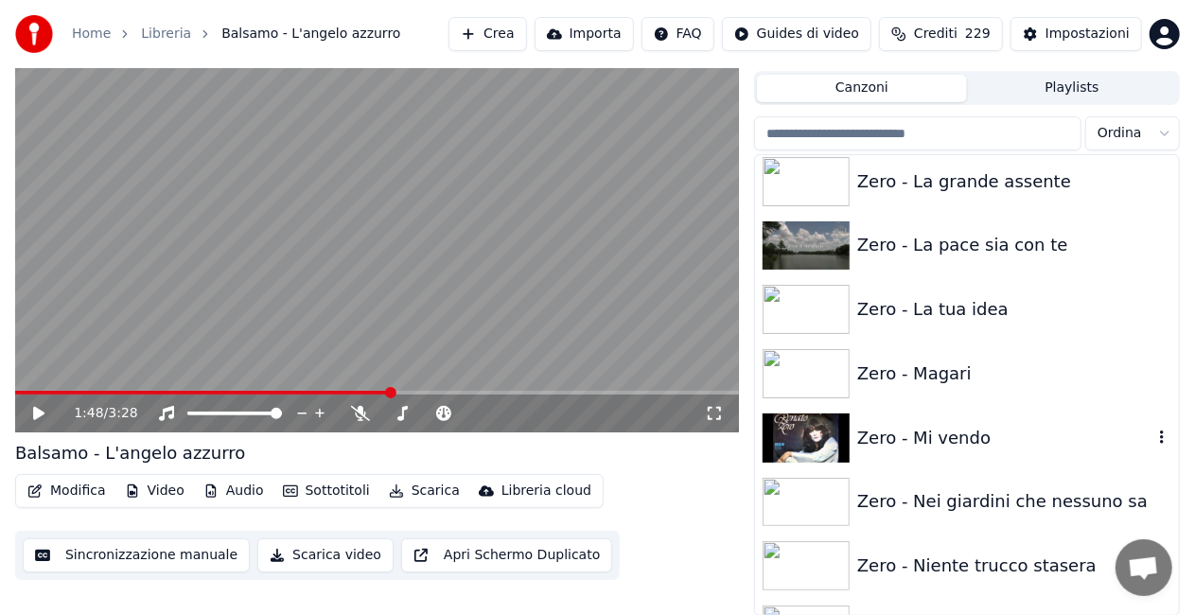
scroll to position [26644, 0]
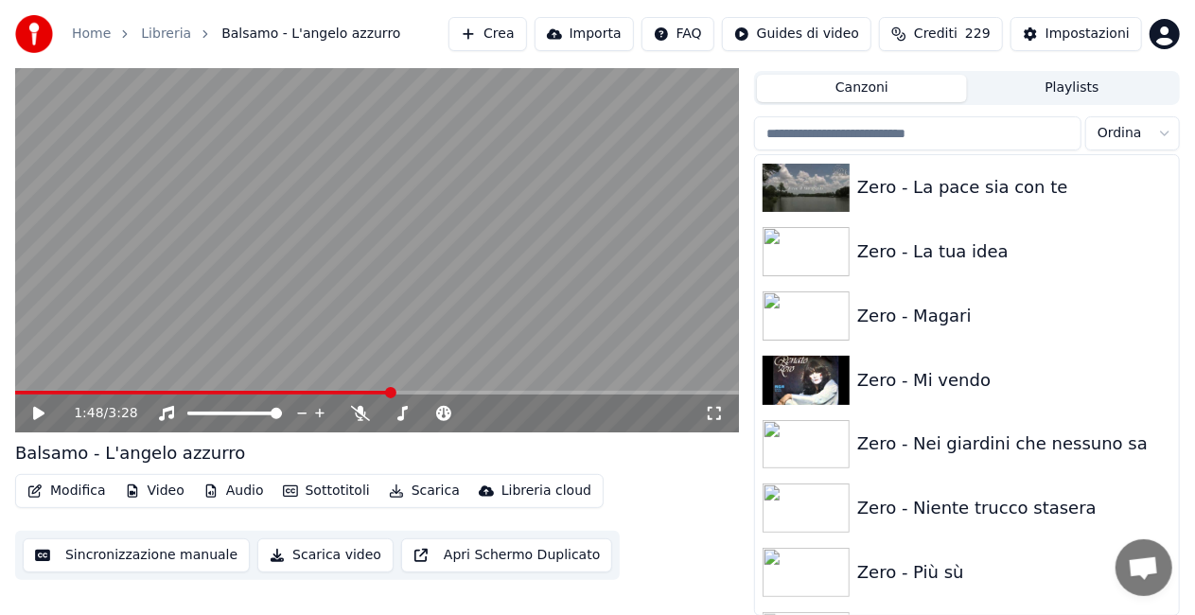
click at [940, 552] on div "Zero - Più sù" at bounding box center [967, 572] width 424 height 64
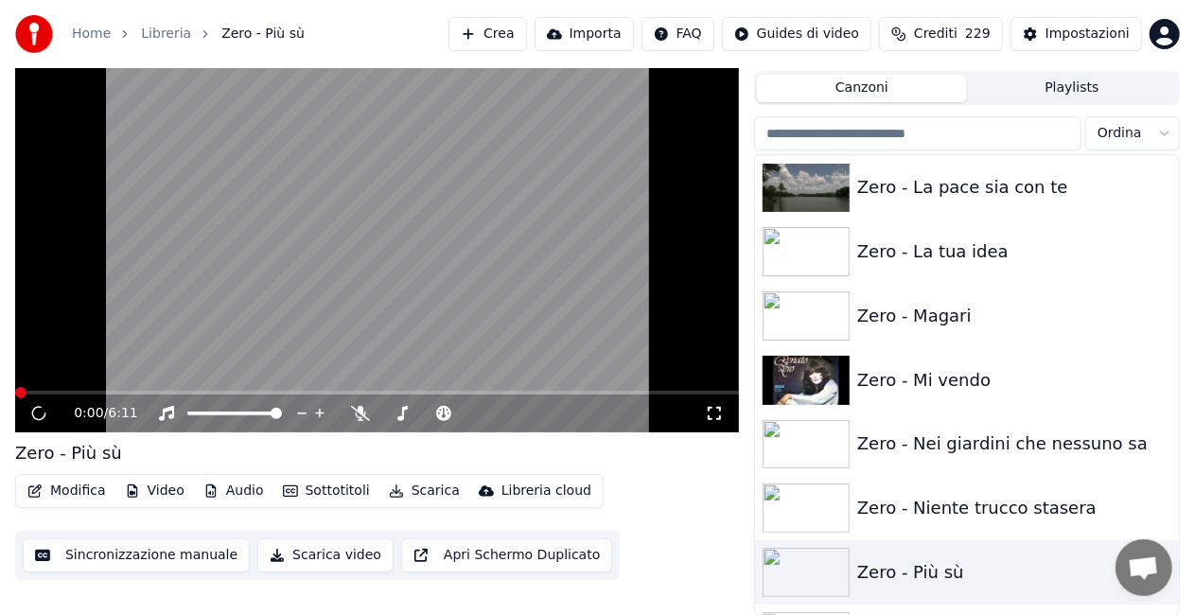
click at [715, 412] on icon at bounding box center [714, 413] width 19 height 15
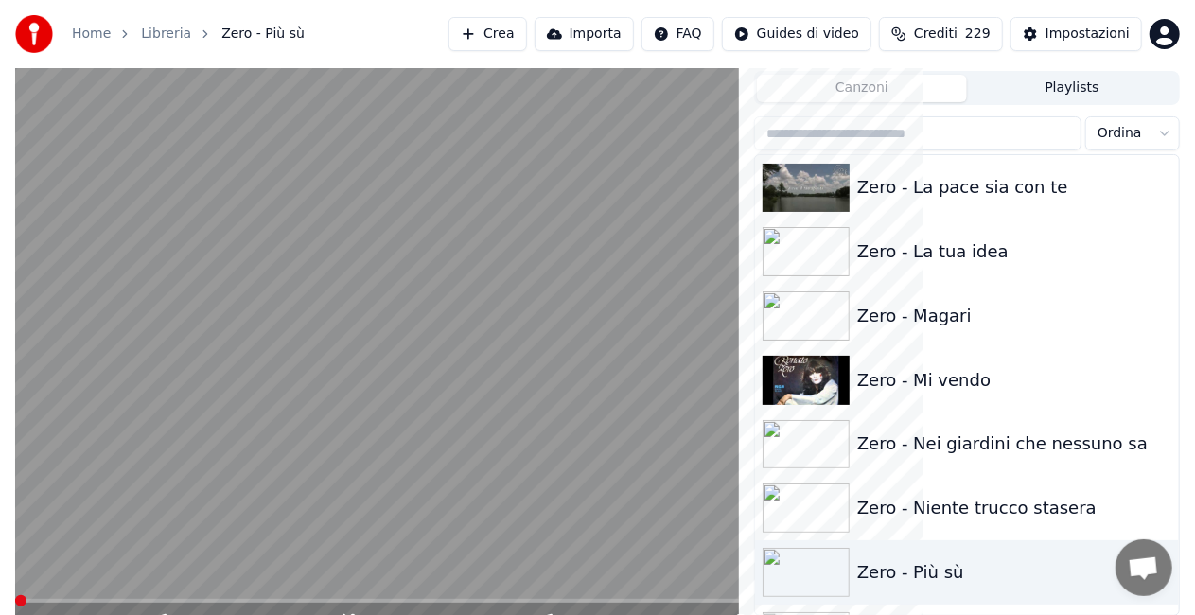
scroll to position [27, 0]
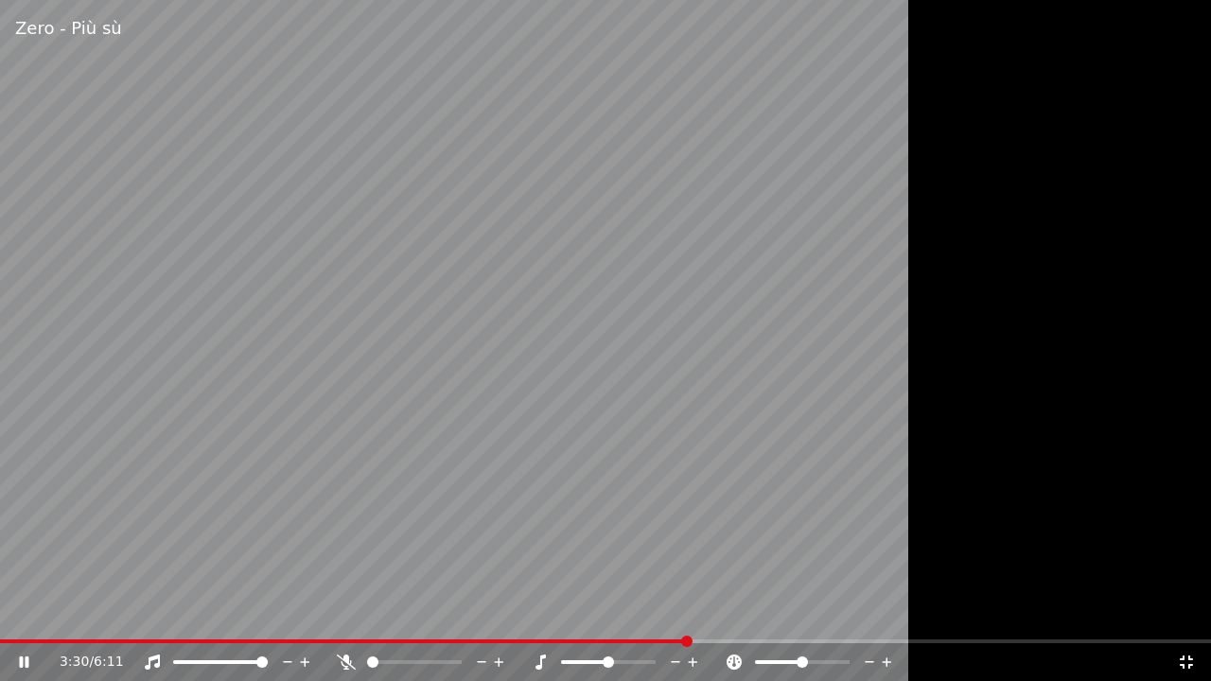
click at [831, 131] on video at bounding box center [605, 340] width 1211 height 681
click at [560, 614] on div "3:30 / 6:11" at bounding box center [605, 663] width 1211 height 38
click at [560, 614] on span at bounding box center [280, 642] width 561 height 4
click at [354, 614] on icon at bounding box center [346, 662] width 19 height 15
click at [677, 511] on video at bounding box center [605, 340] width 1211 height 681
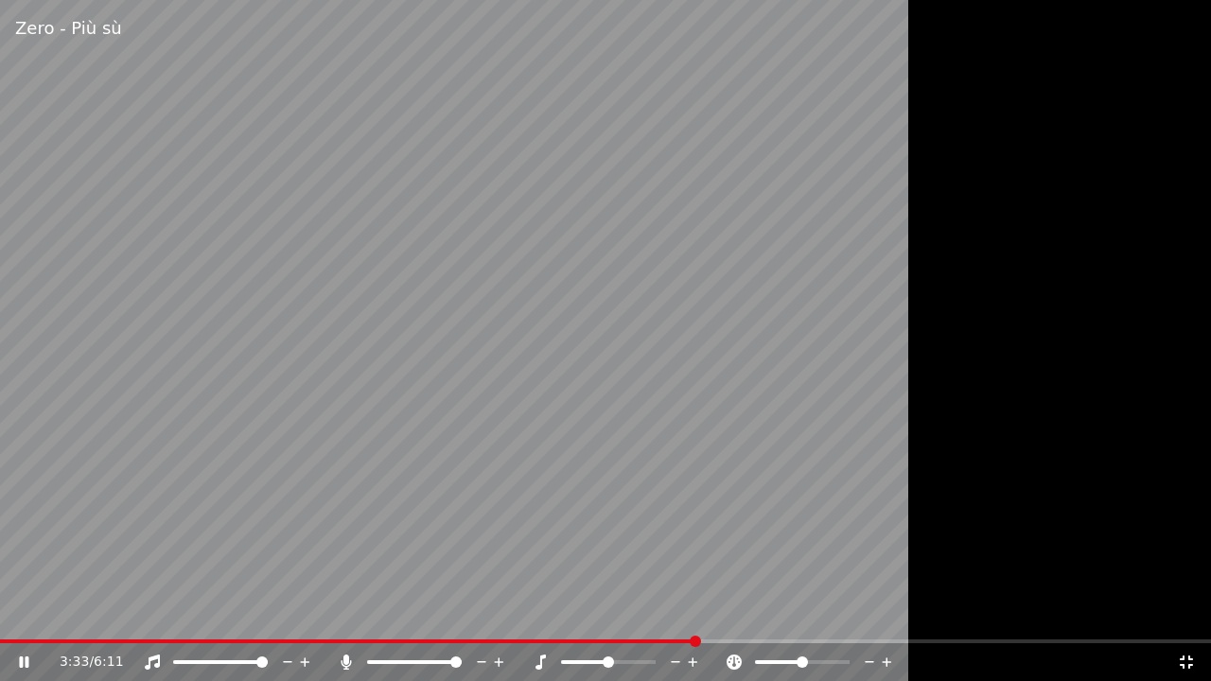
click at [570, 614] on video at bounding box center [605, 340] width 1211 height 681
click at [558, 614] on div "3:33 / 6:11" at bounding box center [605, 663] width 1211 height 38
click at [549, 614] on div "3:33 / 6:11" at bounding box center [605, 663] width 1211 height 38
click at [545, 614] on span at bounding box center [272, 642] width 545 height 4
click at [392, 471] on video at bounding box center [605, 340] width 1211 height 681
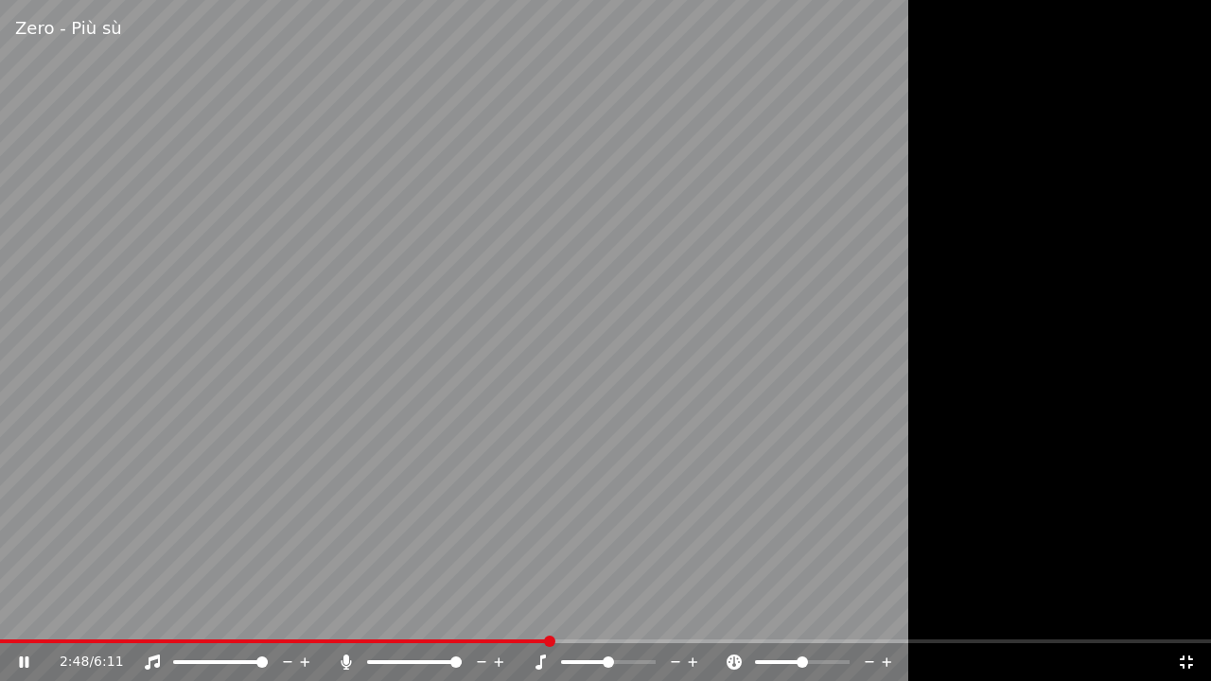
click at [343, 614] on icon at bounding box center [346, 662] width 19 height 15
click at [899, 174] on video at bounding box center [605, 340] width 1211 height 681
click at [1193, 614] on icon at bounding box center [1186, 662] width 19 height 15
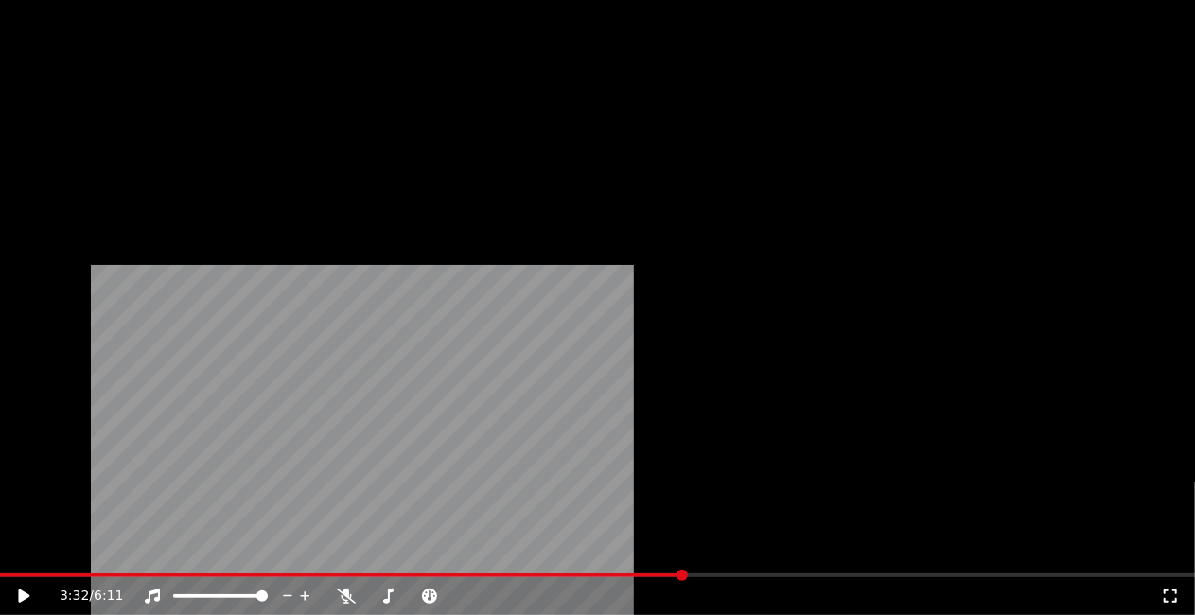
scroll to position [26076, 0]
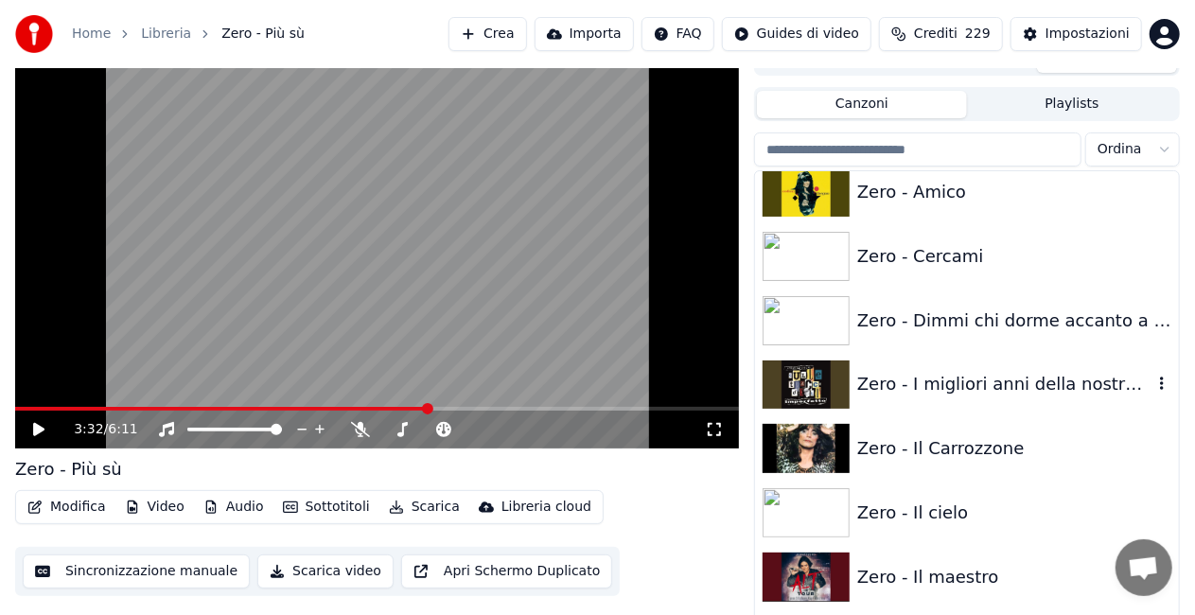
drag, startPoint x: 975, startPoint y: 373, endPoint x: 962, endPoint y: 369, distance: 13.8
click at [974, 373] on div "Zero - I migliori anni della nostra vita" at bounding box center [1004, 384] width 295 height 27
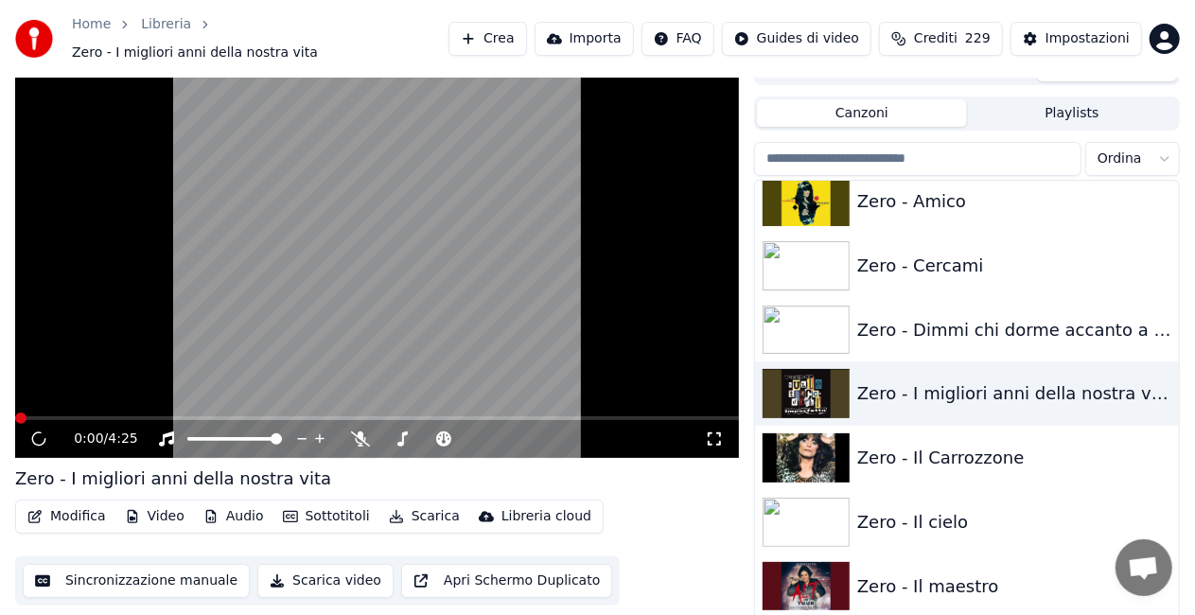
click at [712, 433] on icon at bounding box center [714, 439] width 19 height 15
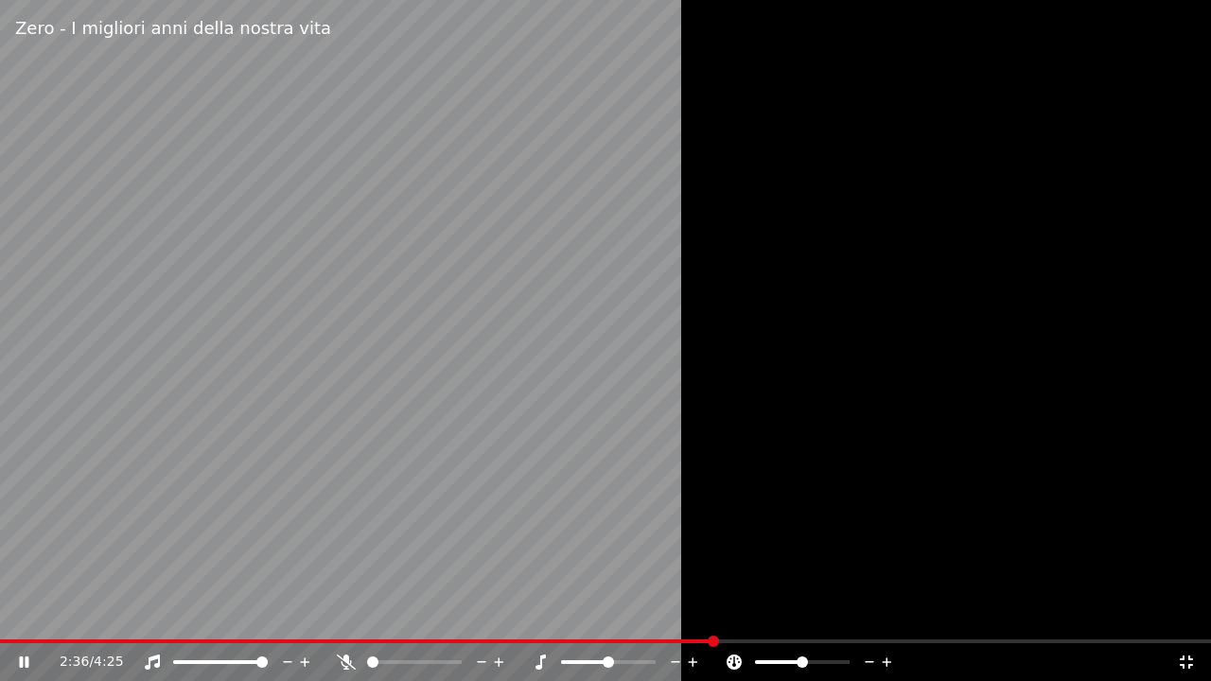
click at [650, 614] on div "2:36 / 4:25" at bounding box center [605, 663] width 1211 height 38
click at [647, 614] on span at bounding box center [324, 642] width 648 height 4
click at [644, 473] on video at bounding box center [605, 340] width 1211 height 681
click at [616, 614] on span at bounding box center [308, 642] width 616 height 4
click at [633, 557] on video at bounding box center [605, 340] width 1211 height 681
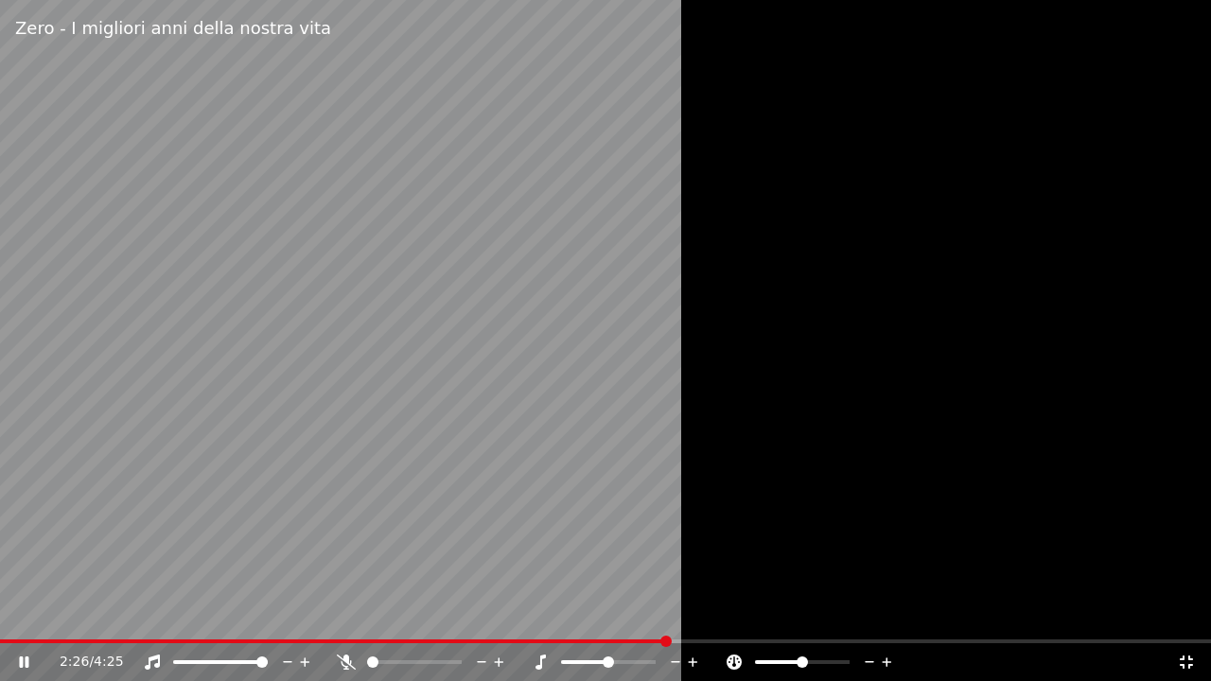
click at [585, 614] on div "2:26 / 4:25" at bounding box center [605, 663] width 1211 height 38
click at [574, 614] on div "2:26 / 4:25" at bounding box center [605, 663] width 1211 height 38
click at [564, 614] on span at bounding box center [283, 642] width 566 height 4
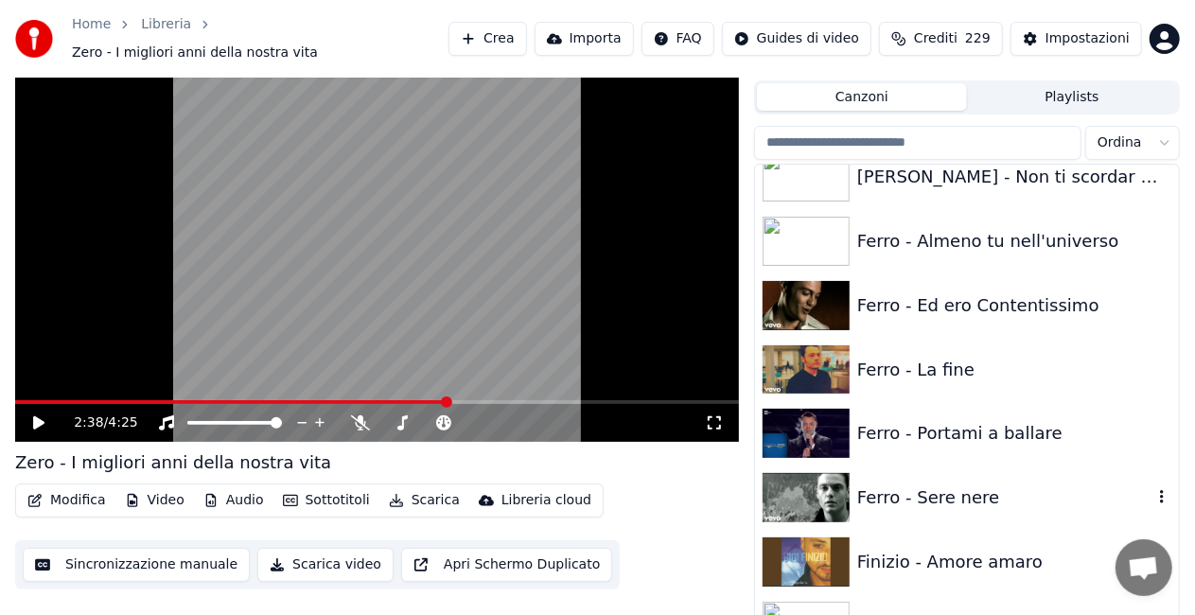
scroll to position [8707, 0]
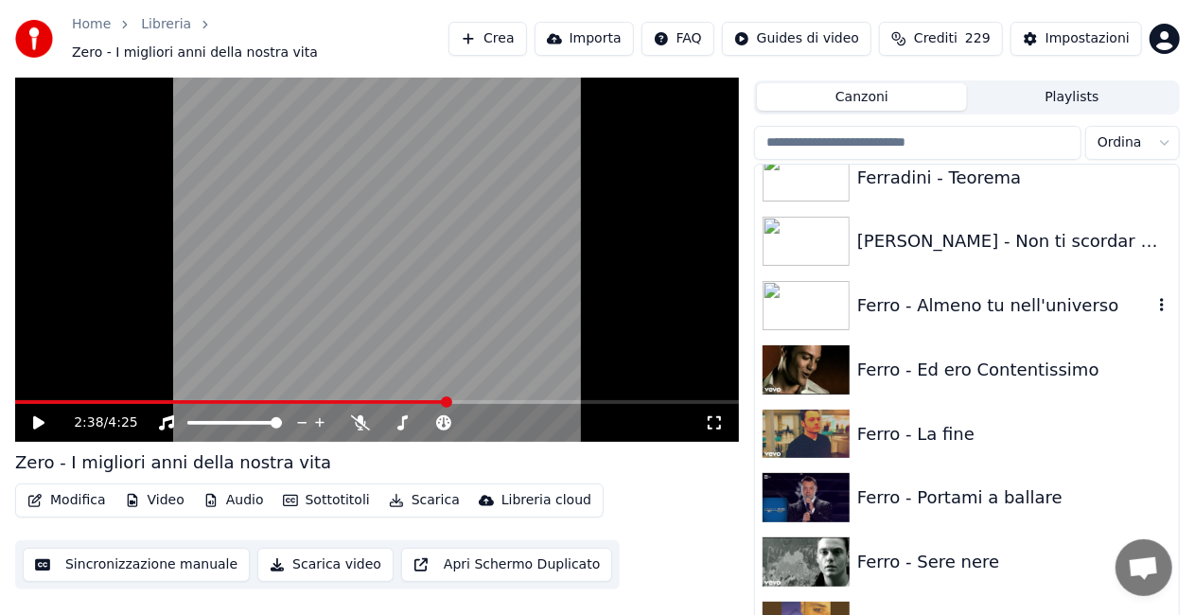
click at [1047, 302] on div "Ferro - Almeno tu nell'universo" at bounding box center [1004, 305] width 295 height 27
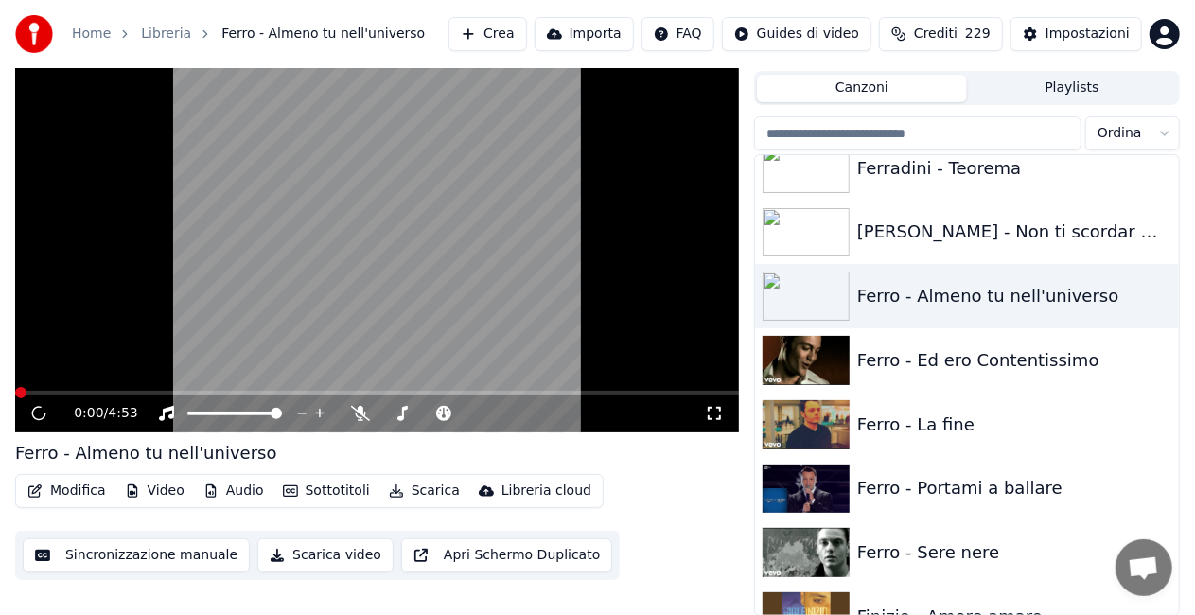
click at [714, 413] on icon at bounding box center [714, 413] width 19 height 15
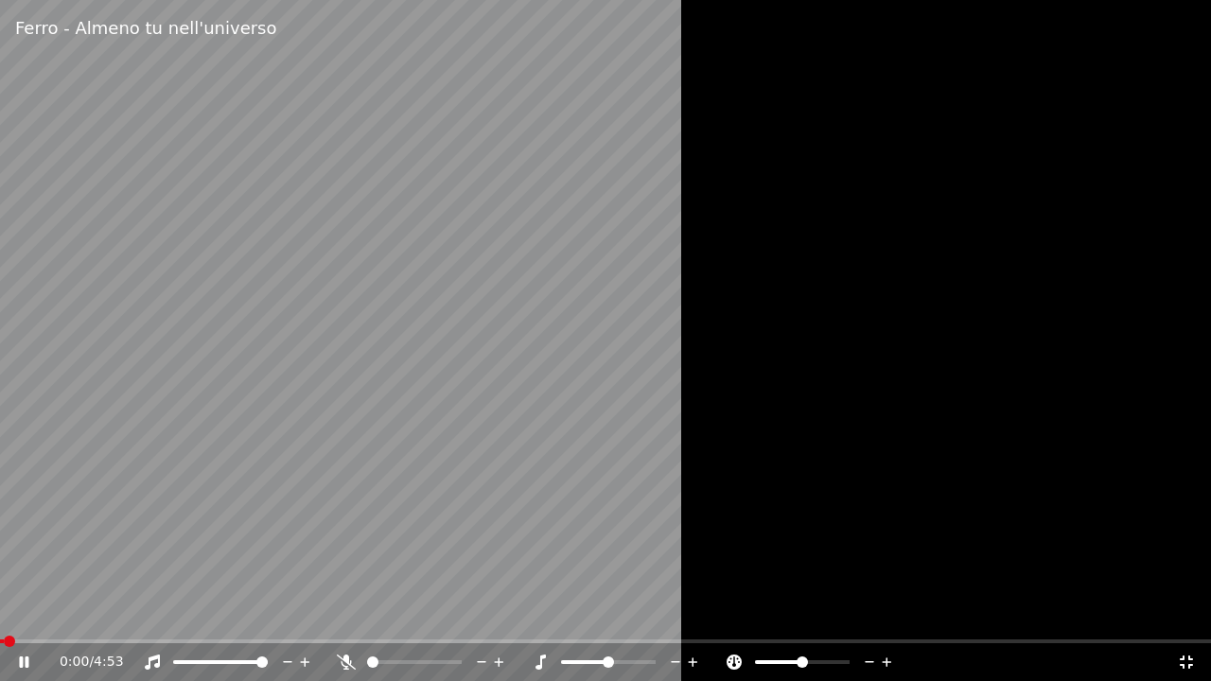
click at [433, 376] on video at bounding box center [605, 340] width 1211 height 681
click at [25, 614] on icon at bounding box center [23, 662] width 11 height 13
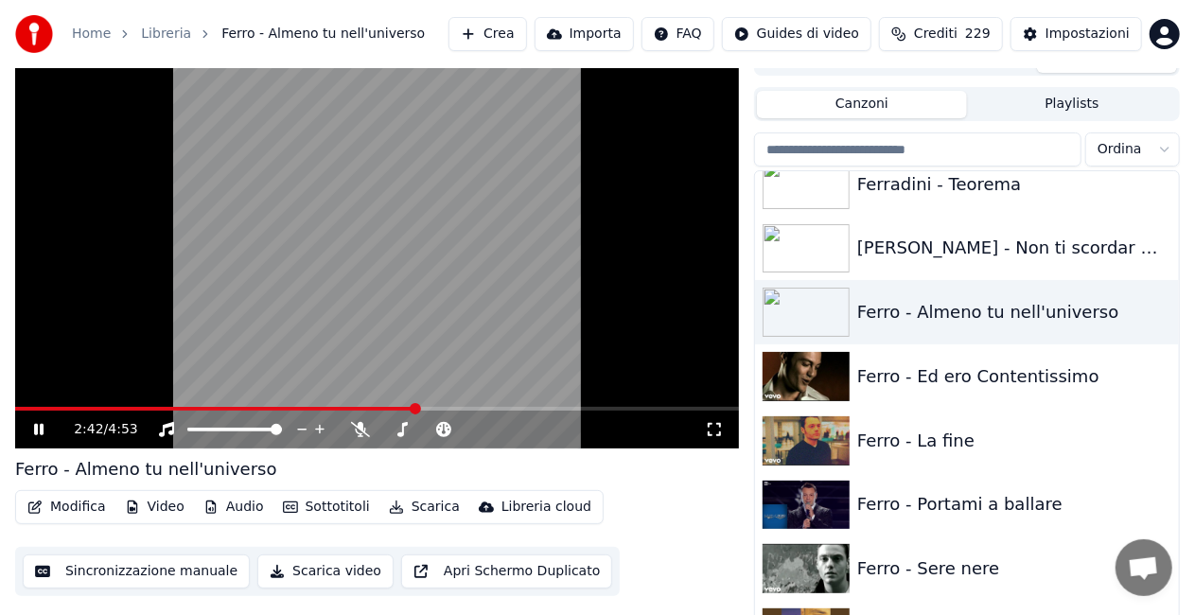
click at [456, 259] on video at bounding box center [377, 245] width 724 height 407
